Goal: Obtain resource: Download file/media

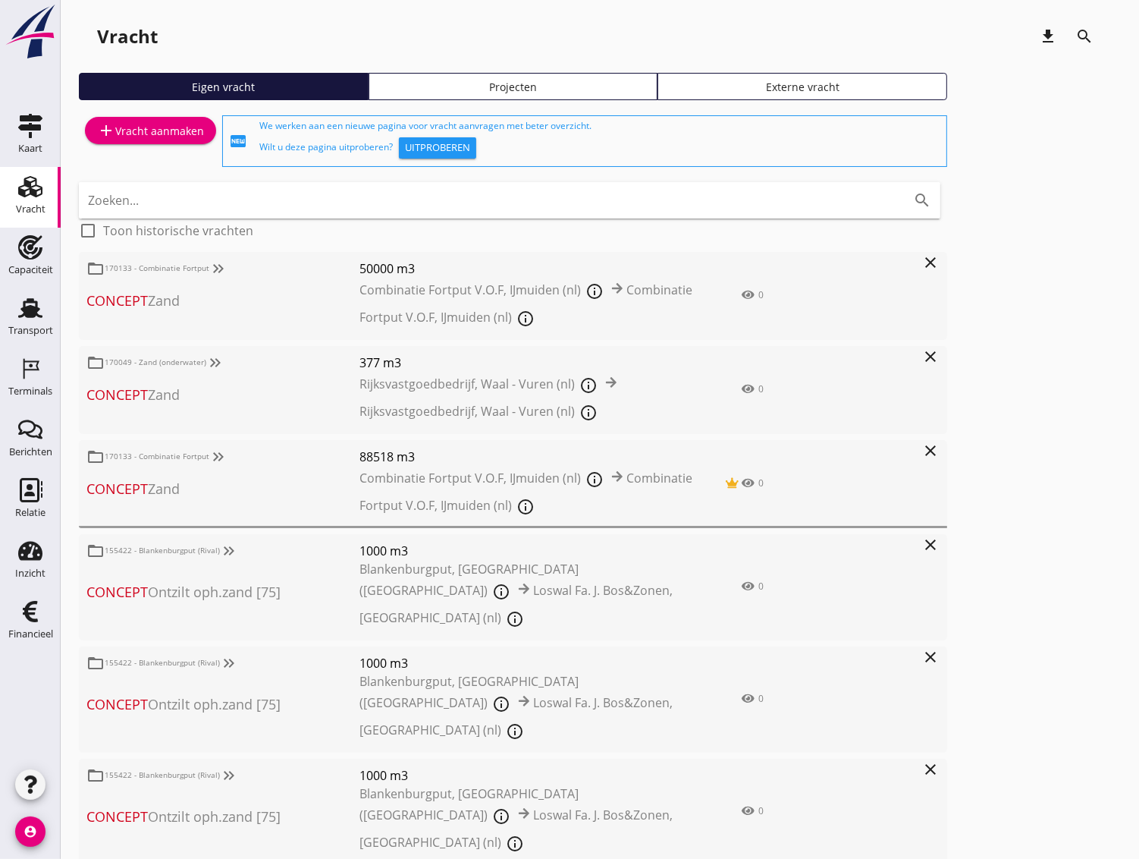
click at [756, 590] on div "folder_open 155422 - Blankenburgput (Rival) keyboard_double_arrow_right Concept…" at bounding box center [496, 587] width 835 height 106
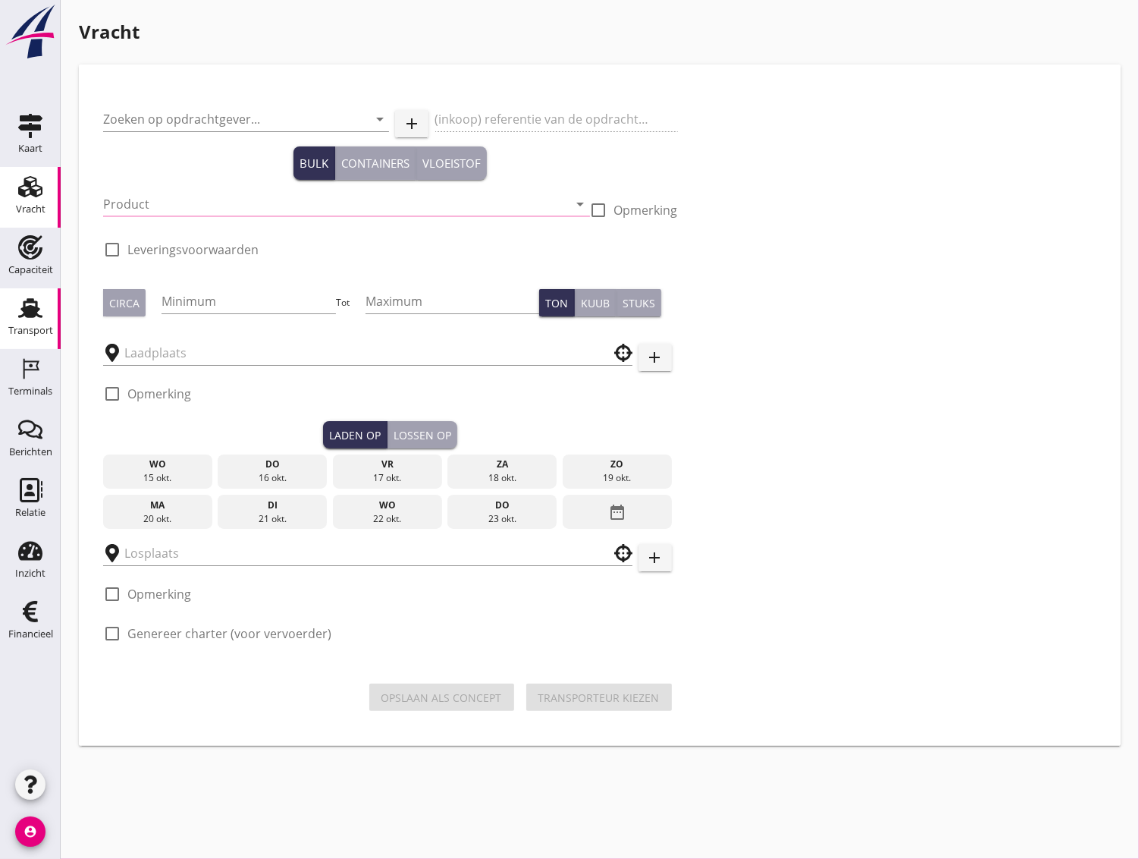
type input "Grondverbetering Westergouwe IV"
type input "Ontzilt oph.zand [75] (6120)"
type input "1000"
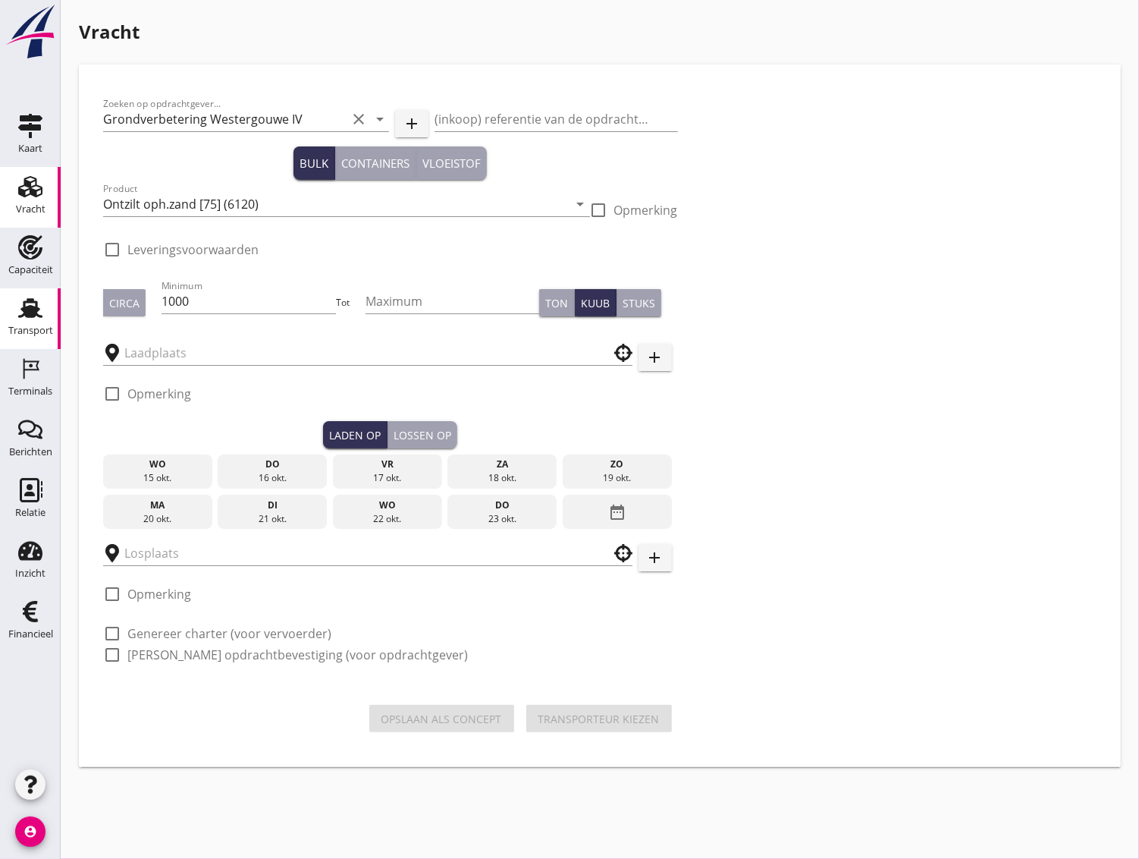
click at [35, 308] on use at bounding box center [30, 308] width 24 height 20
checkbox input "true"
type input "Blankenburgput"
type input "Loswal Fa. J. Bos&Zonen"
checkbox input "true"
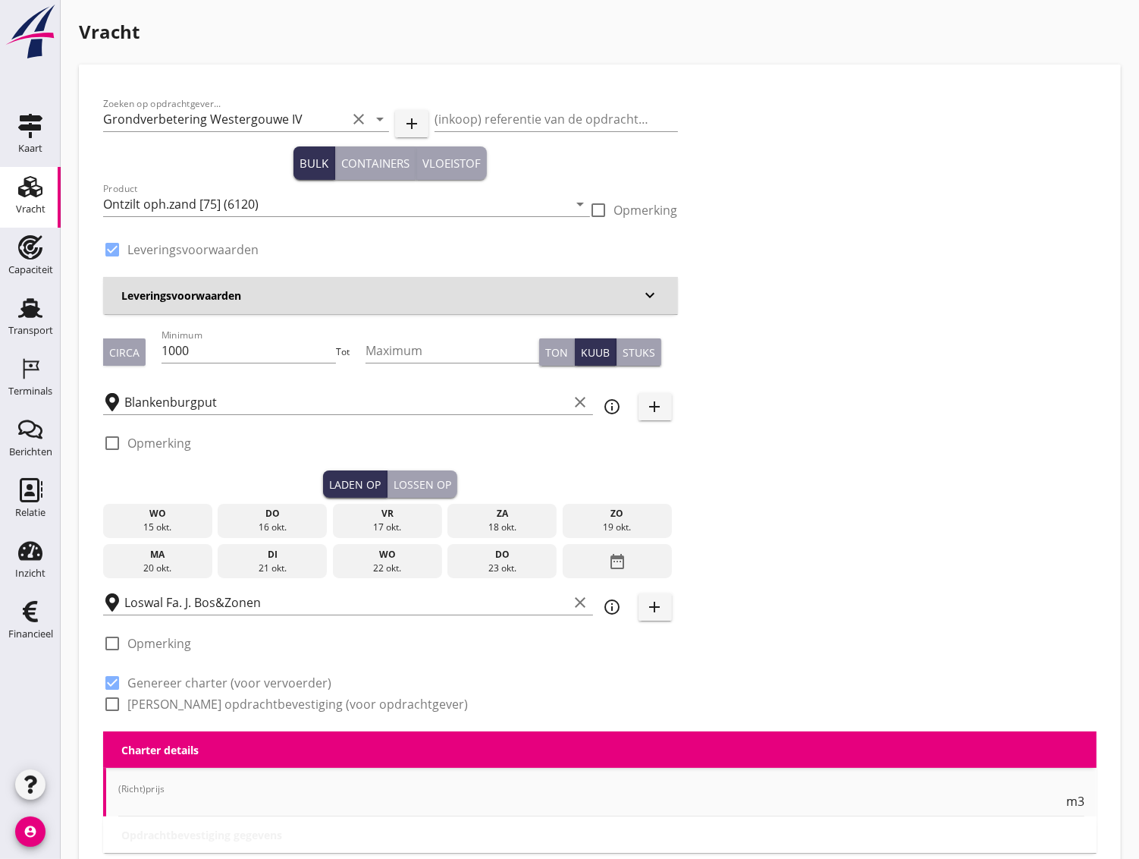
type input "2.2"
radio input "false"
click at [42, 314] on div "Transport" at bounding box center [30, 308] width 36 height 24
click at [30, 332] on div "Transport" at bounding box center [30, 330] width 45 height 10
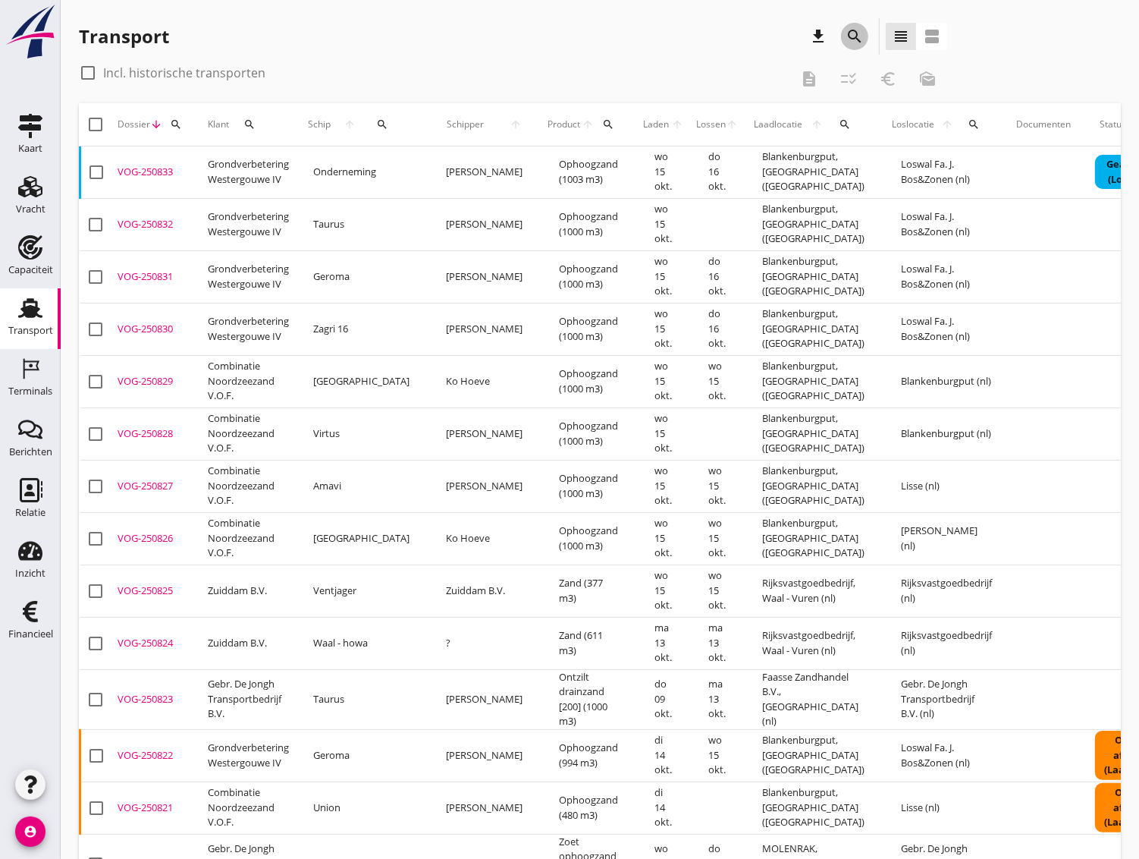
click at [853, 34] on icon "search" at bounding box center [855, 36] width 18 height 18
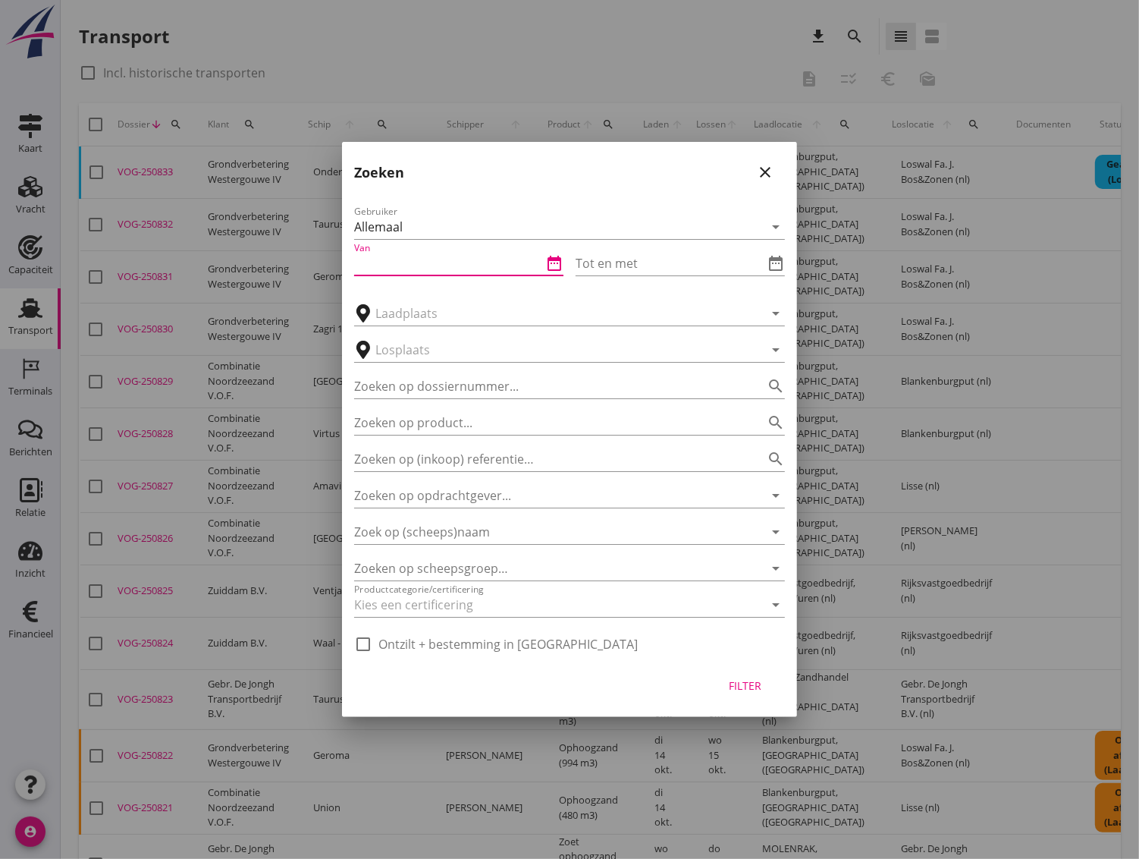
click at [376, 275] on input "Van" at bounding box center [448, 263] width 188 height 24
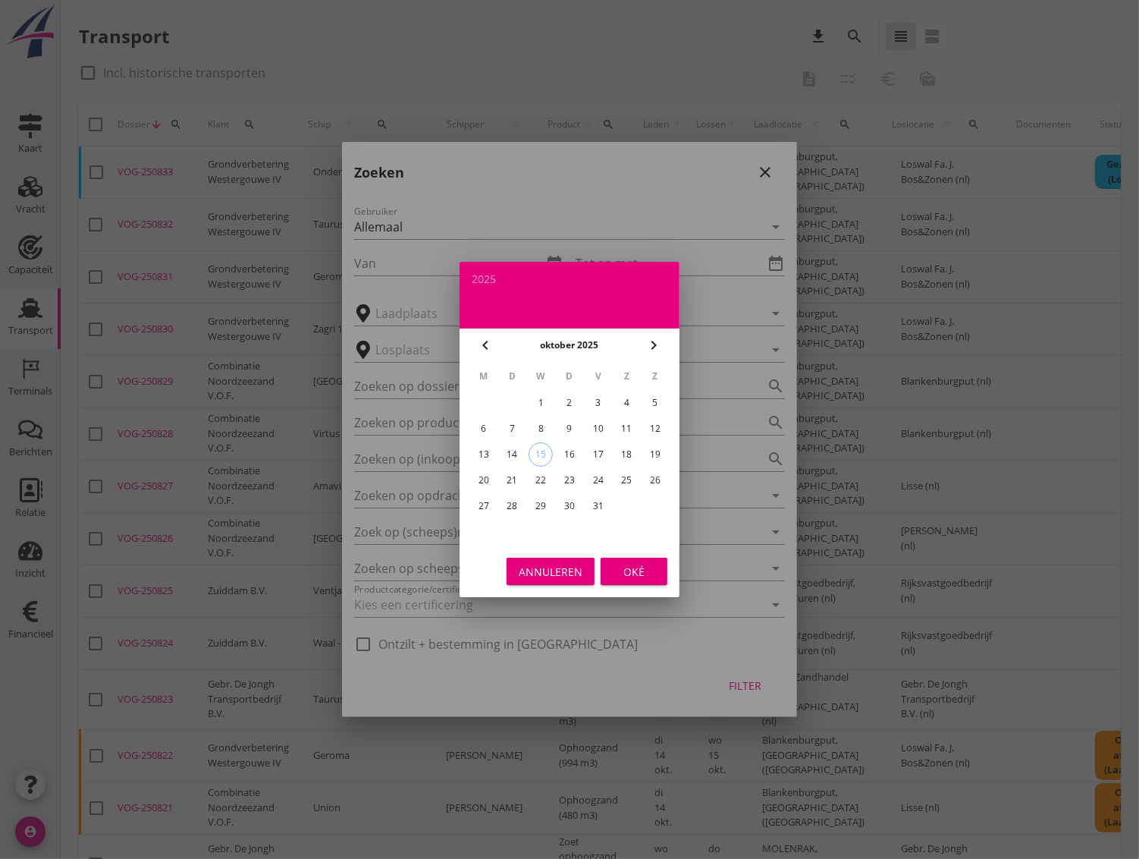
click at [488, 352] on icon "chevron_left" at bounding box center [485, 345] width 18 height 18
click at [478, 501] on div "29" at bounding box center [484, 506] width 24 height 24
type input "[DATE]"
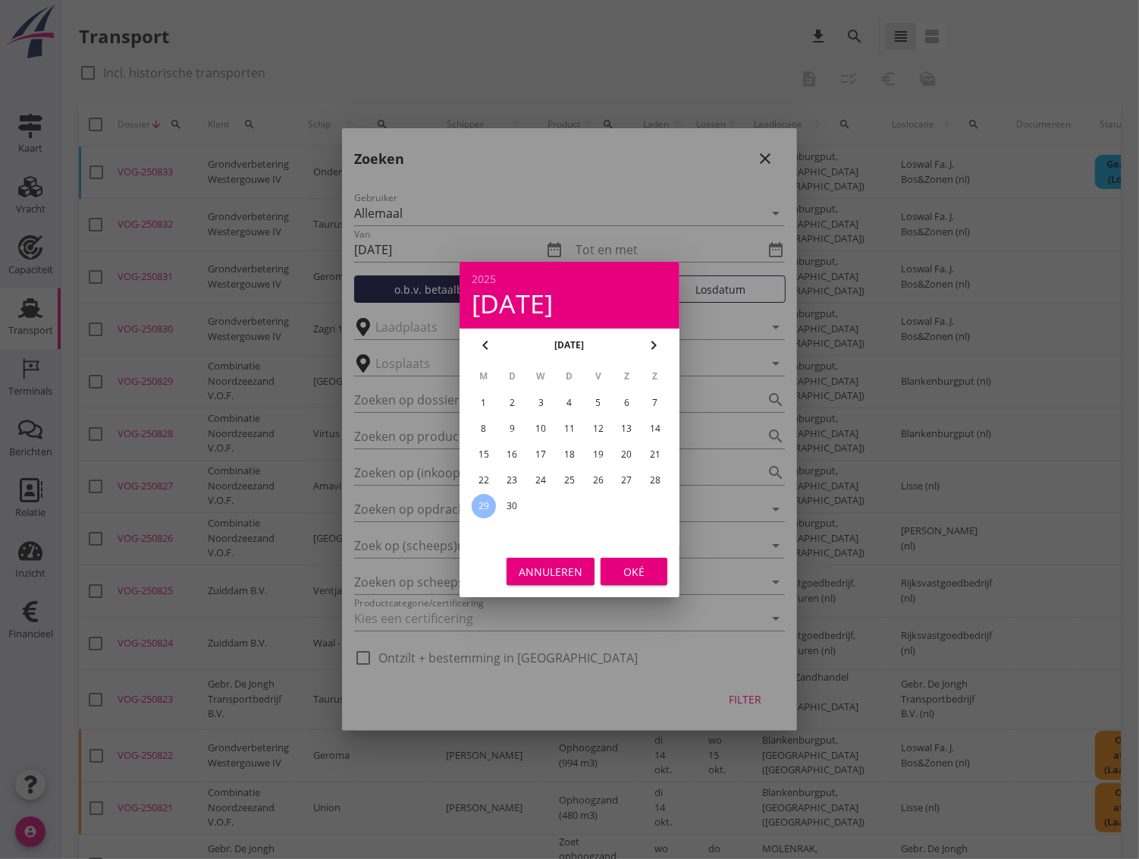
click at [627, 570] on div "Oké" at bounding box center [634, 572] width 42 height 16
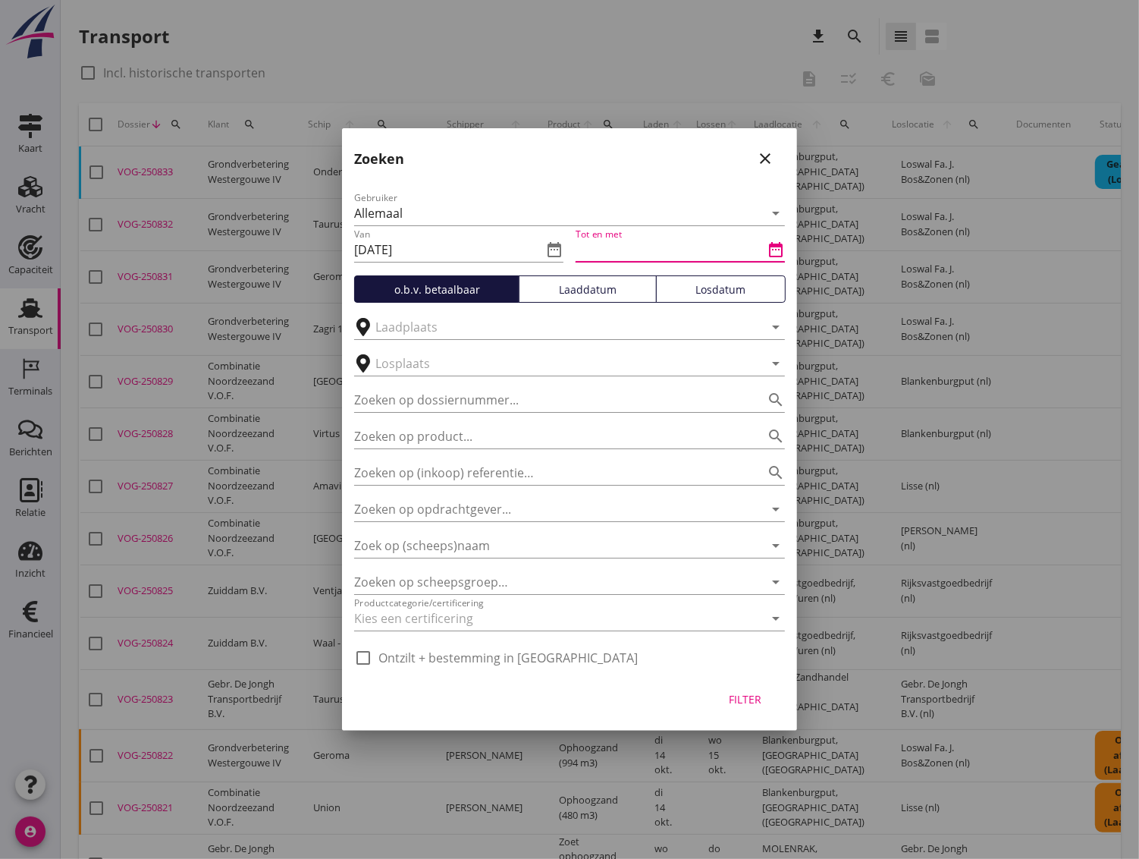
click at [605, 253] on input "Tot en met" at bounding box center [670, 249] width 188 height 24
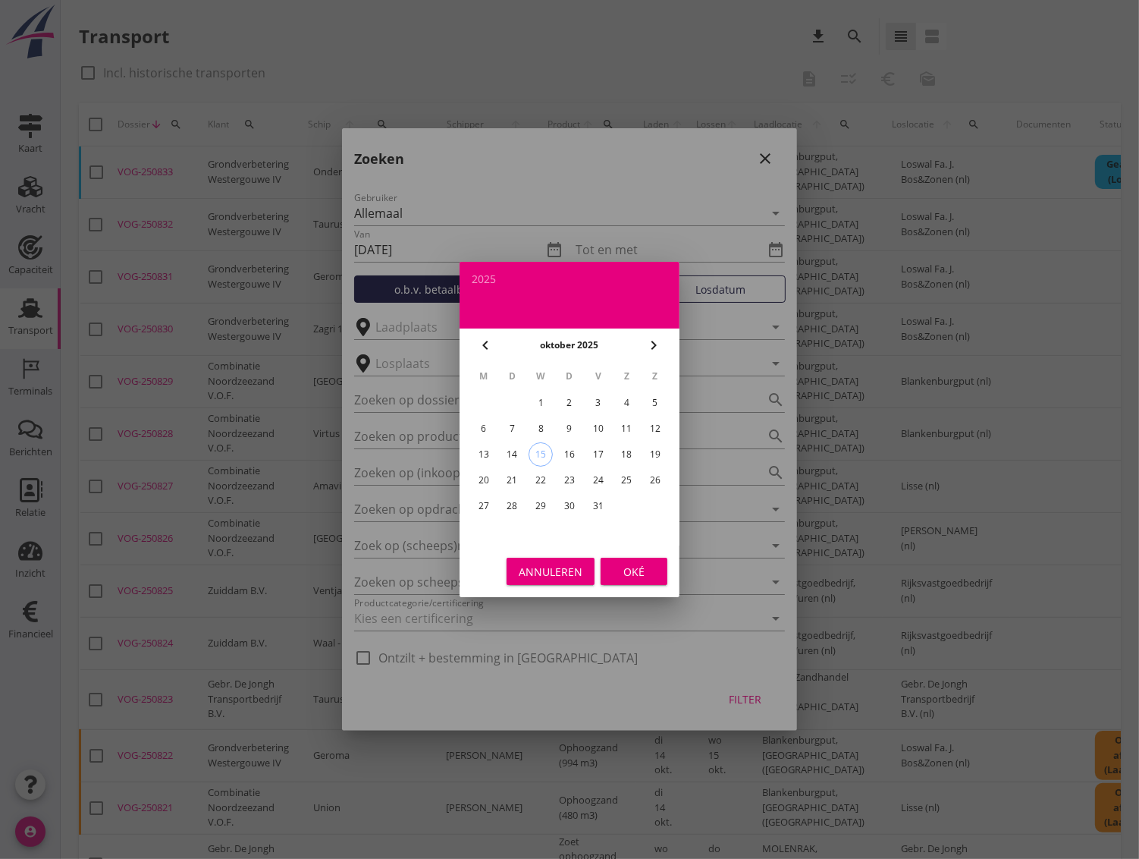
click at [631, 401] on div "4" at bounding box center [626, 403] width 24 height 24
type input "[DATE]"
click at [637, 570] on div "Oké" at bounding box center [634, 572] width 42 height 16
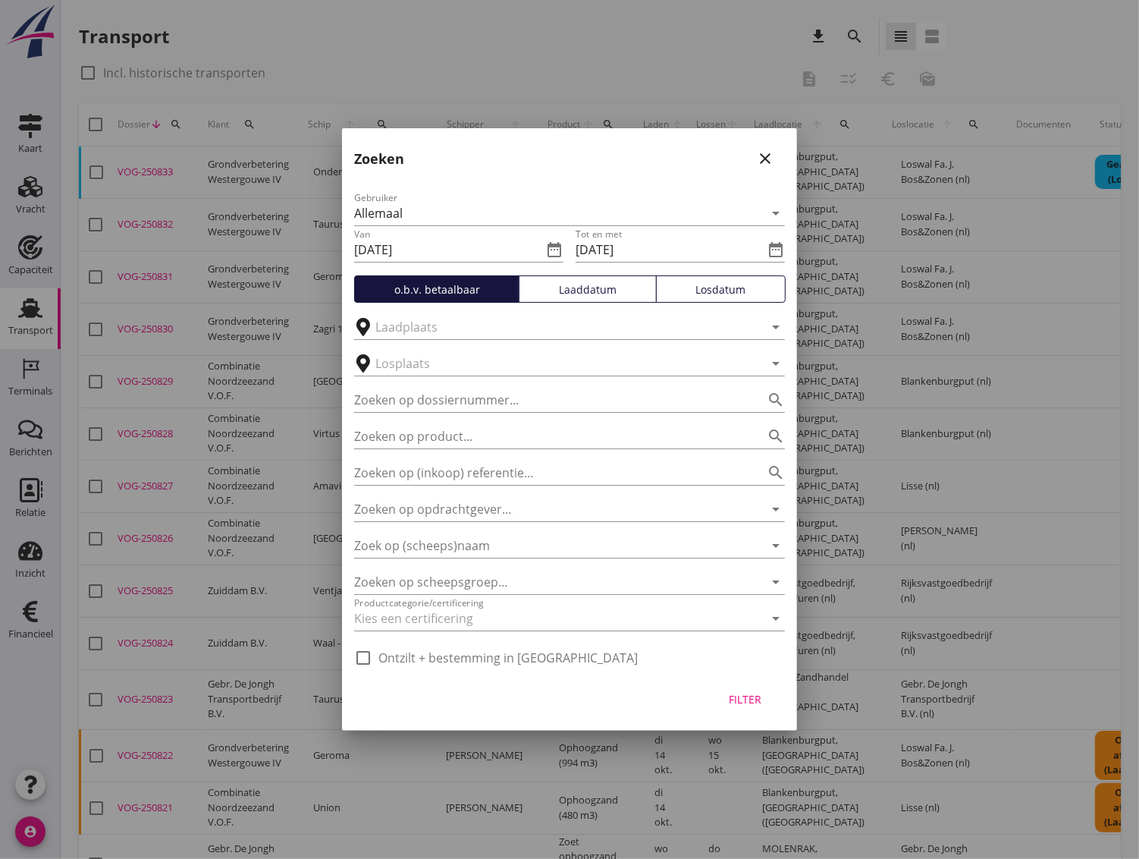
click at [709, 297] on button "Losdatum" at bounding box center [721, 288] width 130 height 27
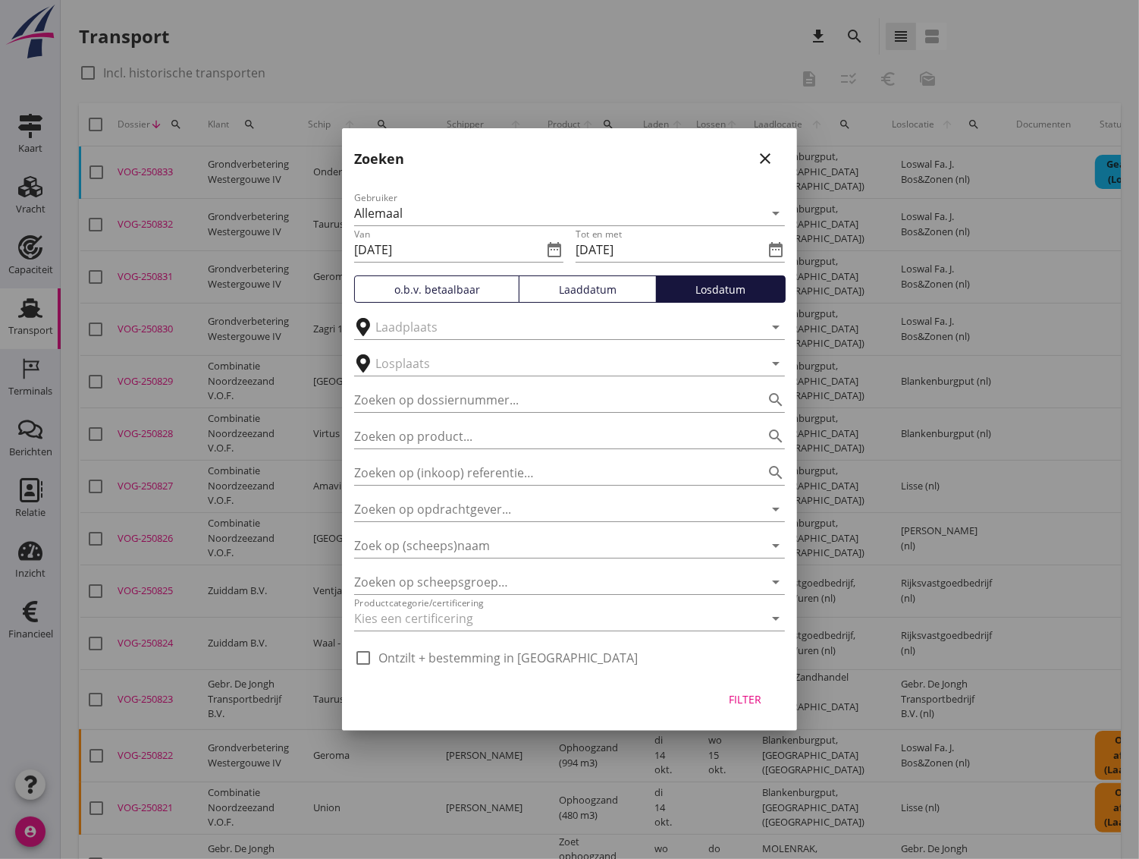
click at [736, 701] on div "Filter" at bounding box center [745, 699] width 42 height 16
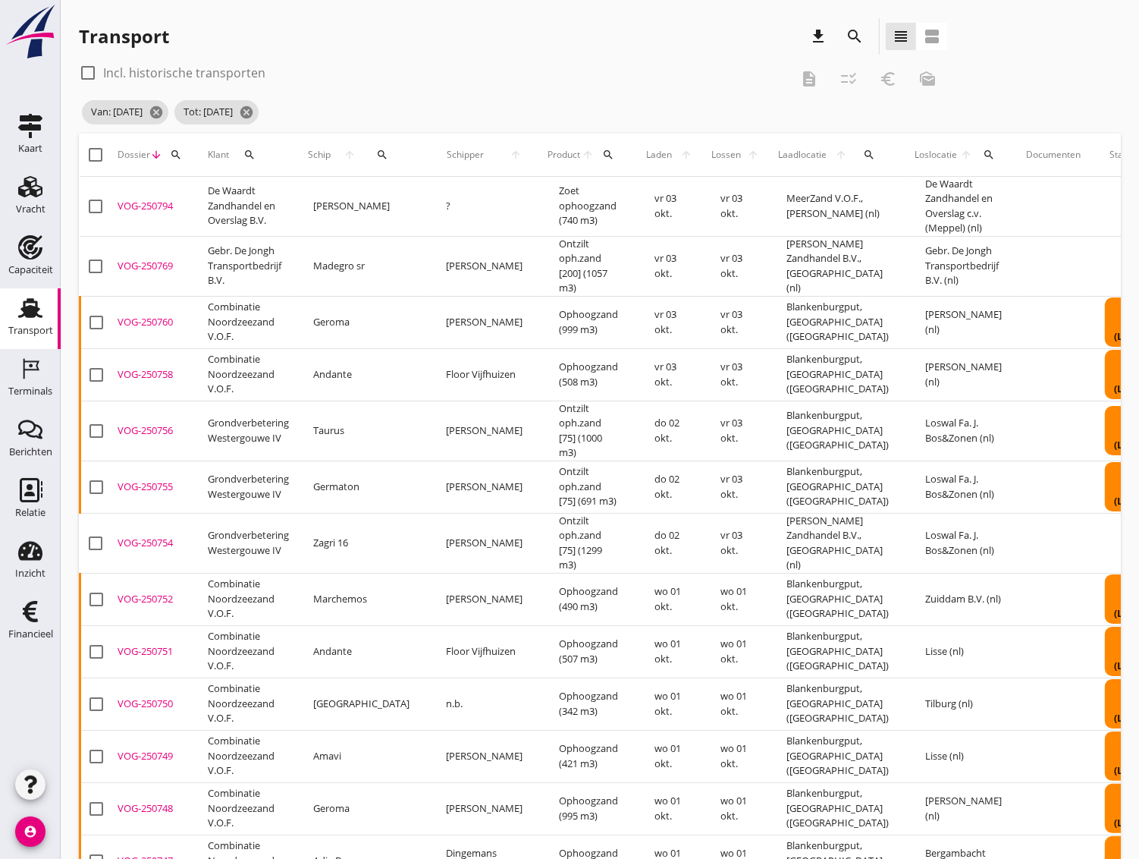
click at [89, 74] on div at bounding box center [88, 73] width 26 height 26
click at [93, 76] on div at bounding box center [88, 73] width 26 height 26
checkbox input "false"
click at [93, 155] on div at bounding box center [96, 155] width 26 height 26
checkbox input "true"
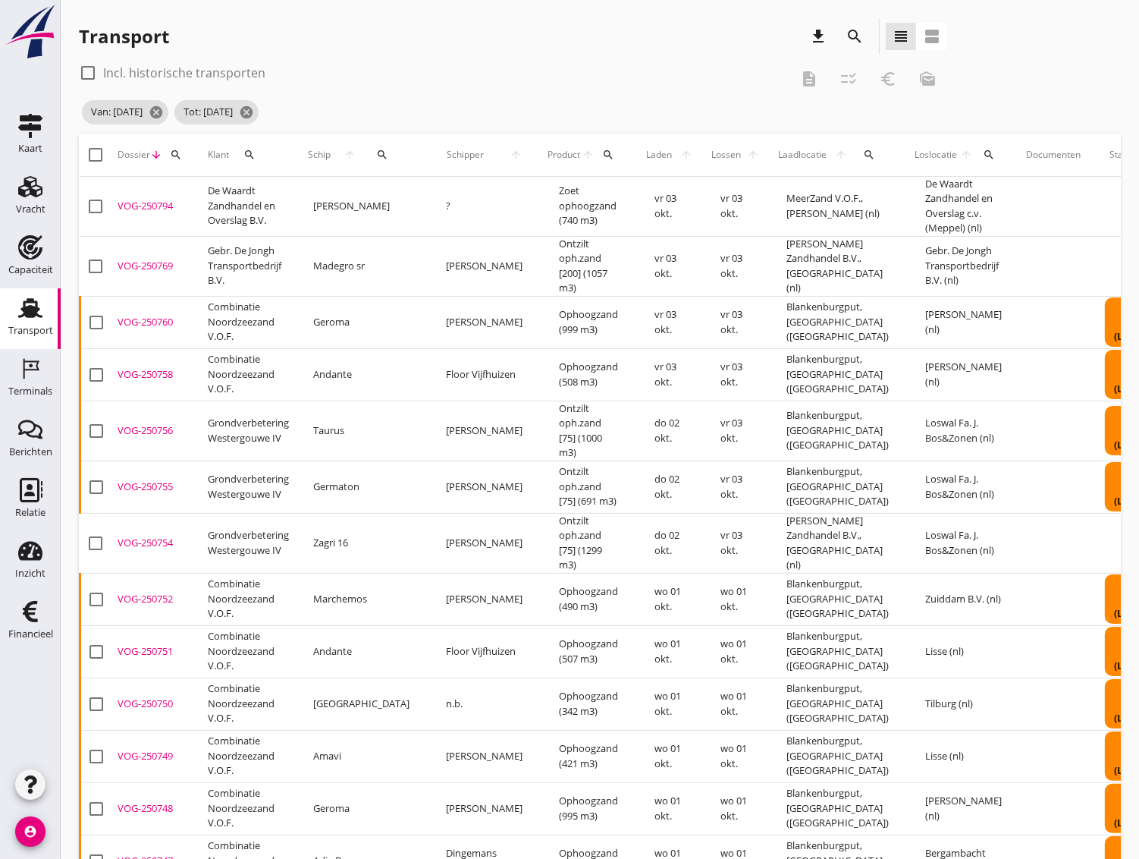
checkbox input "true"
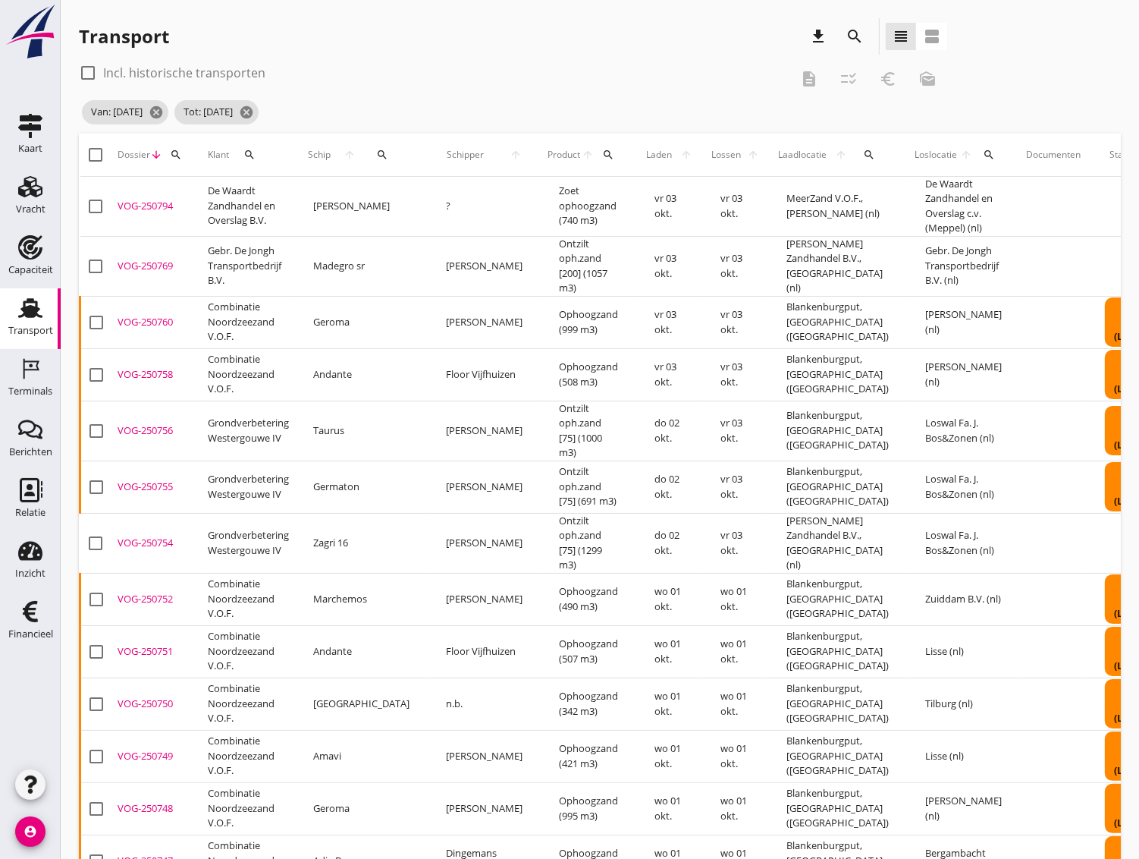
checkbox input "true"
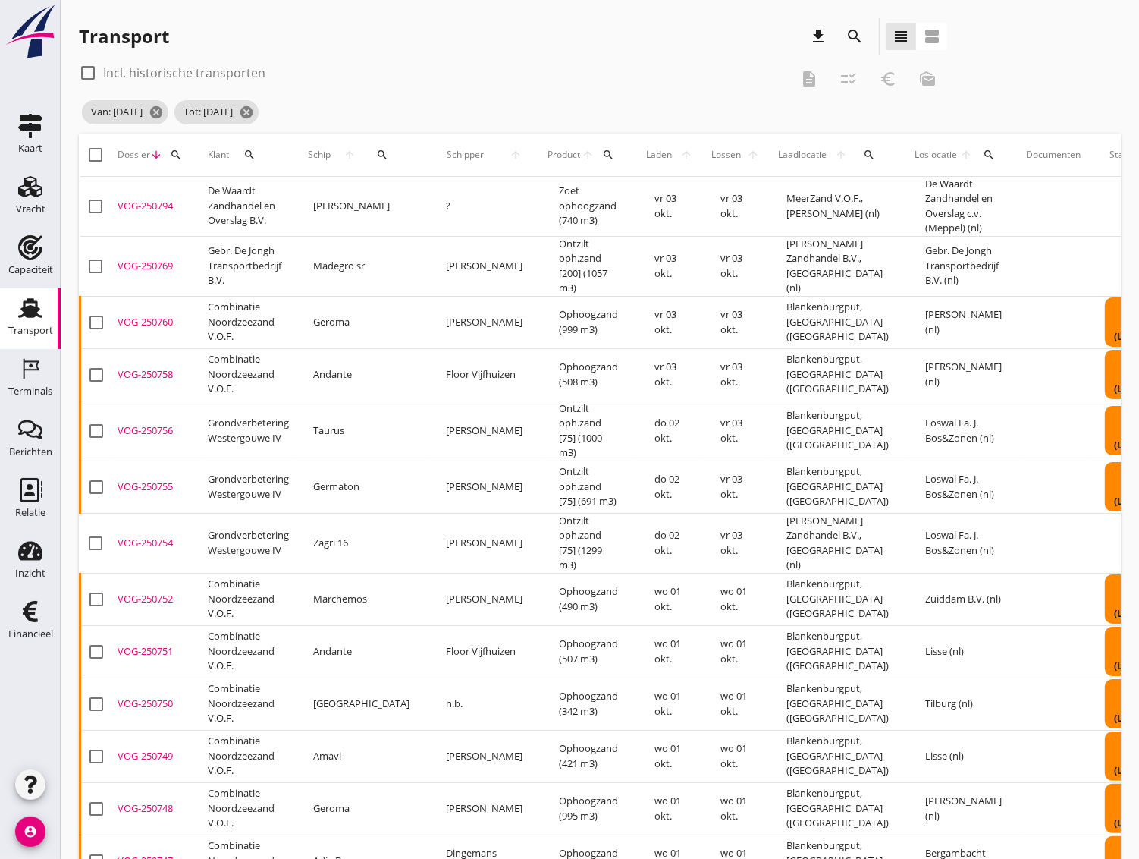
checkbox input "true"
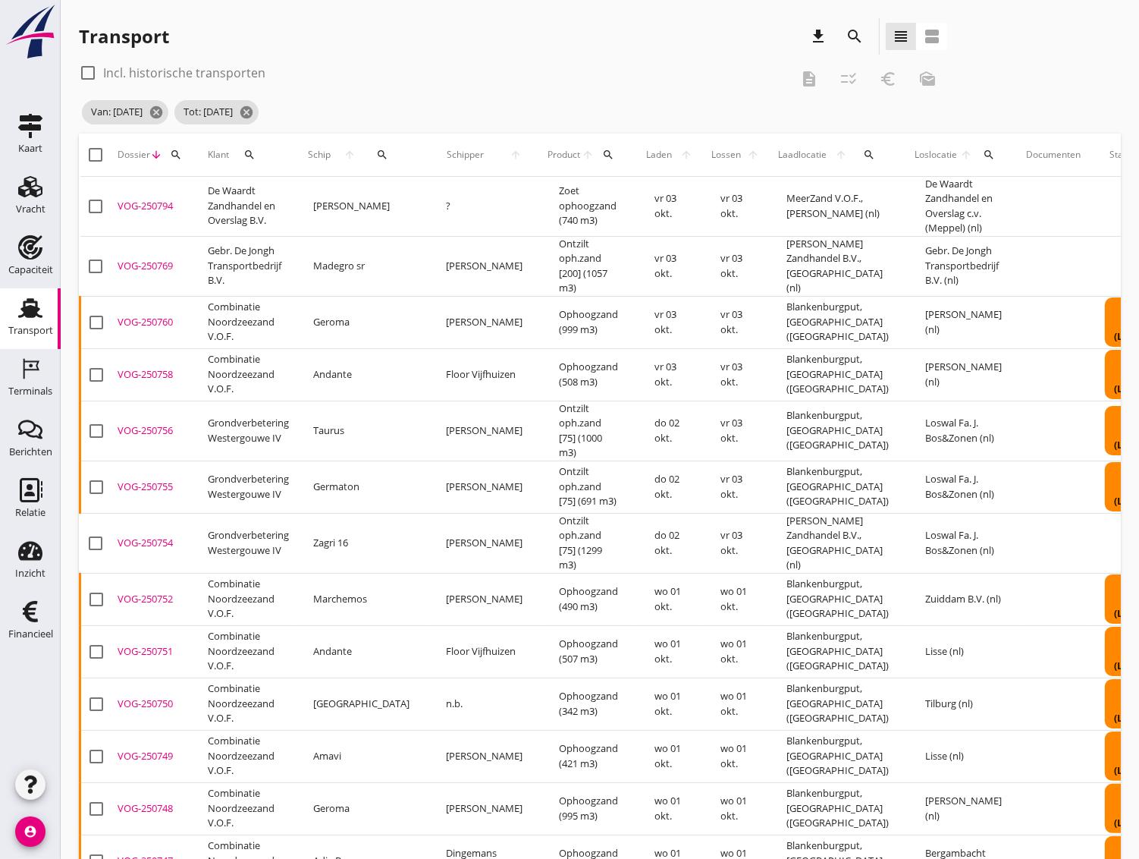
checkbox input "true"
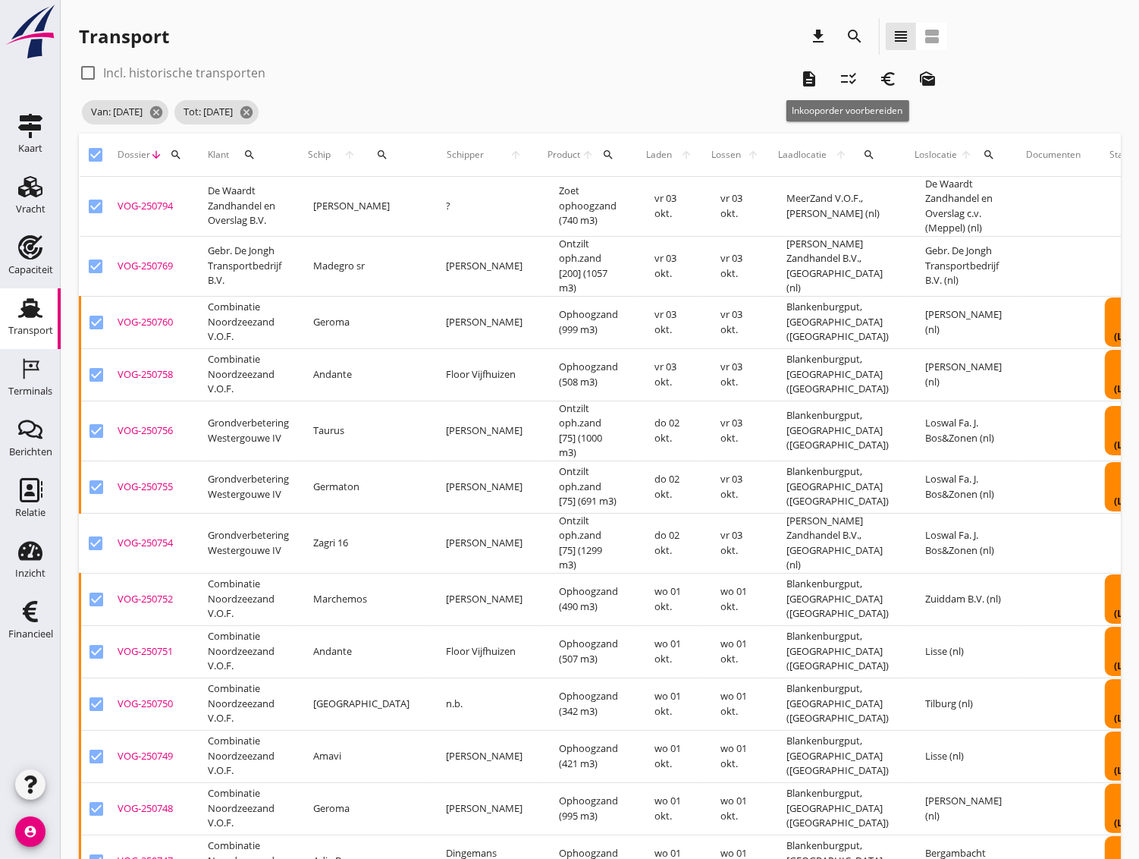
click at [851, 71] on icon "checklist_rtl" at bounding box center [849, 79] width 18 height 18
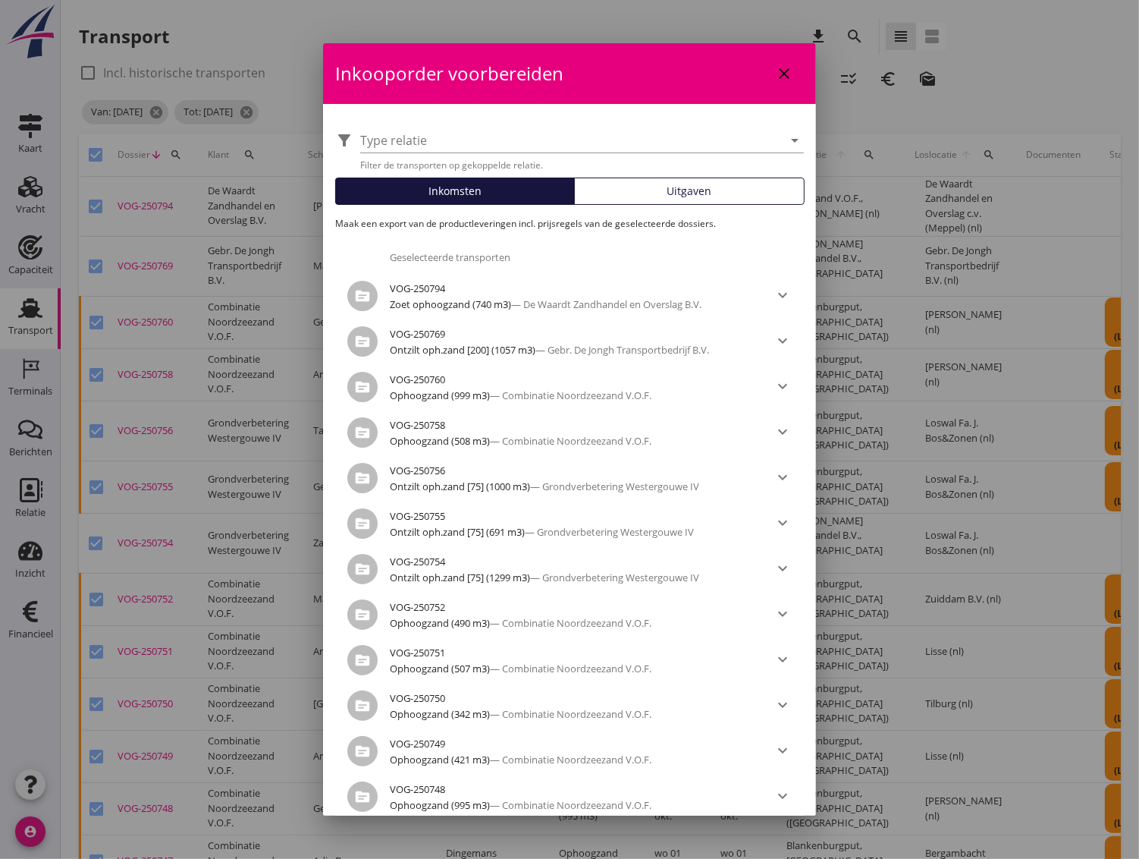
click at [662, 181] on button "Uitgaven" at bounding box center [689, 191] width 231 height 27
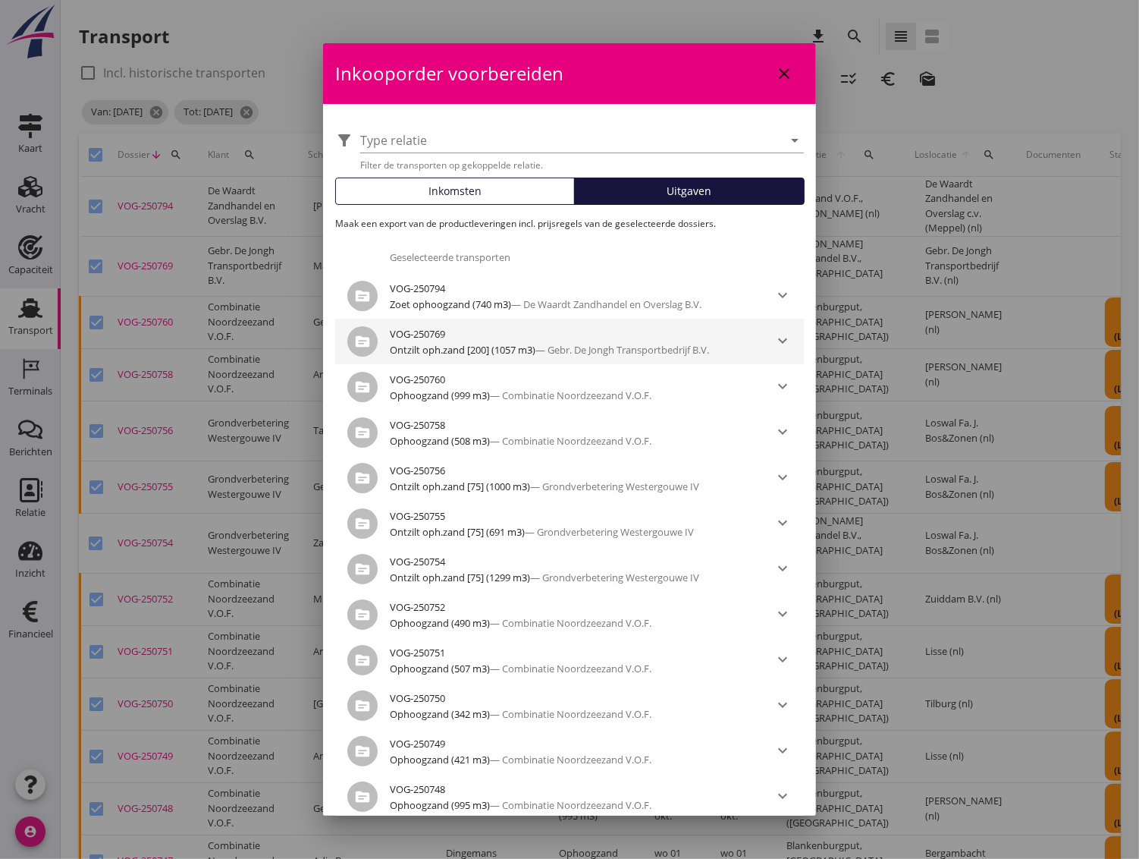
scroll to position [499, 0]
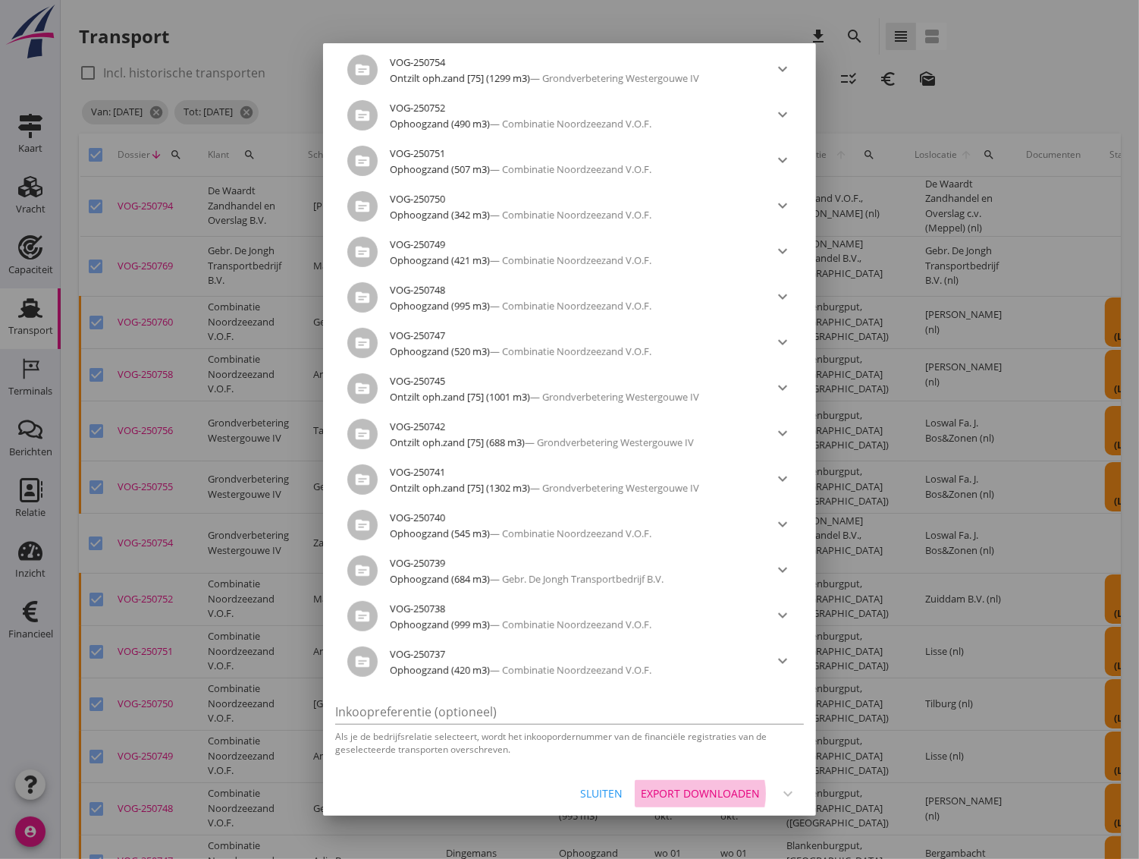
click at [705, 790] on div "Export downloaden" at bounding box center [700, 793] width 119 height 16
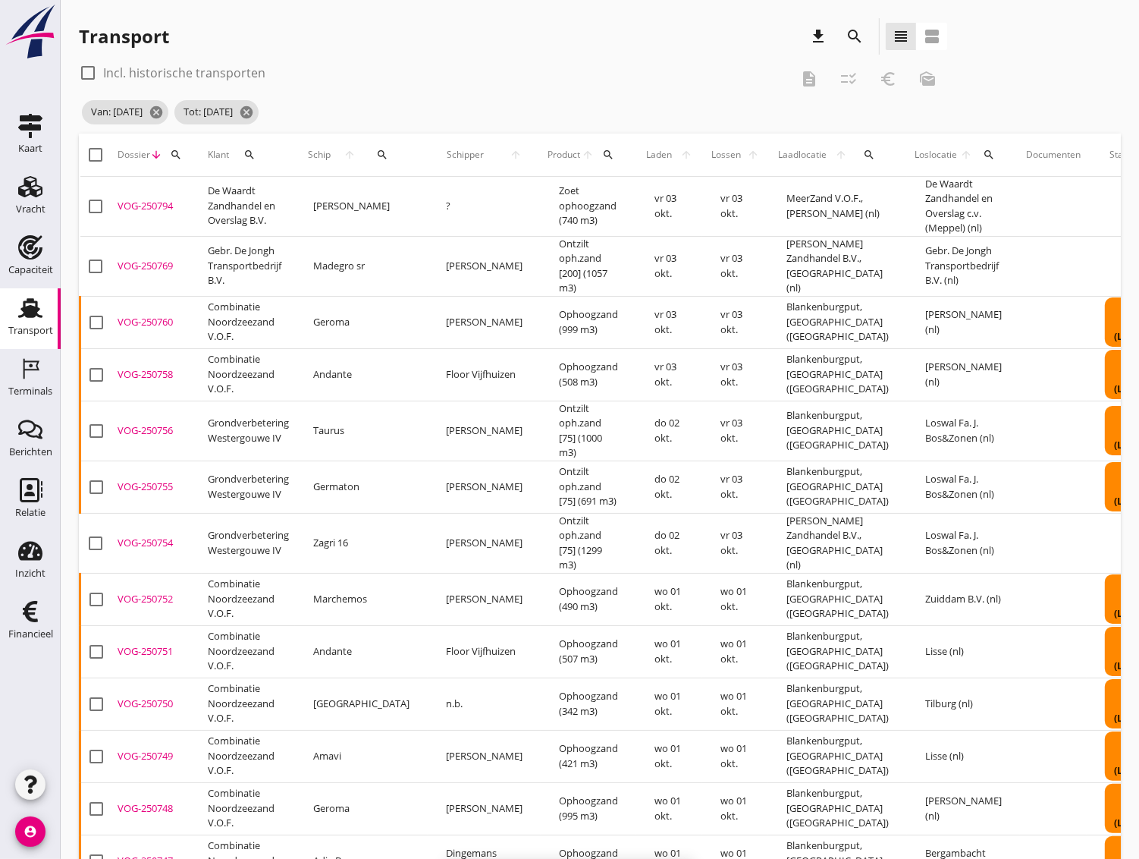
checkbox input "false"
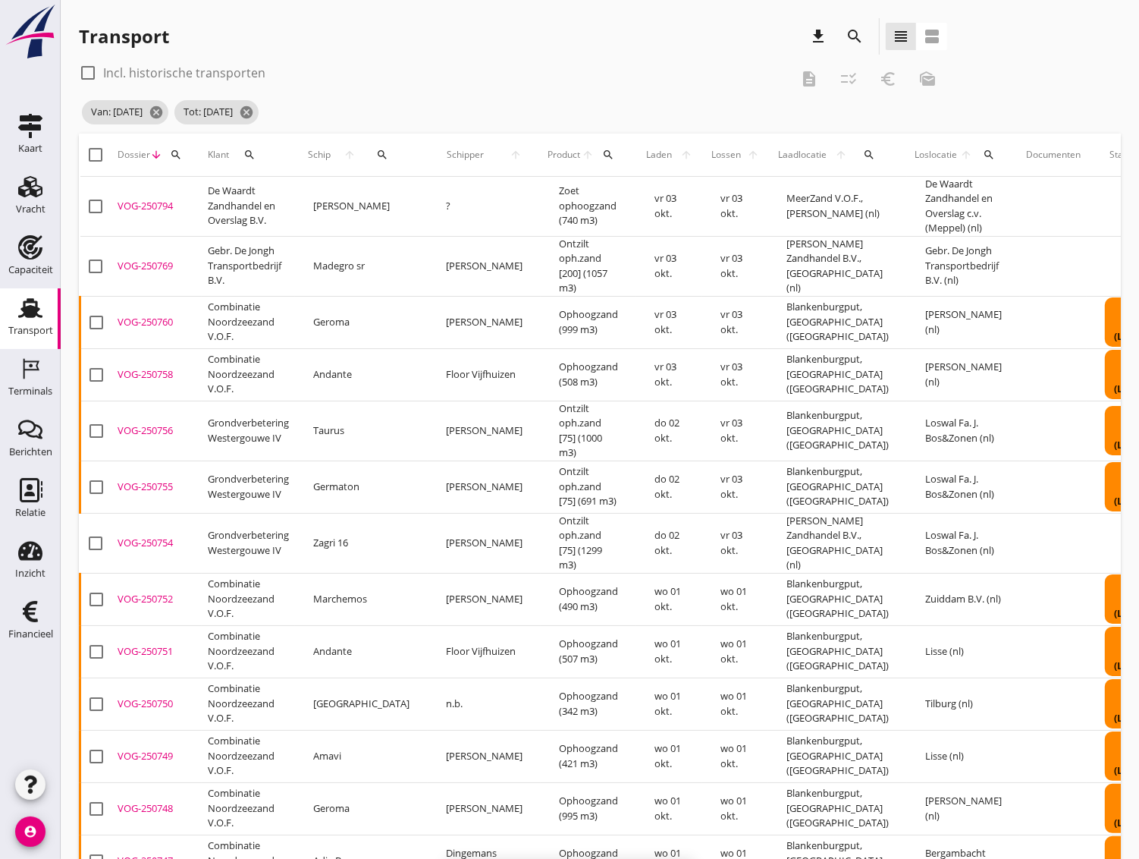
checkbox input "false"
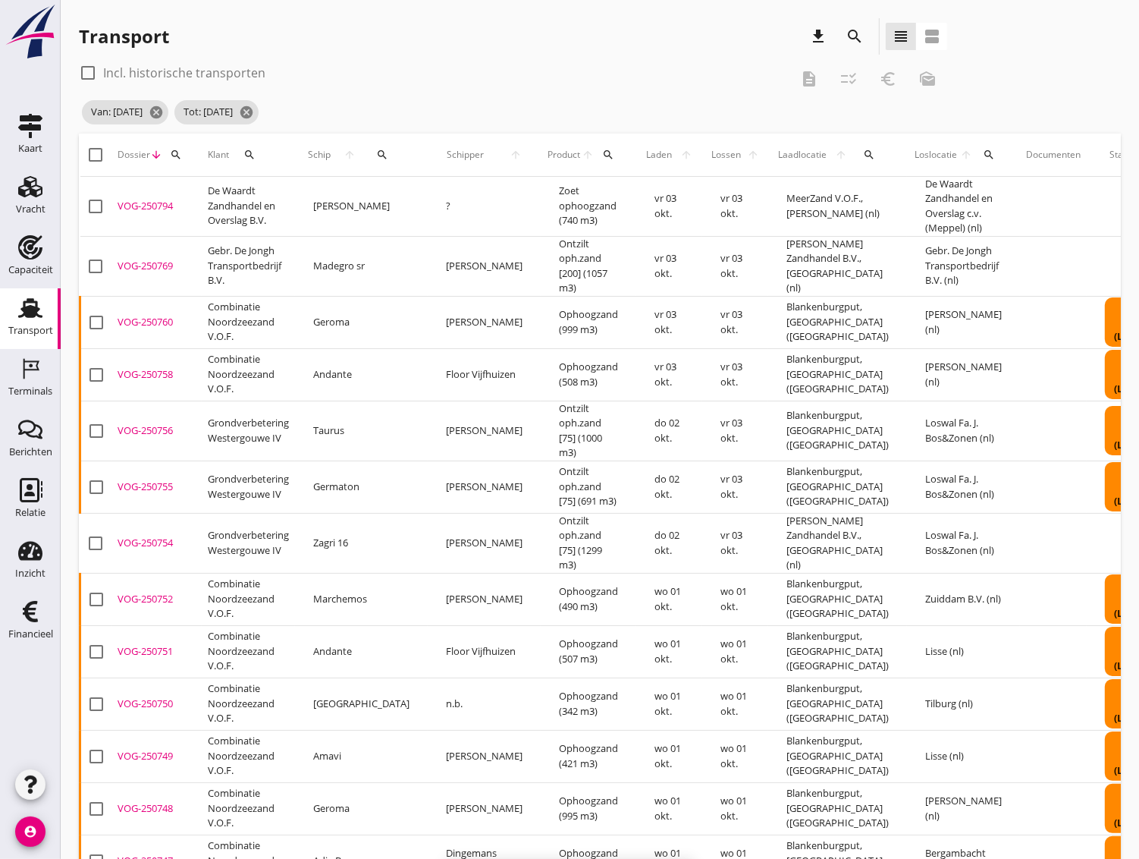
checkbox input "false"
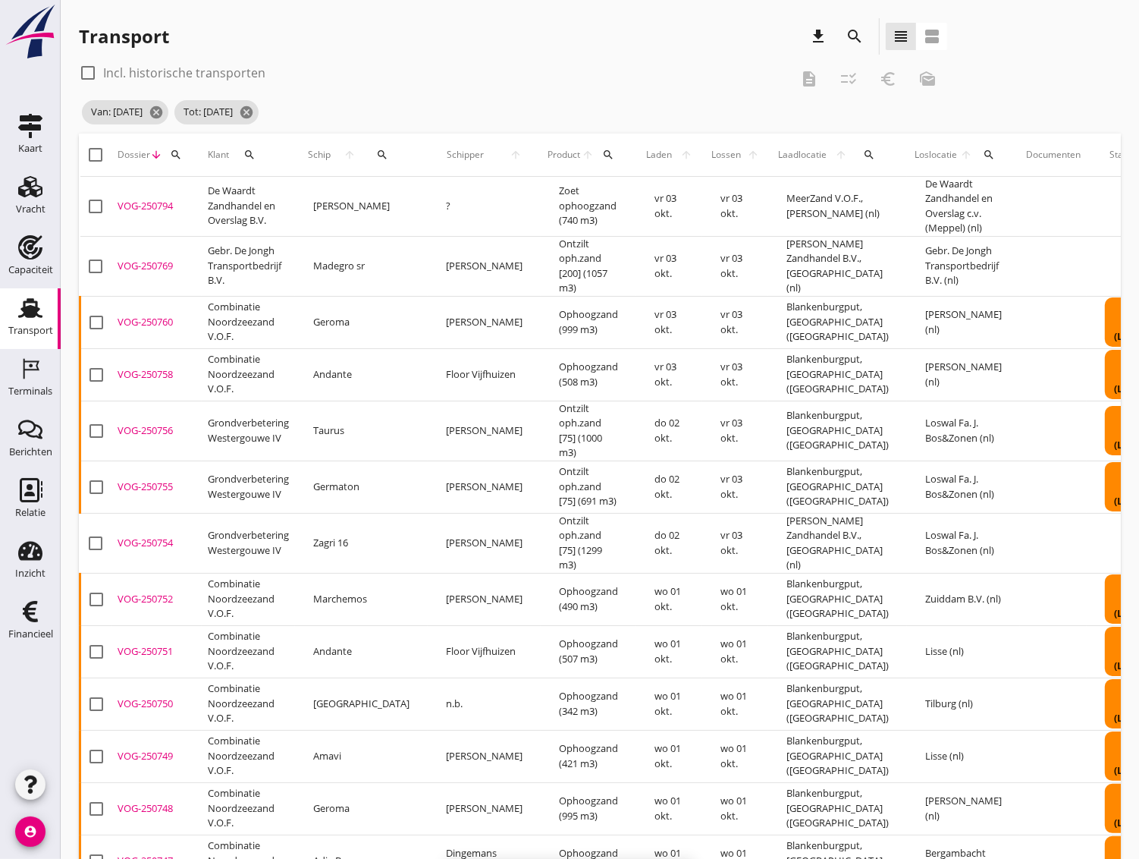
checkbox input "false"
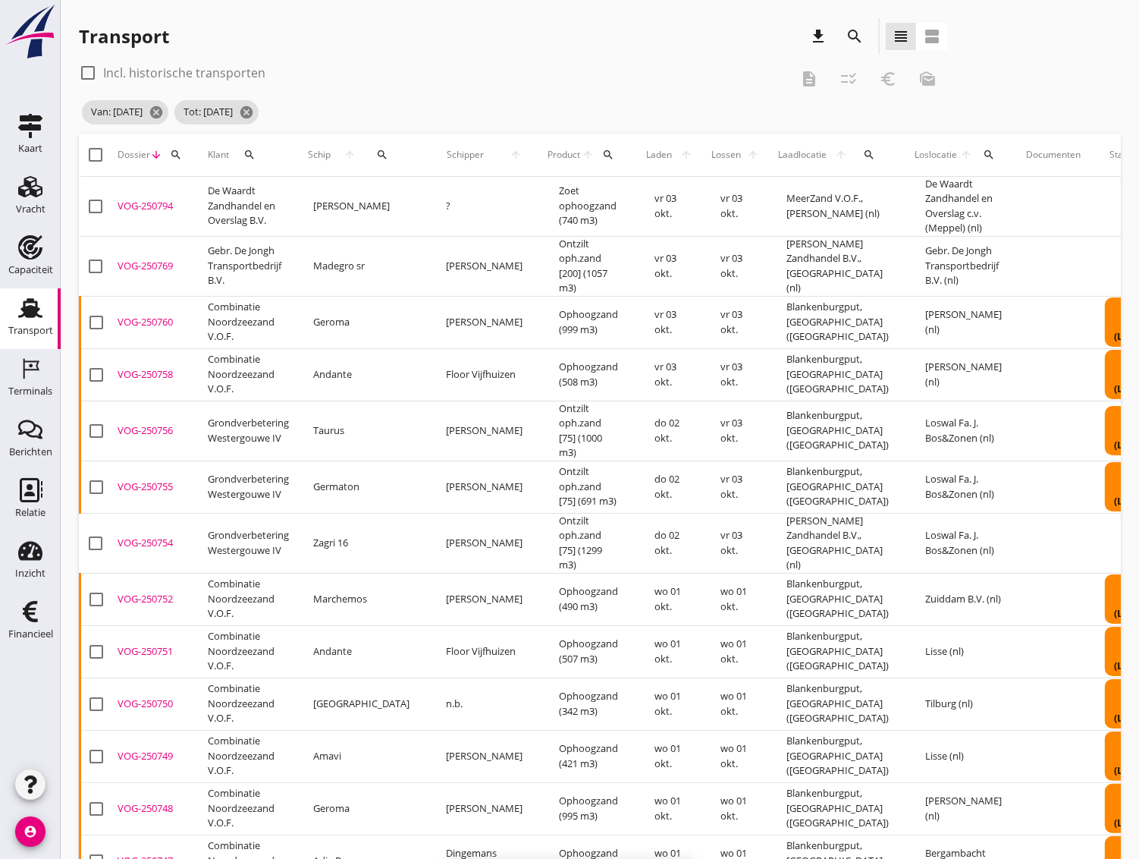
checkbox input "false"
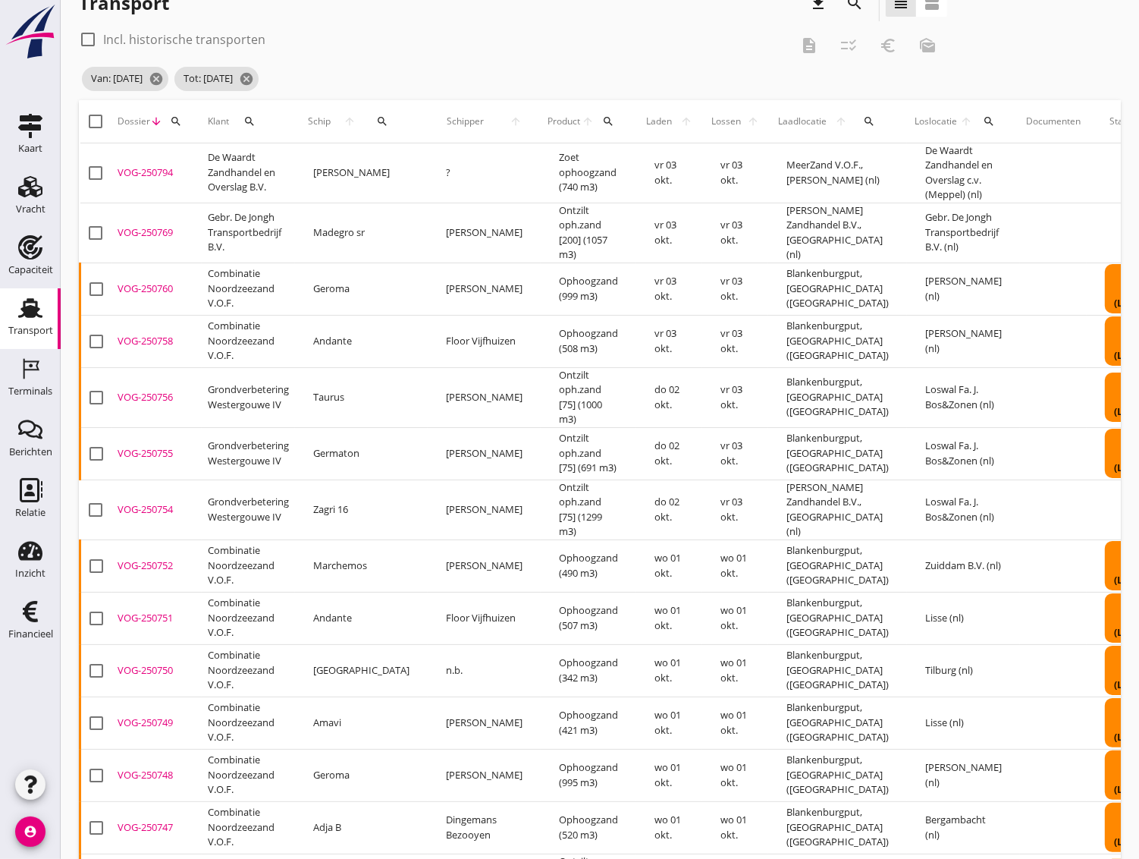
scroll to position [0, 0]
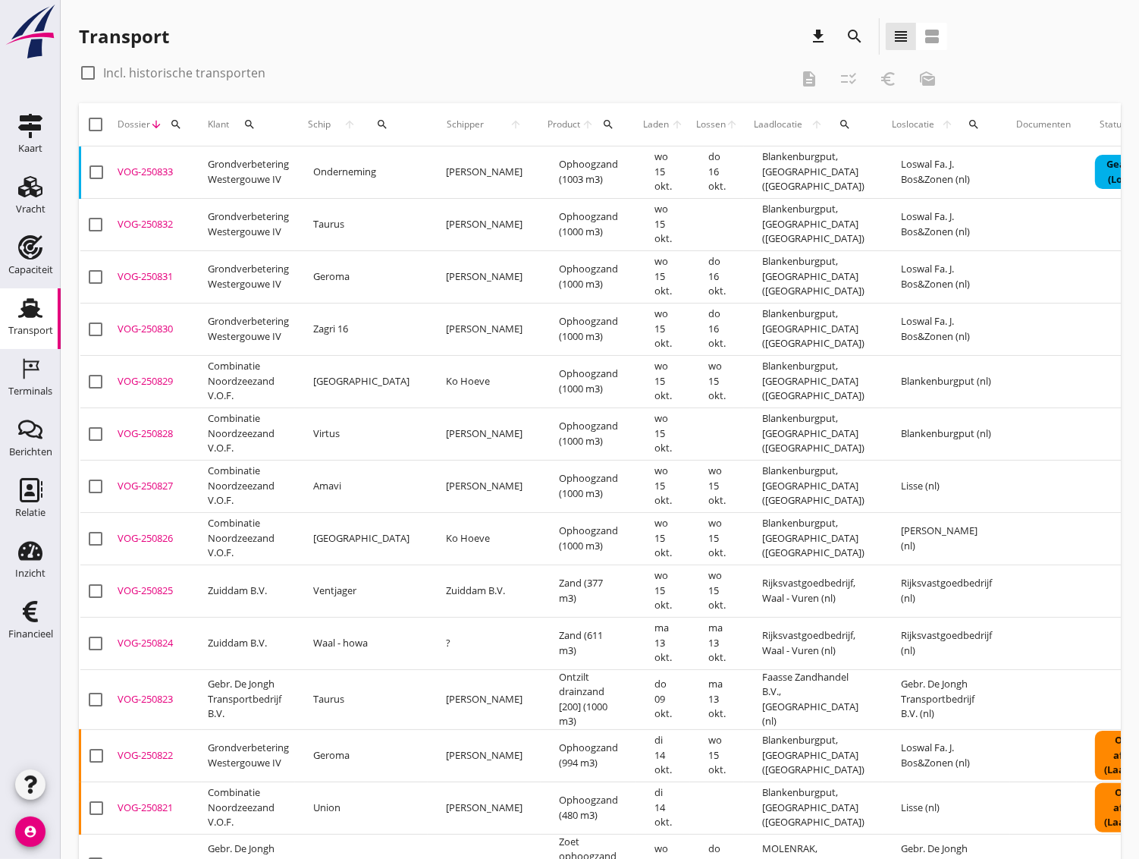
click at [859, 37] on icon "search" at bounding box center [855, 36] width 18 height 18
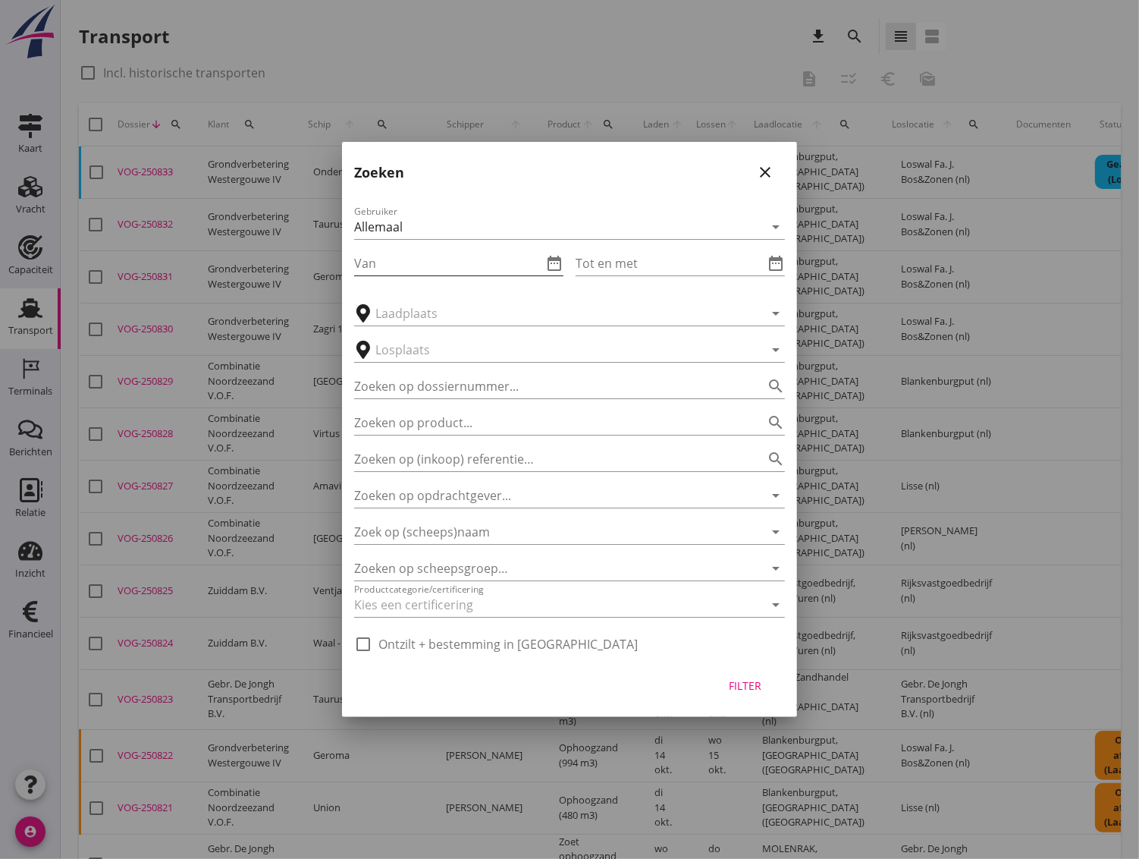
click at [389, 266] on input "Van" at bounding box center [448, 263] width 188 height 24
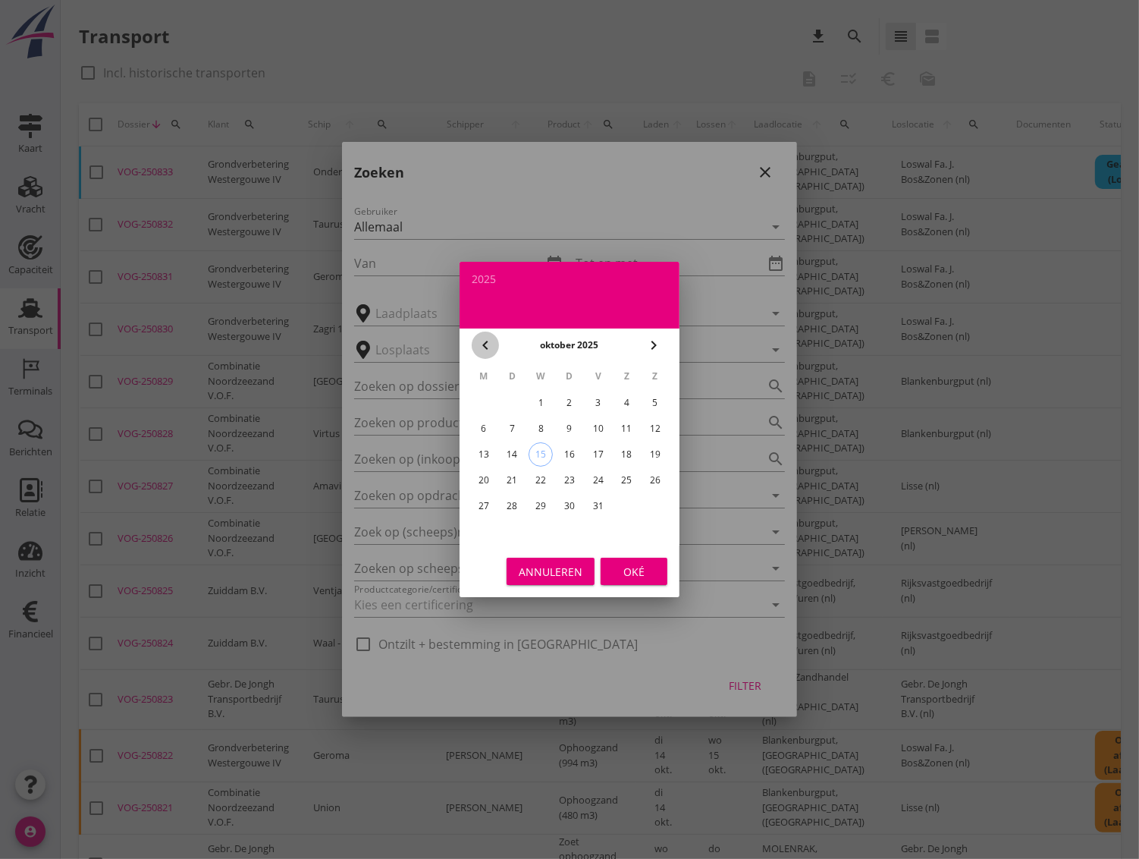
click at [480, 344] on icon "chevron_left" at bounding box center [485, 345] width 18 height 18
click at [479, 504] on div "29" at bounding box center [484, 506] width 24 height 24
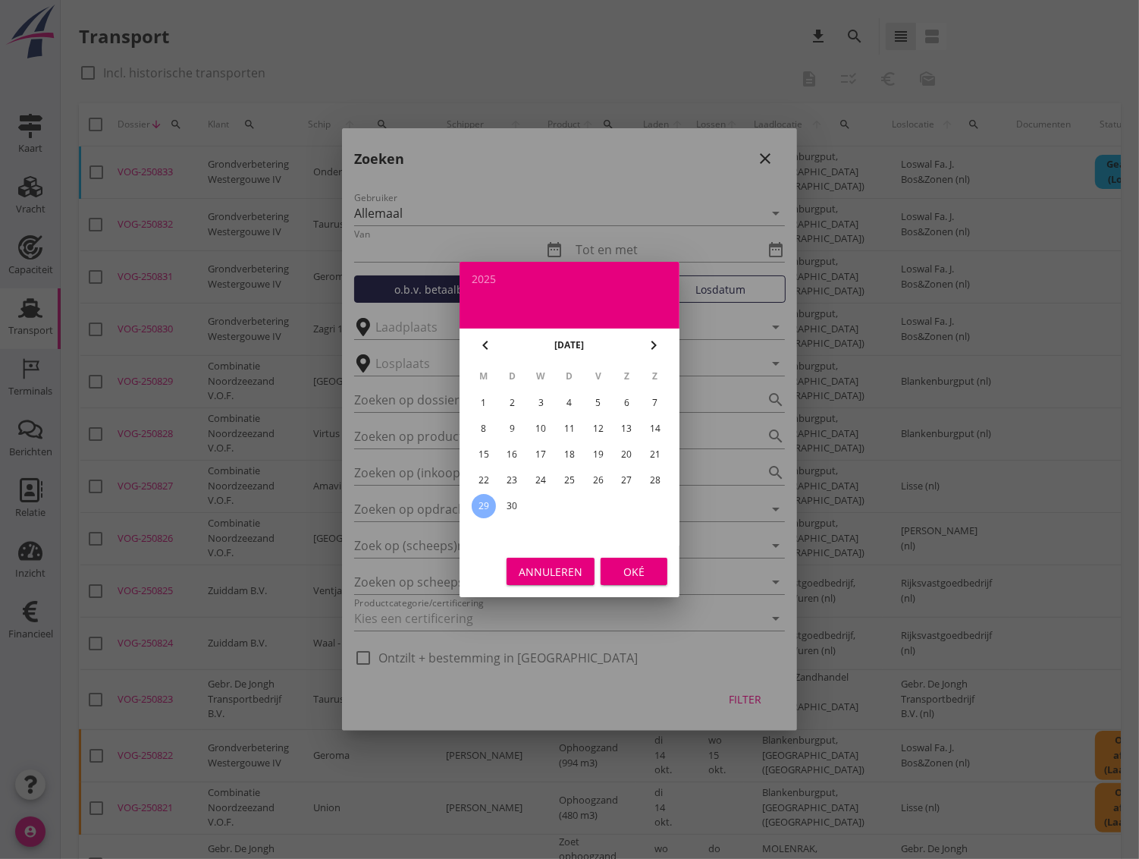
type input "[DATE]"
click at [648, 570] on div "Oké" at bounding box center [634, 572] width 42 height 16
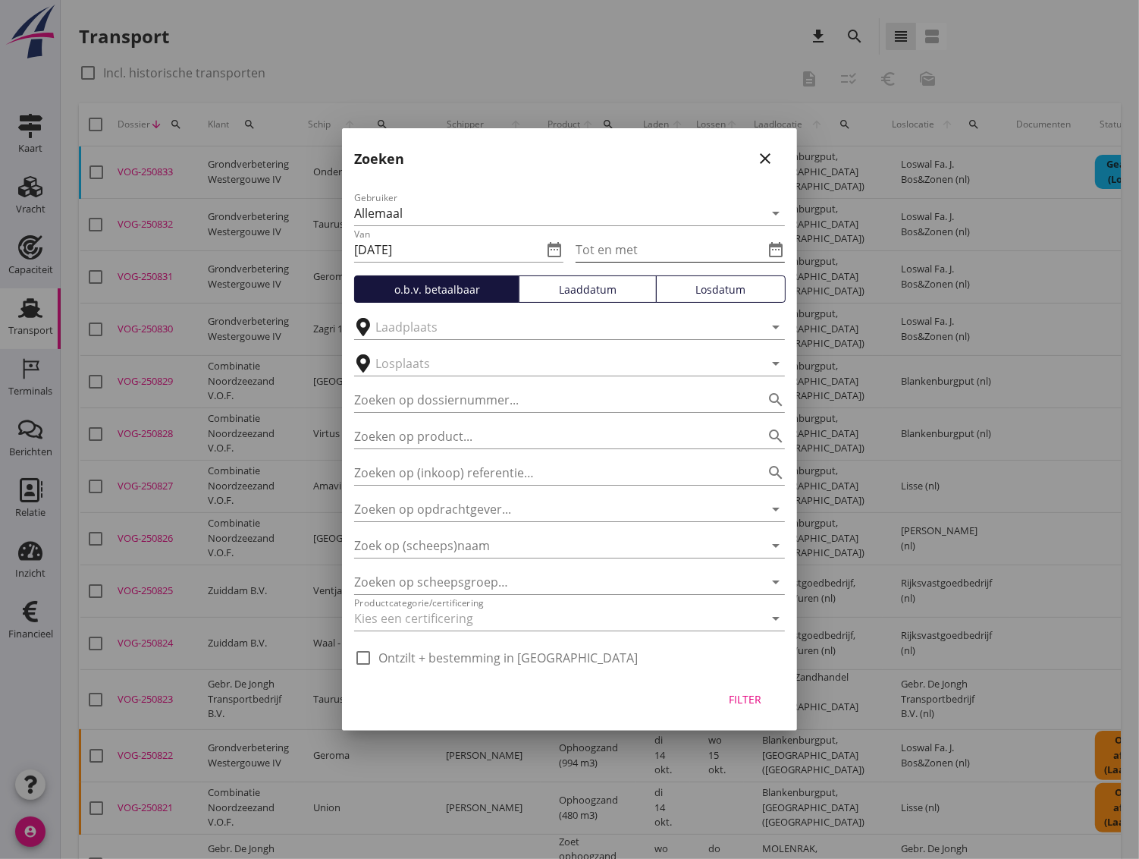
click at [617, 247] on input "Tot en met" at bounding box center [670, 249] width 188 height 24
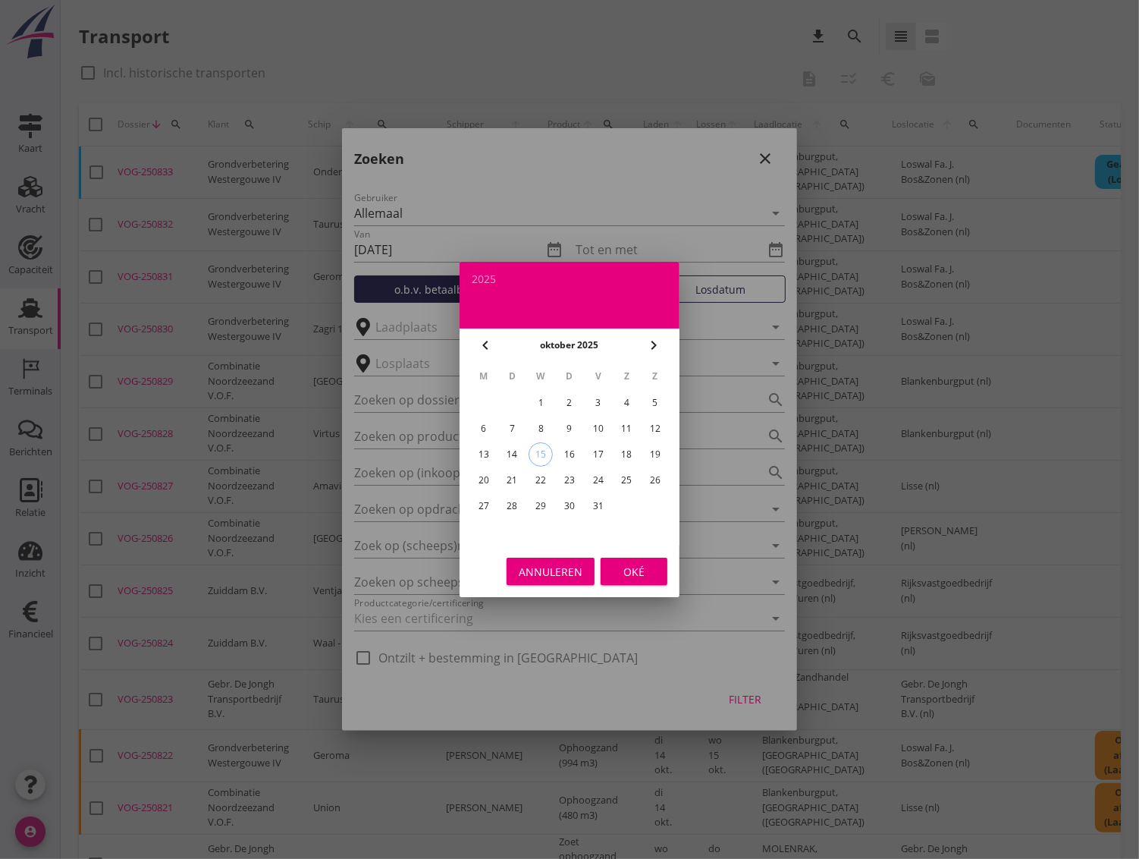
click at [625, 406] on div "4" at bounding box center [626, 403] width 24 height 24
type input "[DATE]"
click at [638, 569] on div "Oké" at bounding box center [634, 572] width 42 height 16
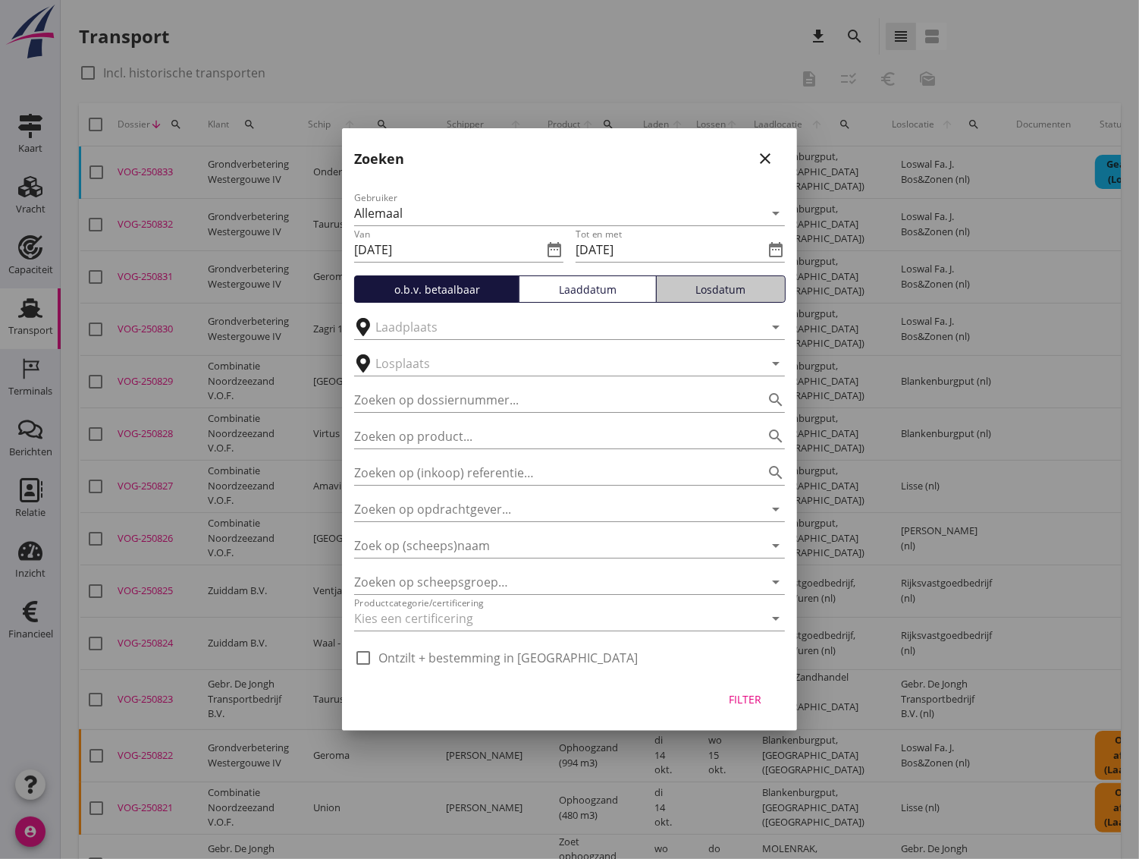
click at [691, 290] on div "Losdatum" at bounding box center [721, 289] width 116 height 16
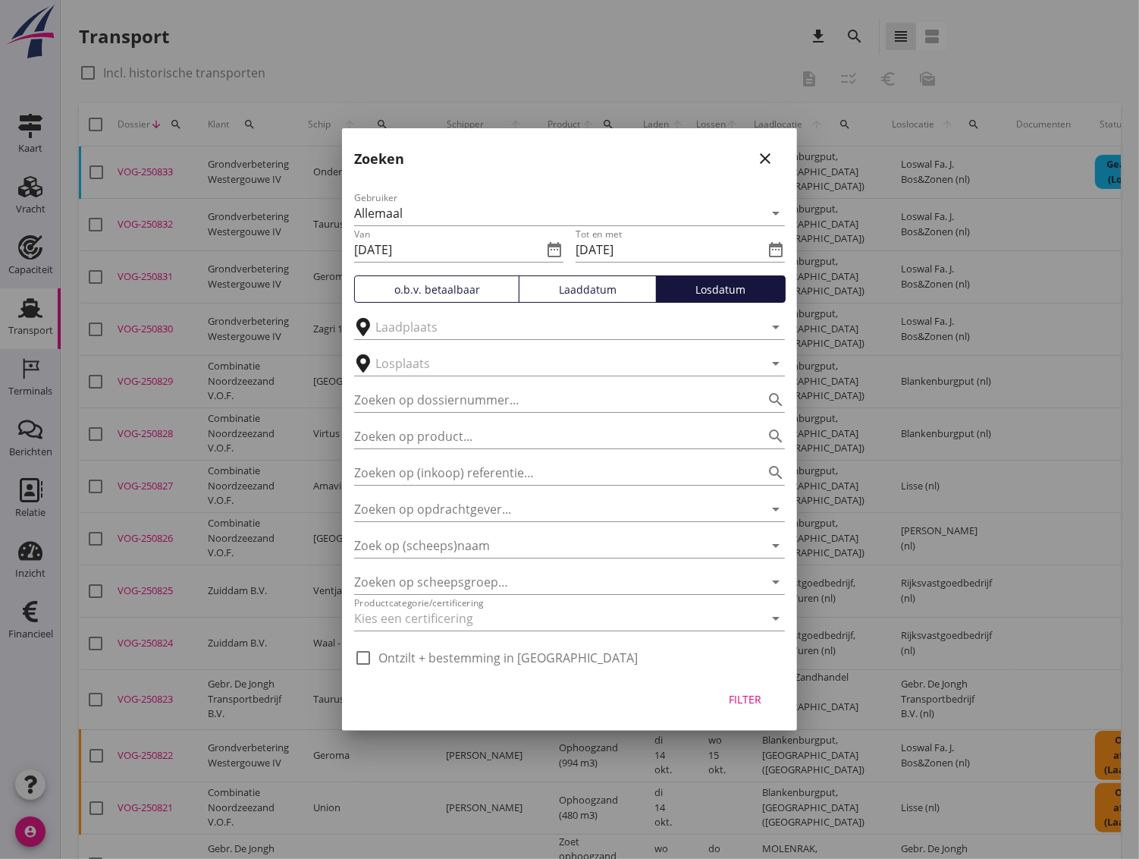
click at [740, 693] on div "Filter" at bounding box center [745, 699] width 42 height 16
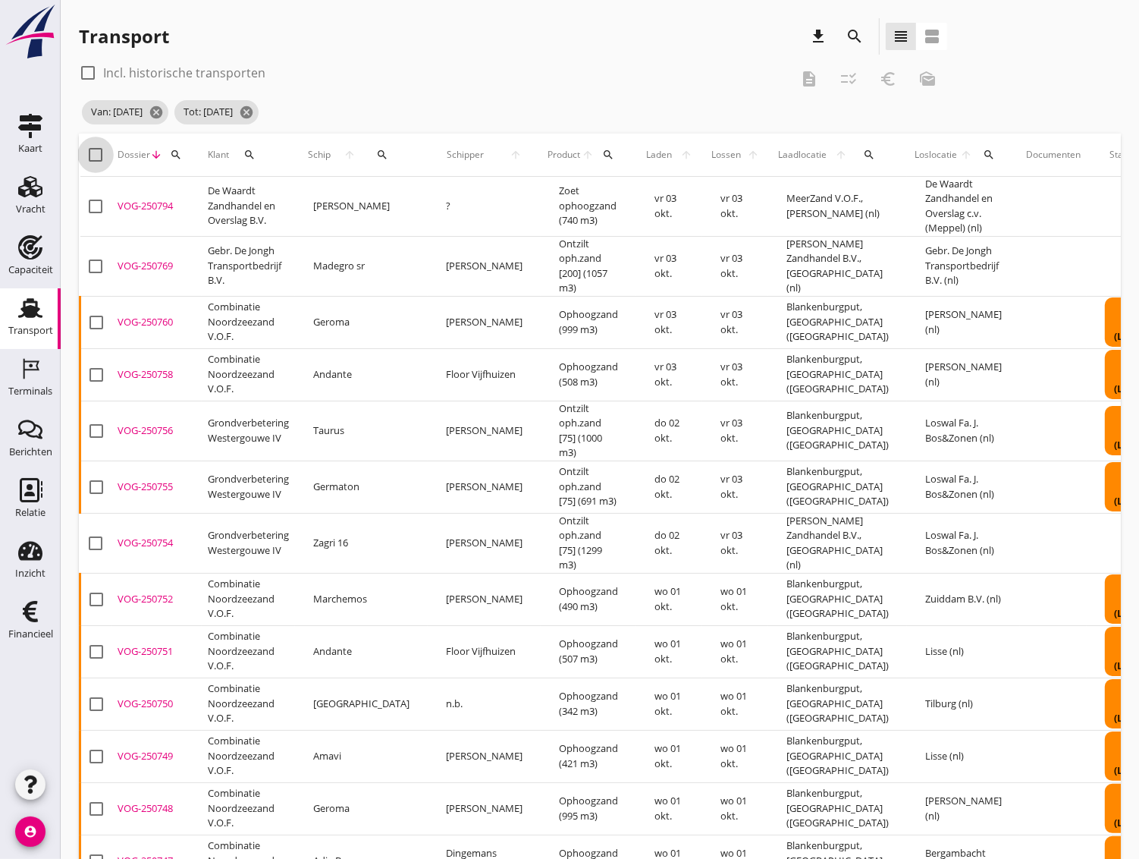
click at [93, 152] on div at bounding box center [96, 155] width 26 height 26
checkbox input "true"
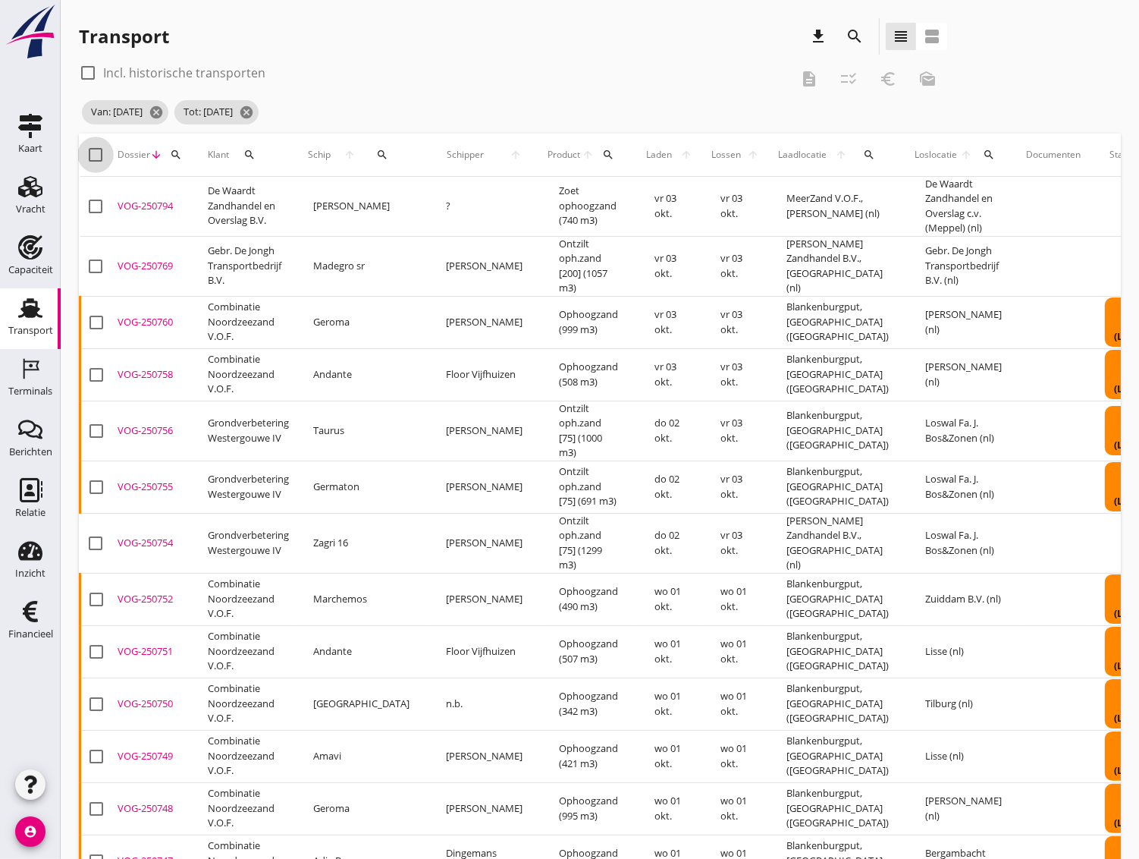
checkbox input "true"
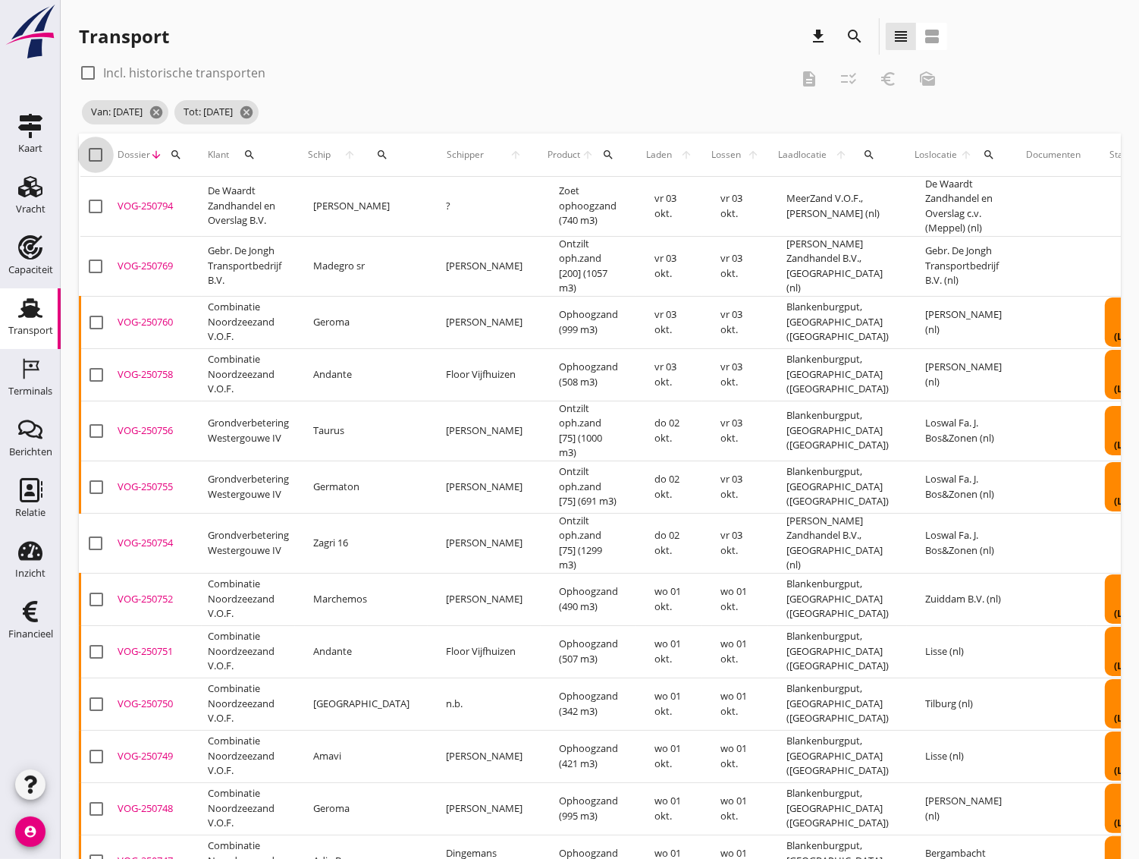
checkbox input "true"
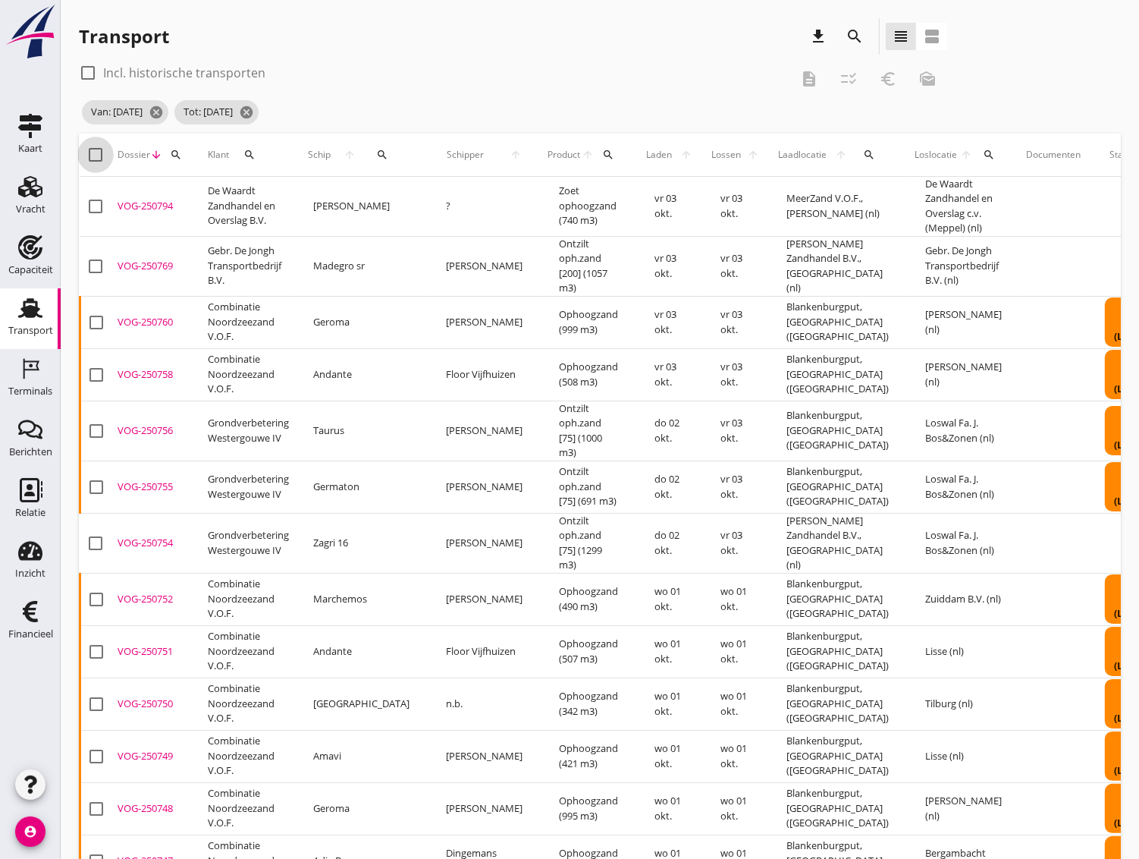
checkbox input "true"
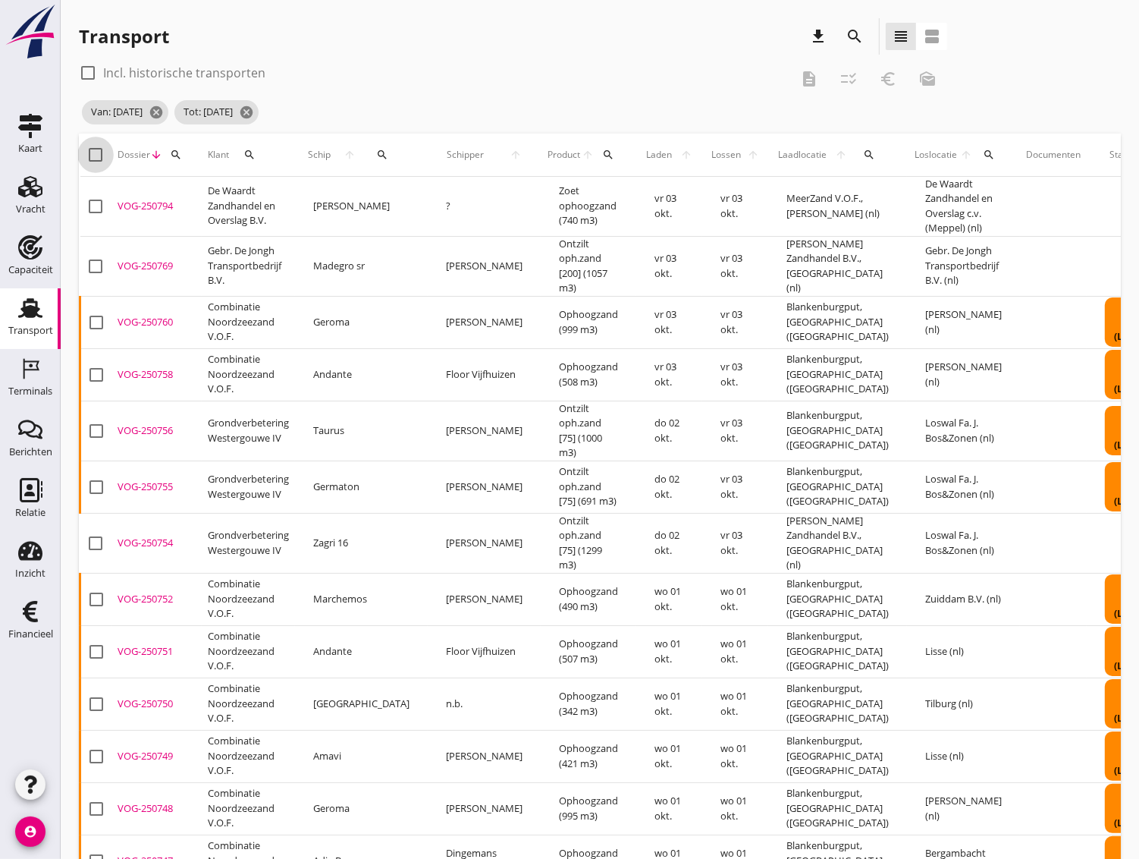
checkbox input "true"
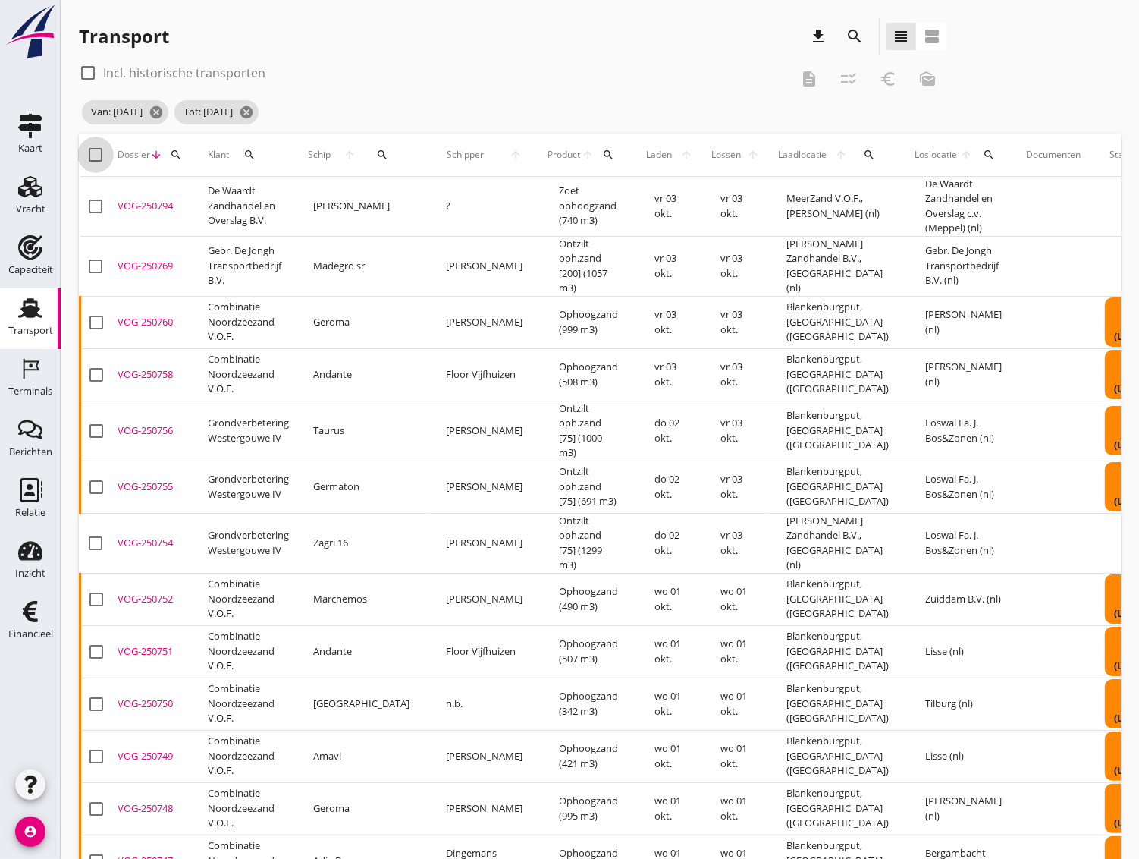
checkbox input "true"
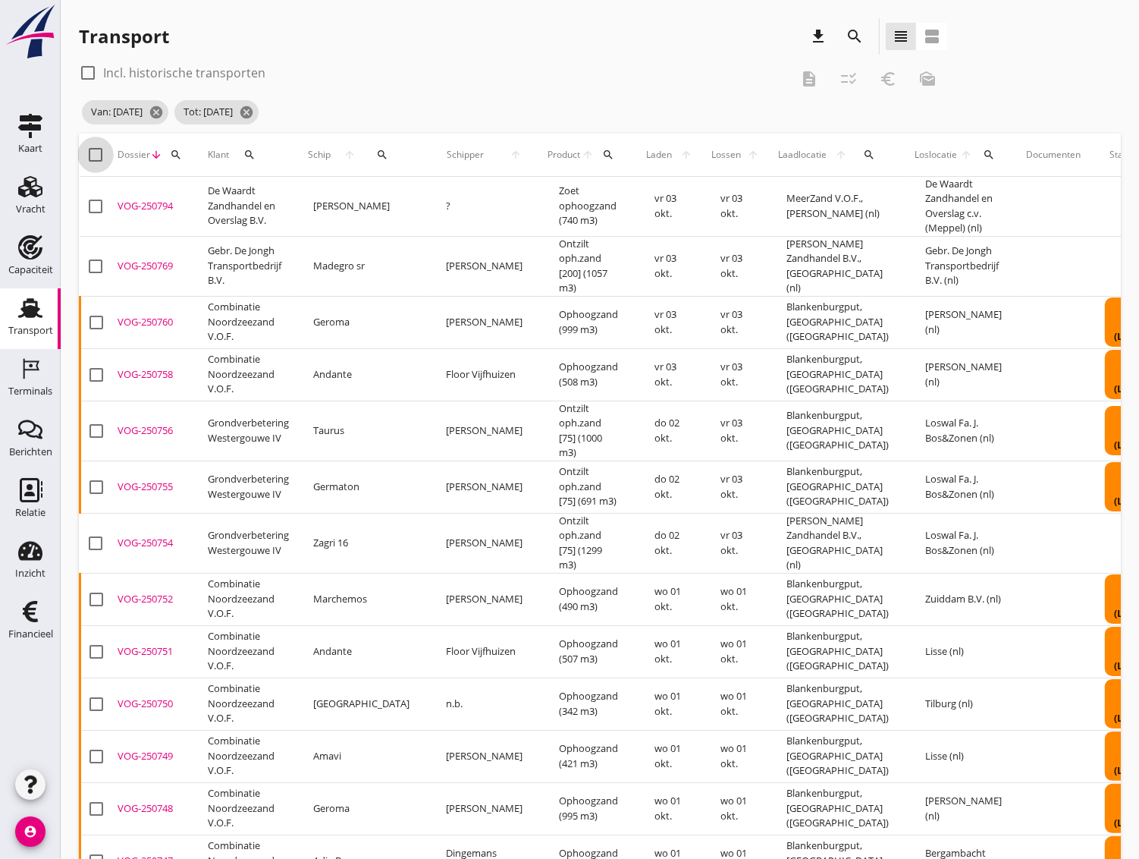
checkbox input "true"
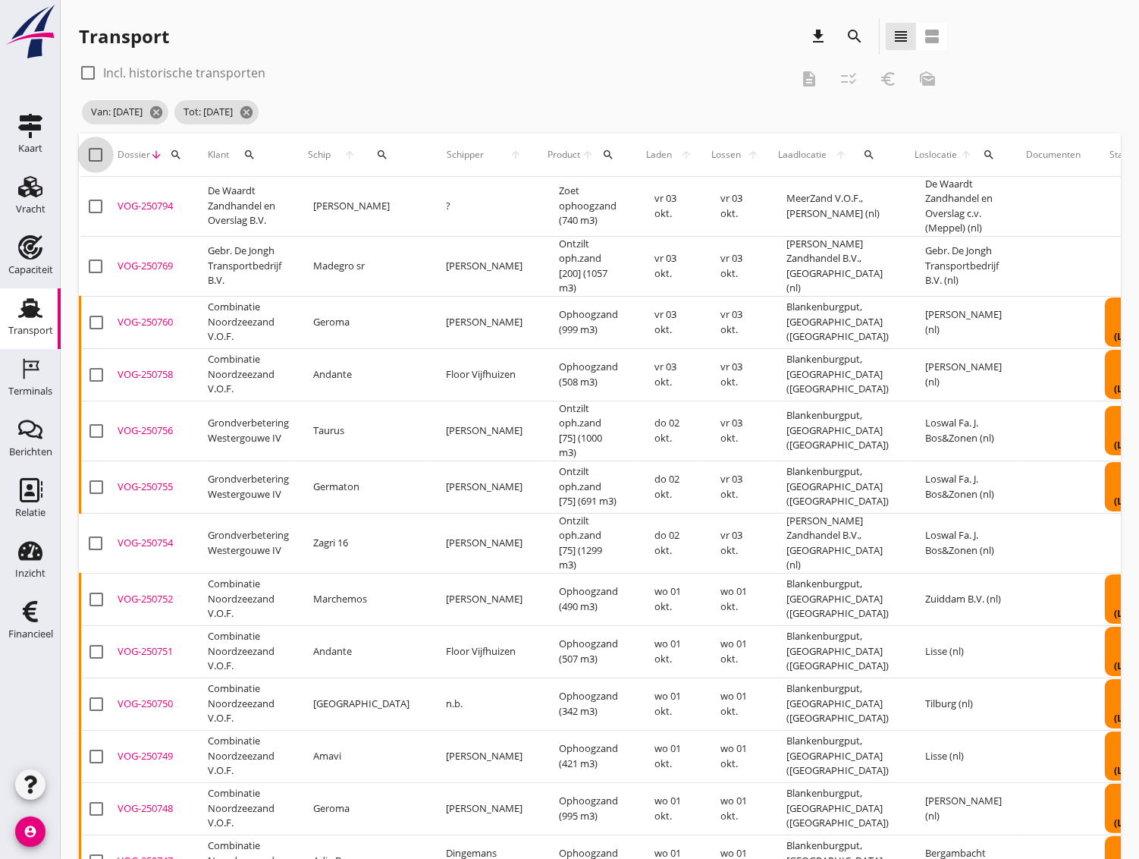
checkbox input "true"
click at [850, 76] on icon "checklist_rtl" at bounding box center [849, 79] width 18 height 18
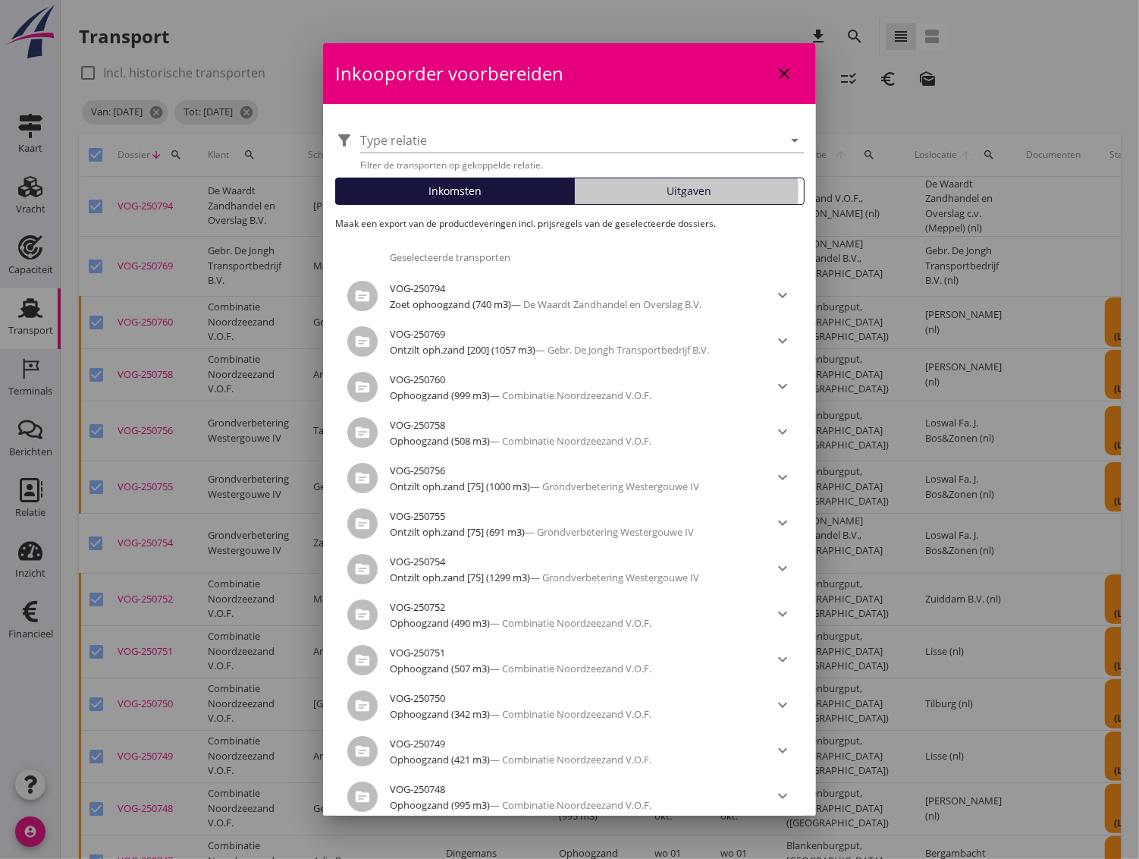
click at [643, 201] on button "Uitgaven" at bounding box center [689, 191] width 231 height 27
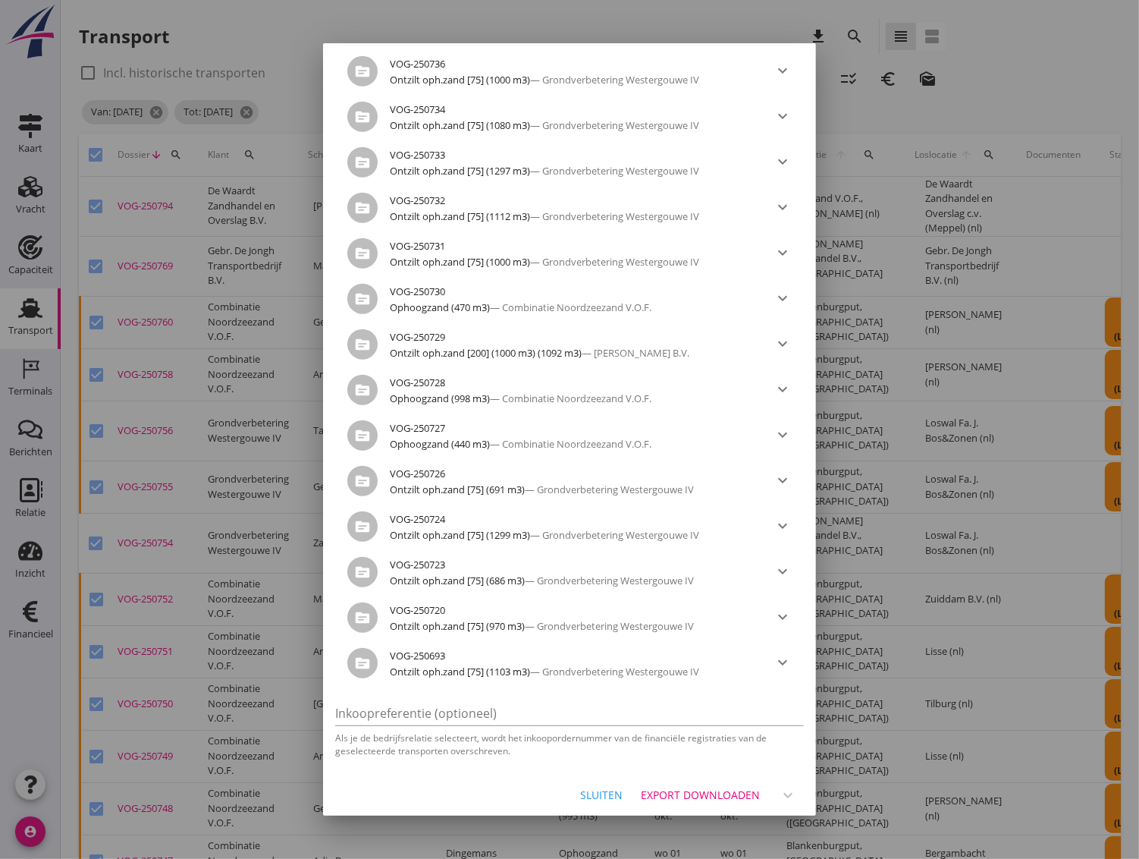
scroll to position [1136, 0]
click at [665, 786] on div "Export downloaden" at bounding box center [700, 793] width 119 height 16
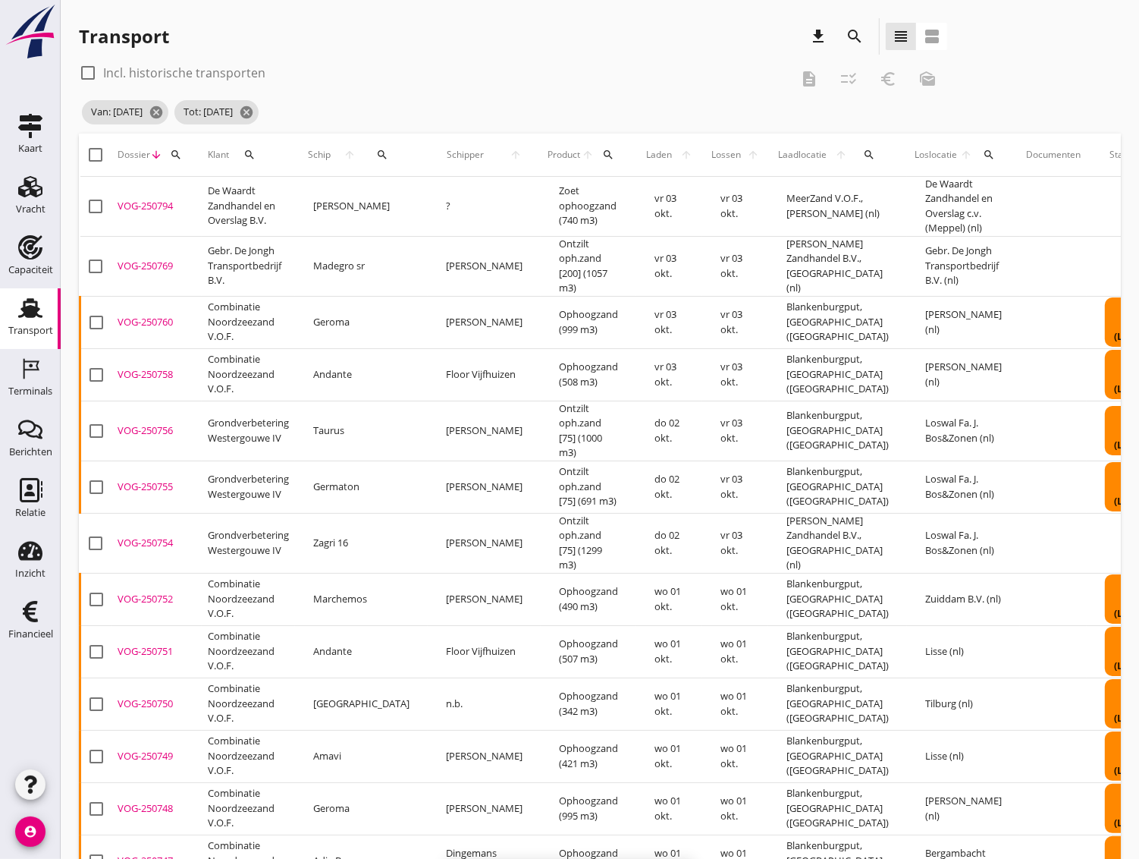
checkbox input "false"
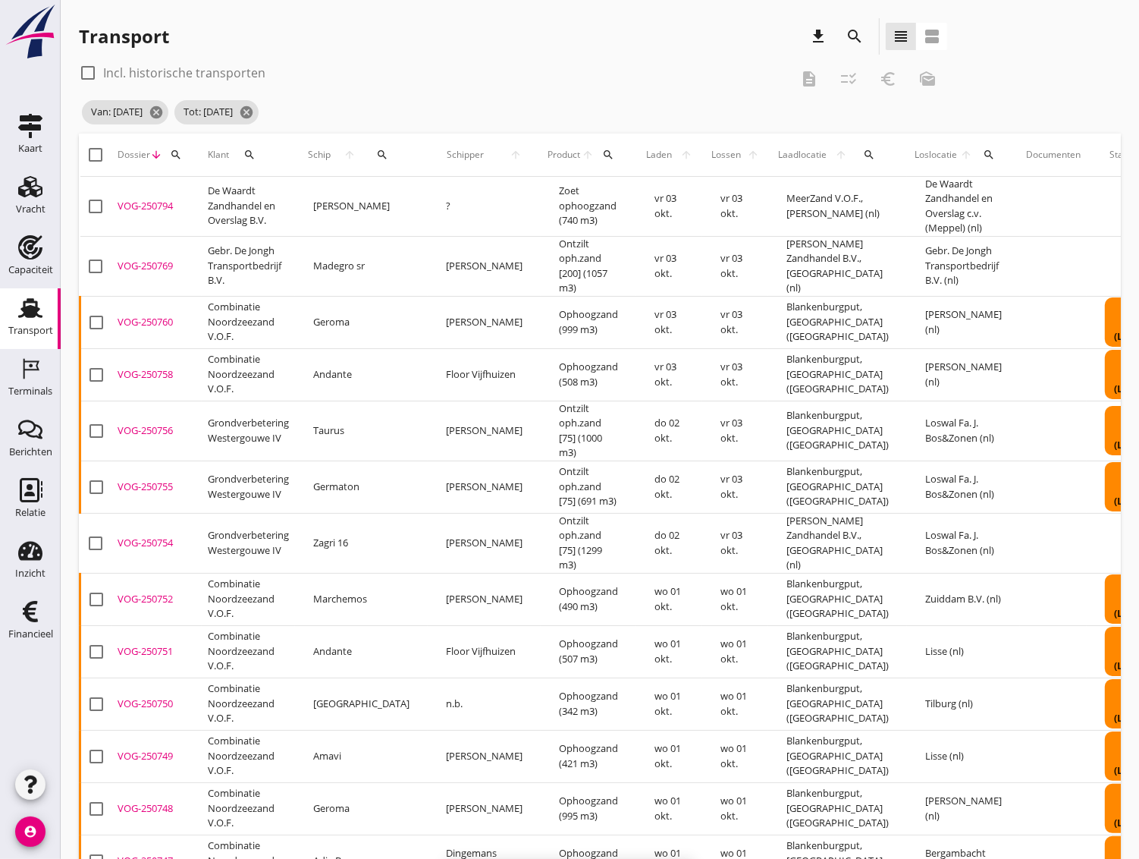
checkbox input "false"
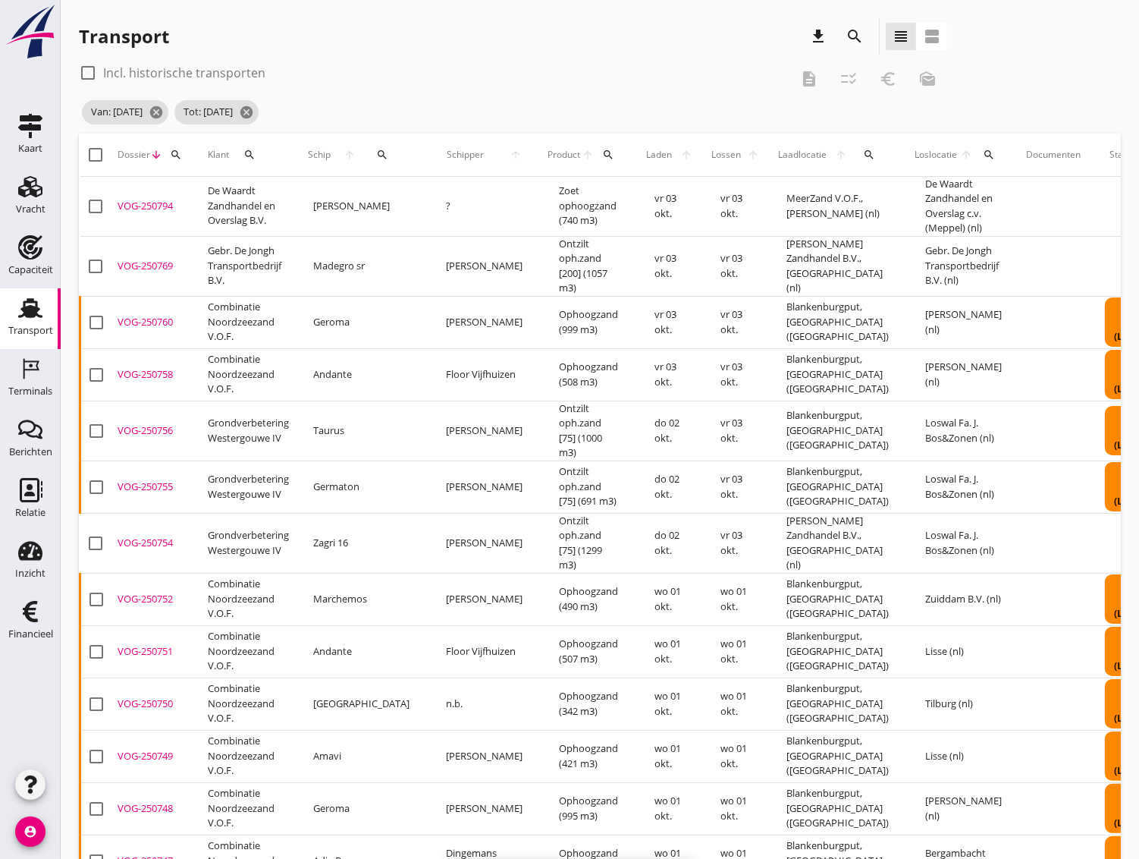
checkbox input "false"
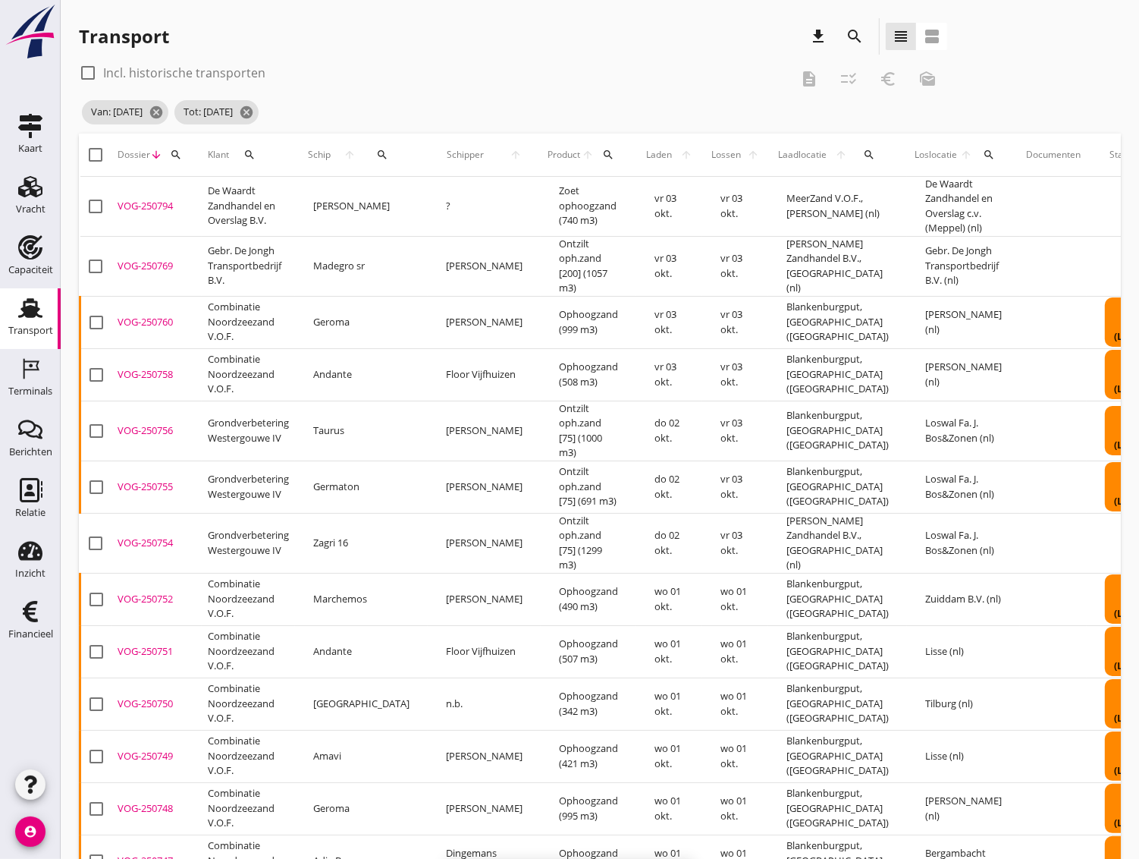
checkbox input "false"
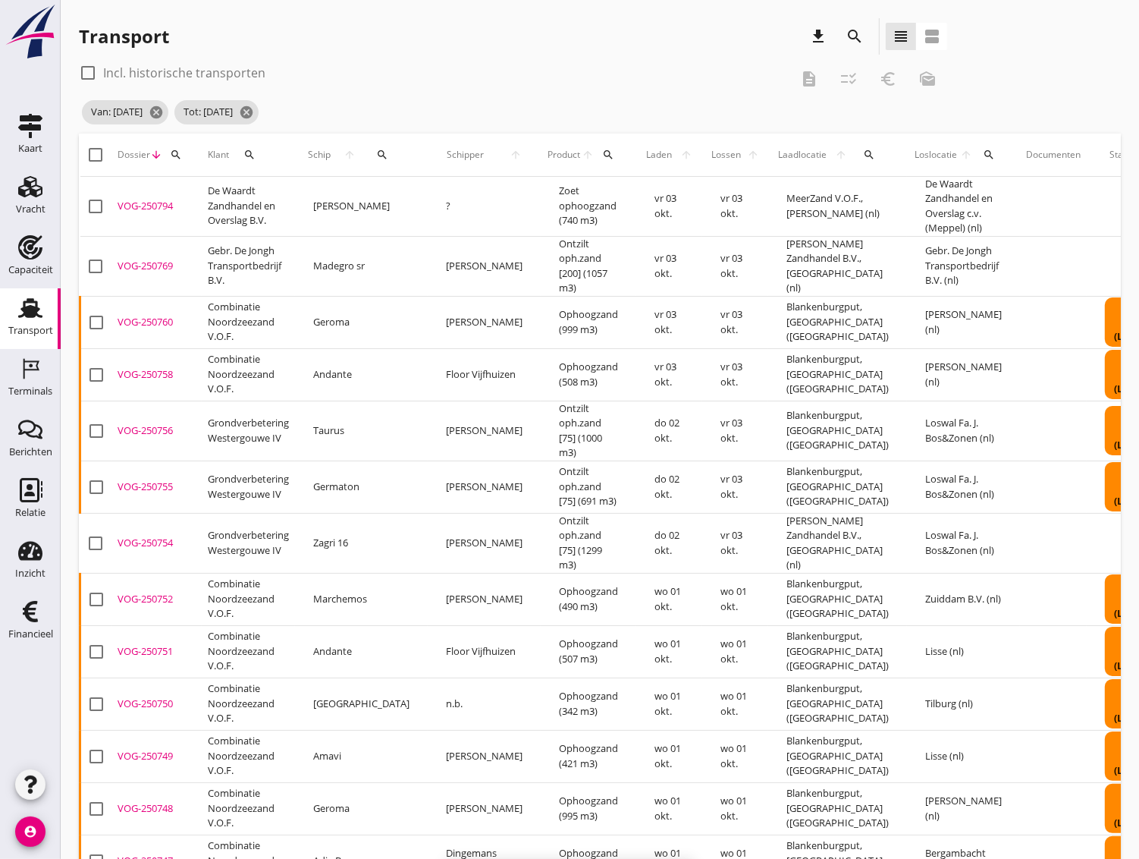
checkbox input "false"
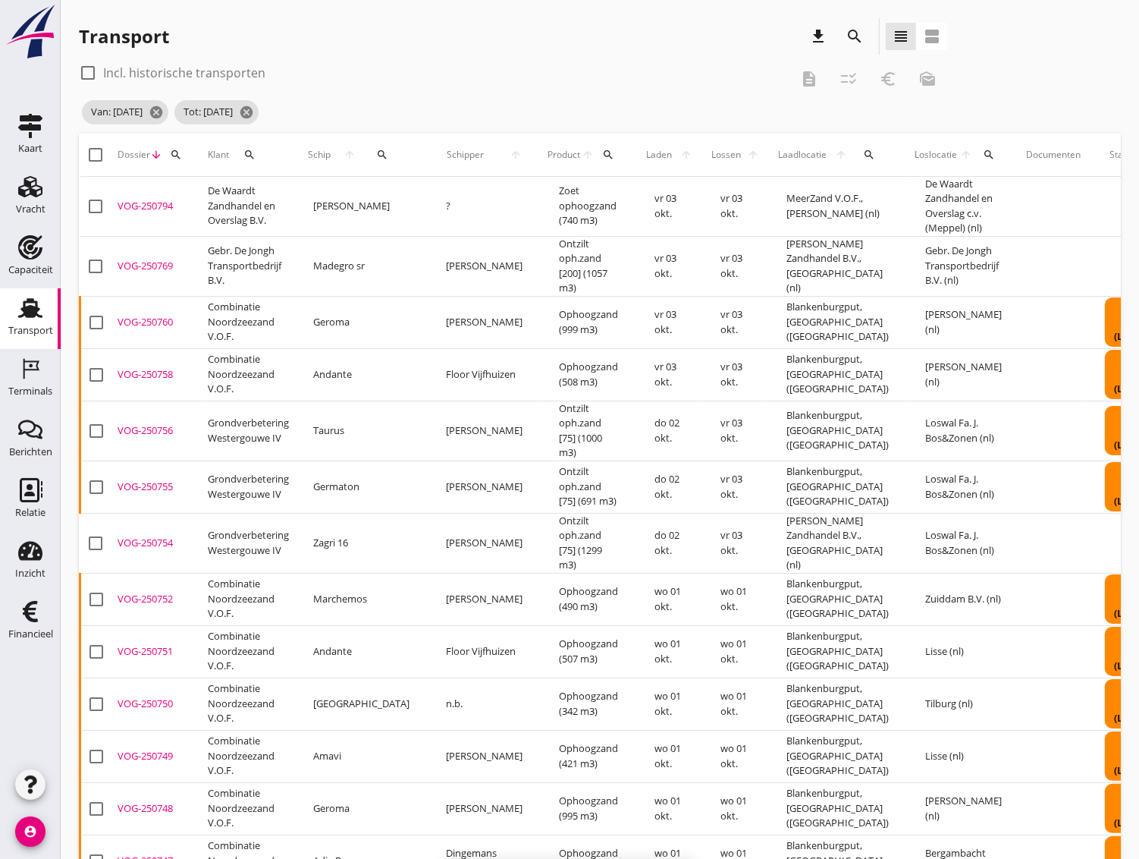
checkbox input "false"
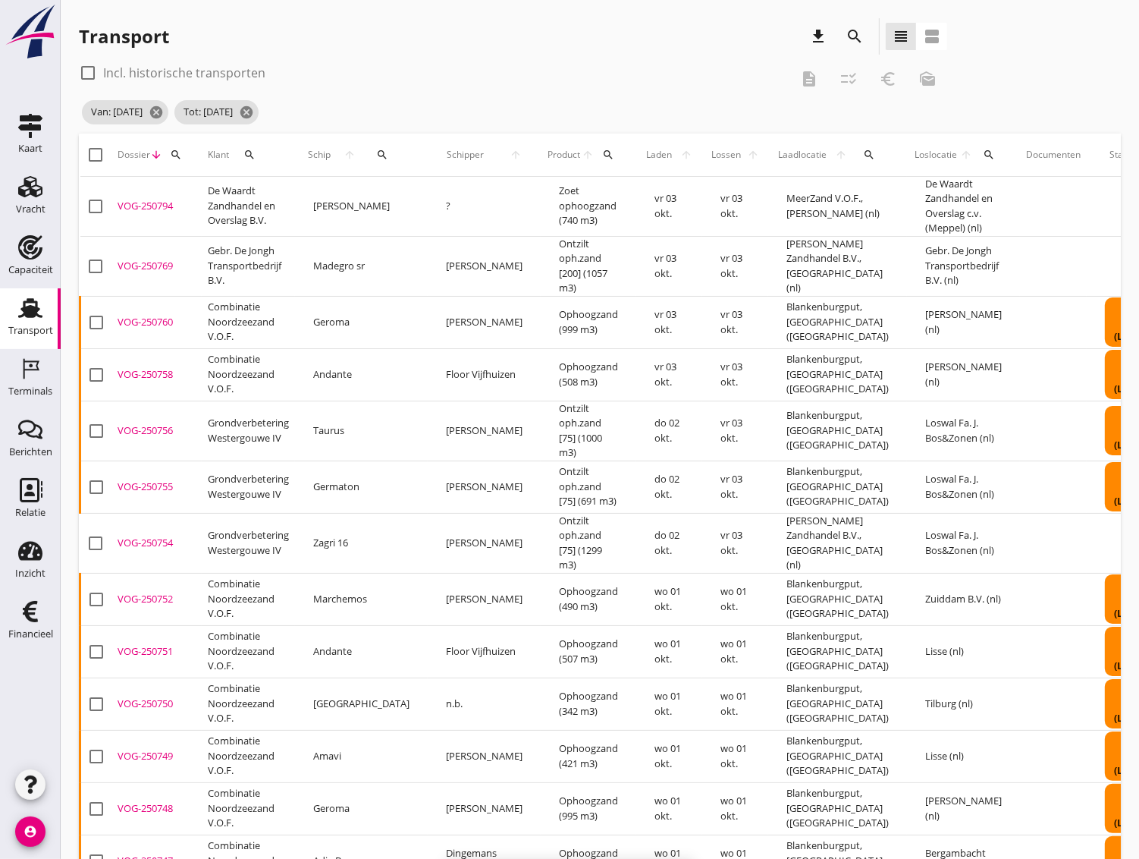
checkbox input "false"
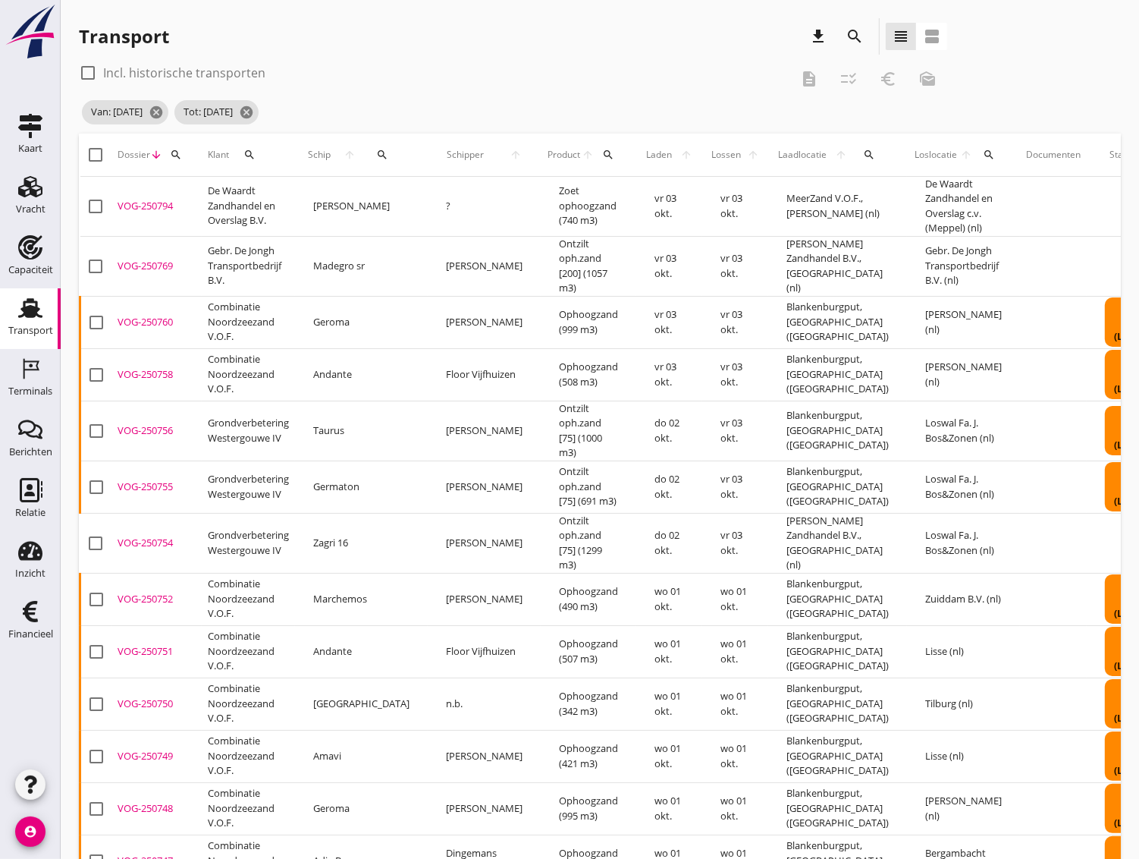
click at [547, 71] on div "check_box_outline_blank Incl. historische transporten" at bounding box center [434, 73] width 711 height 24
click at [92, 152] on div at bounding box center [96, 155] width 26 height 26
checkbox input "true"
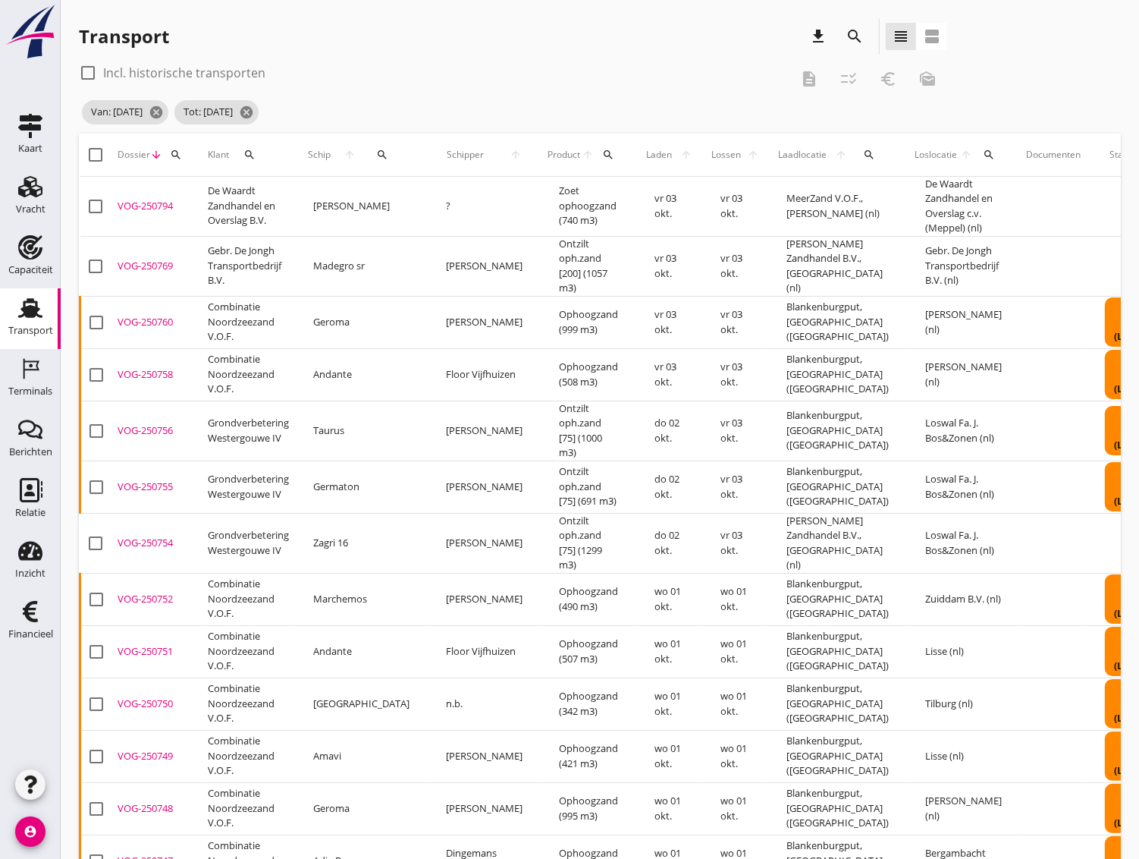
checkbox input "true"
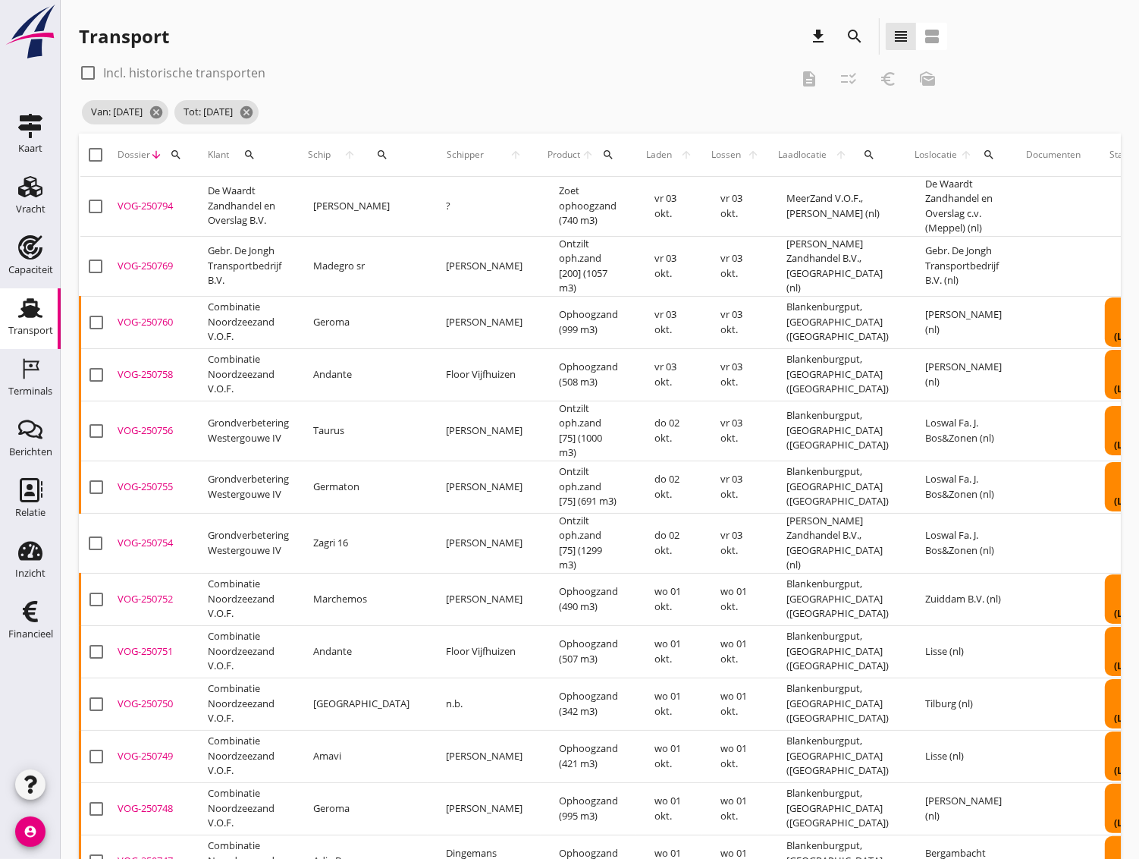
checkbox input "true"
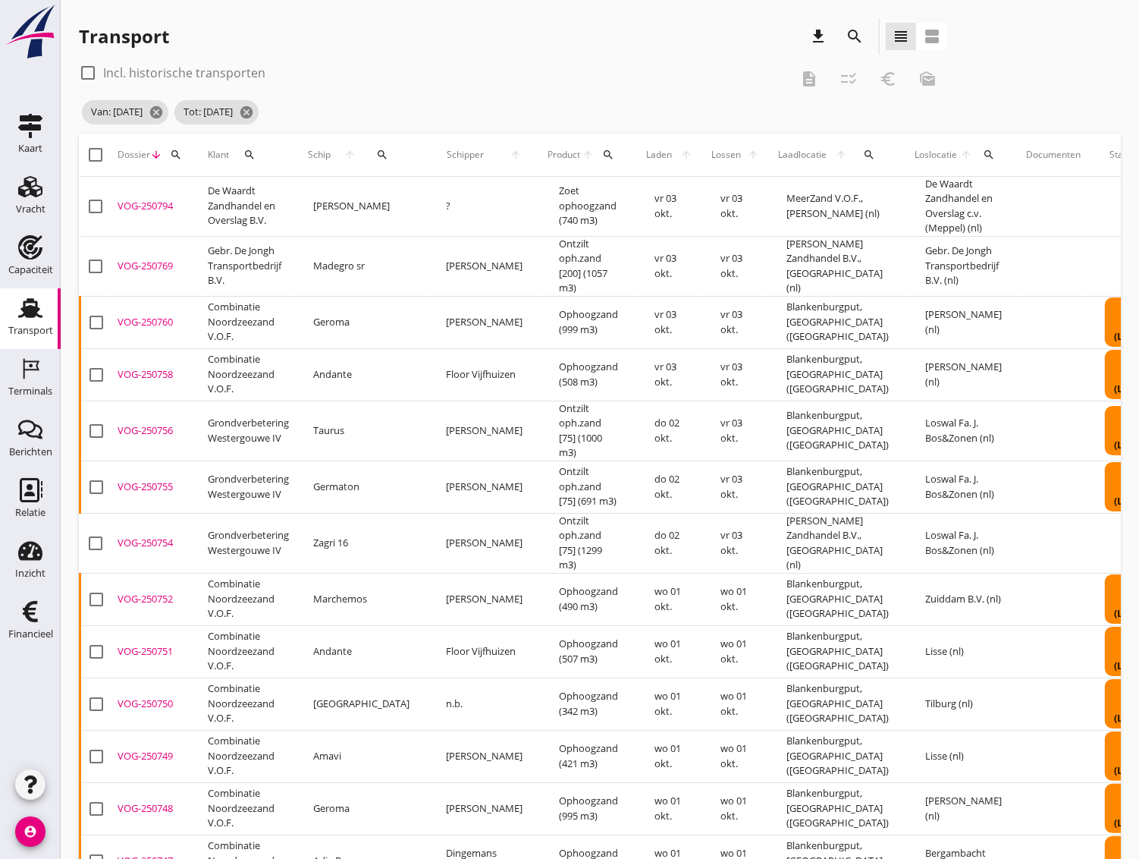
checkbox input "true"
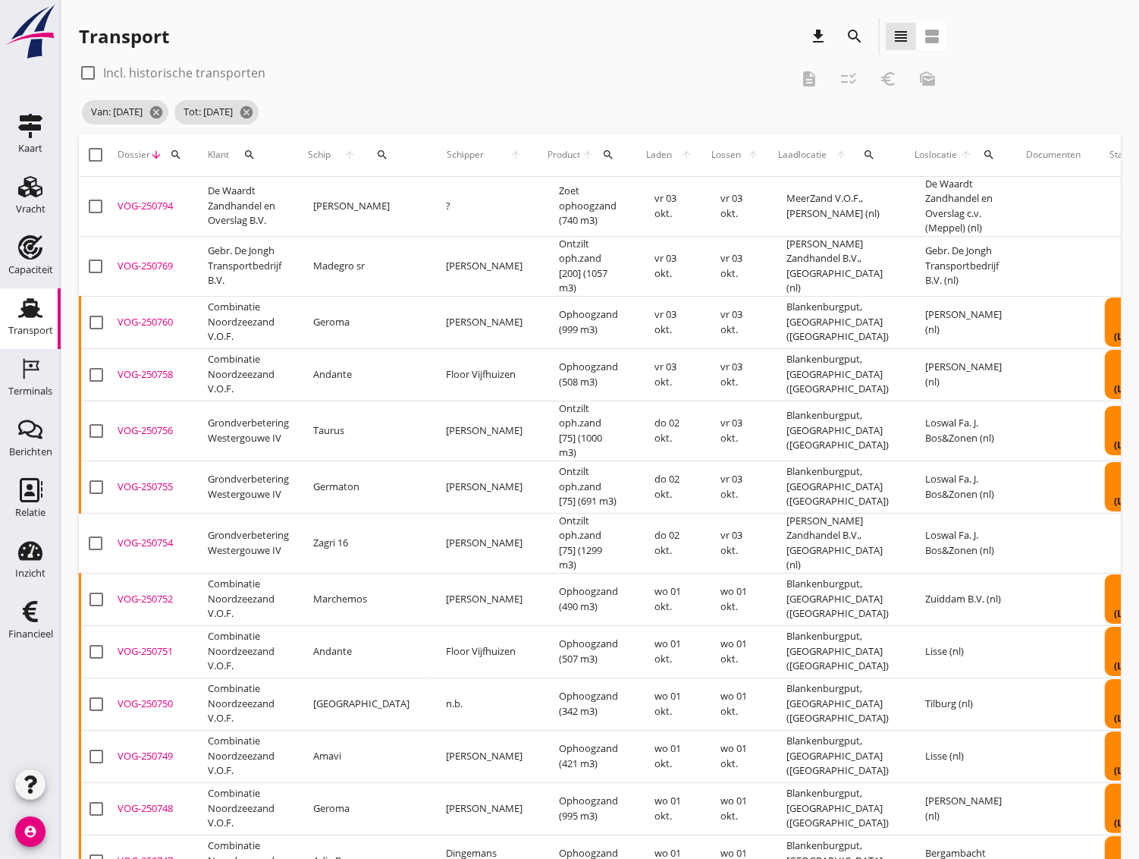
checkbox input "true"
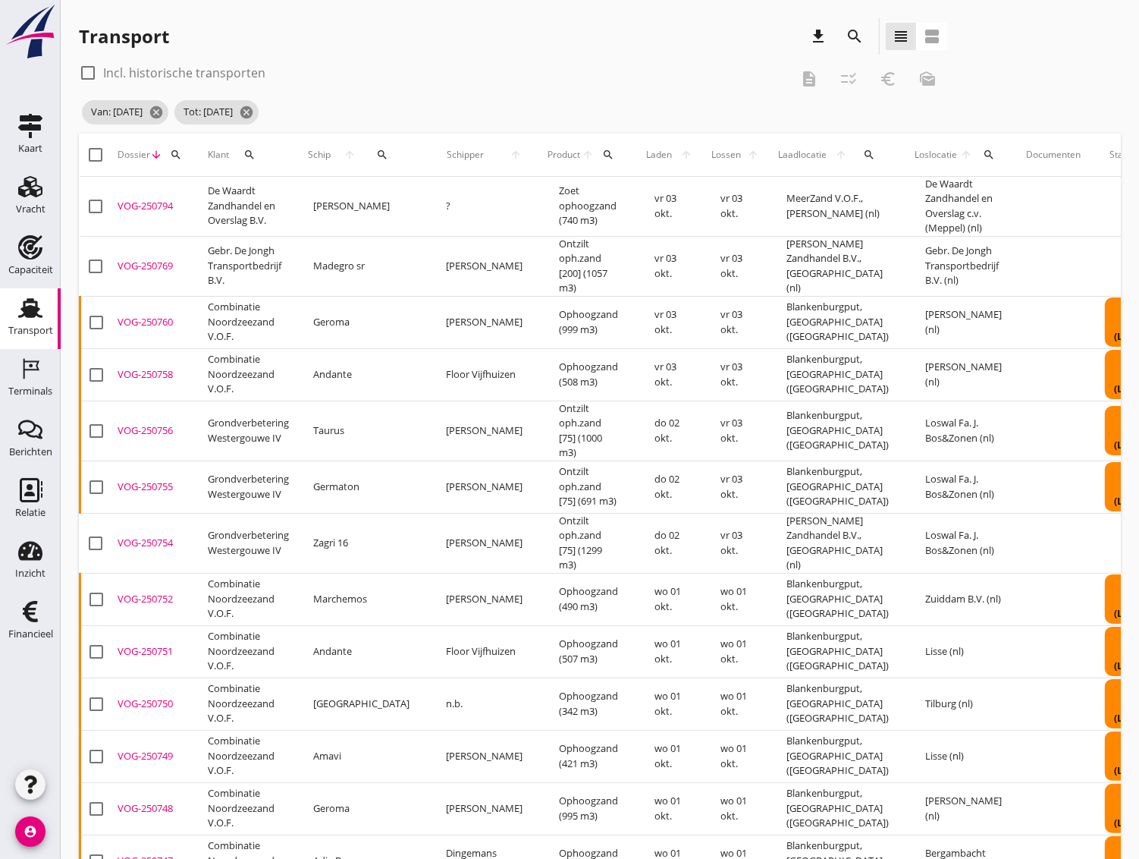
checkbox input "true"
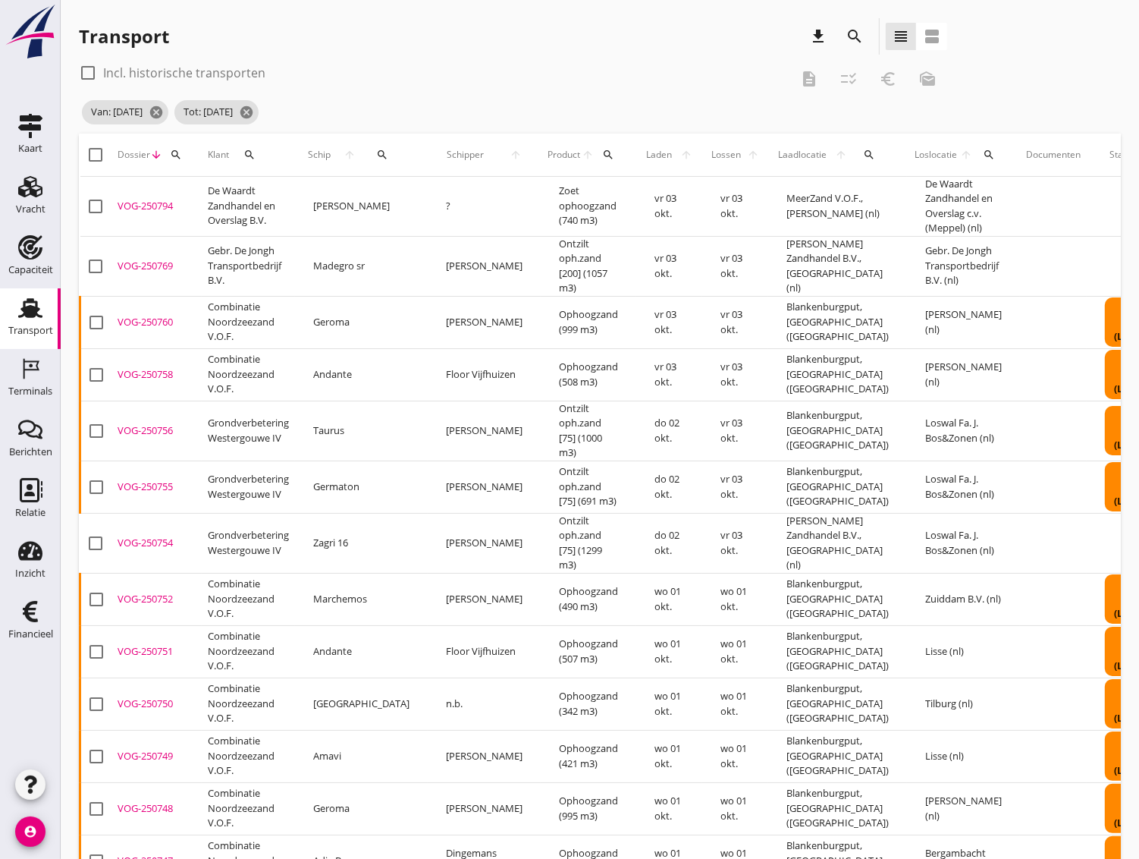
checkbox input "true"
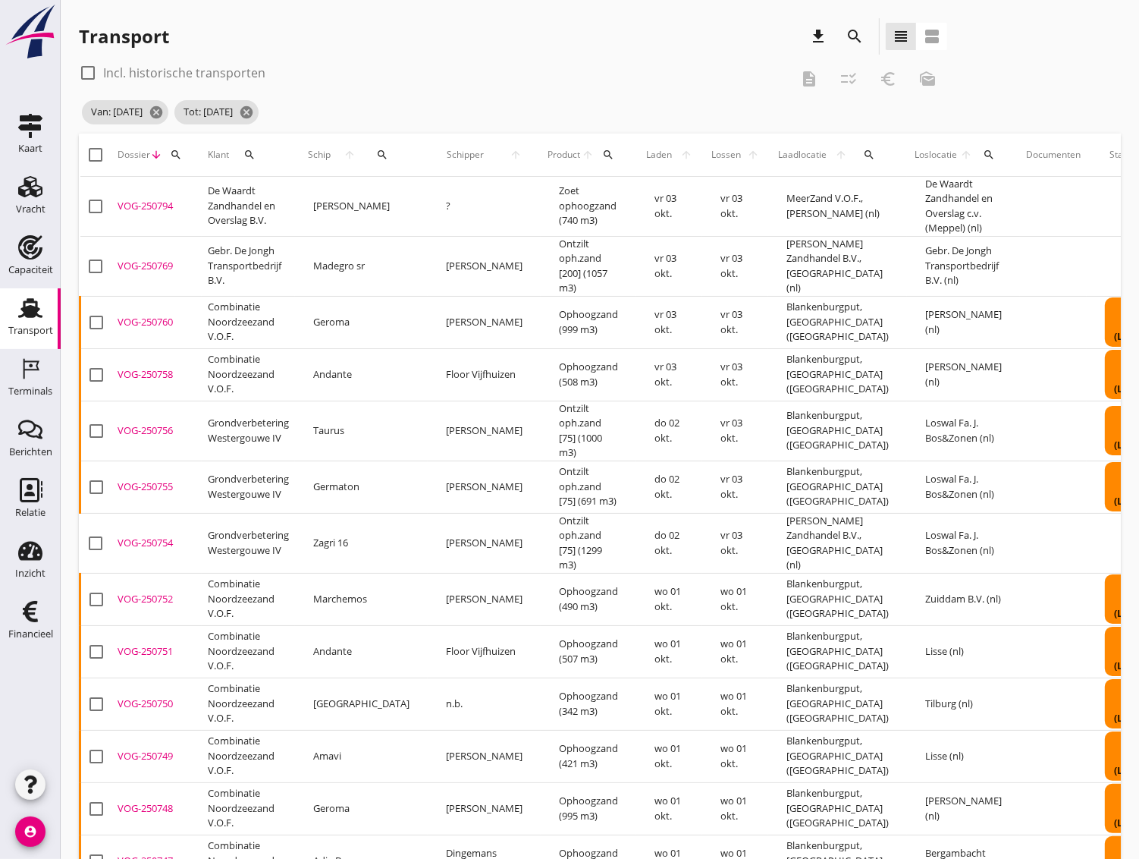
checkbox input "true"
click at [850, 77] on icon "checklist_rtl" at bounding box center [849, 79] width 18 height 18
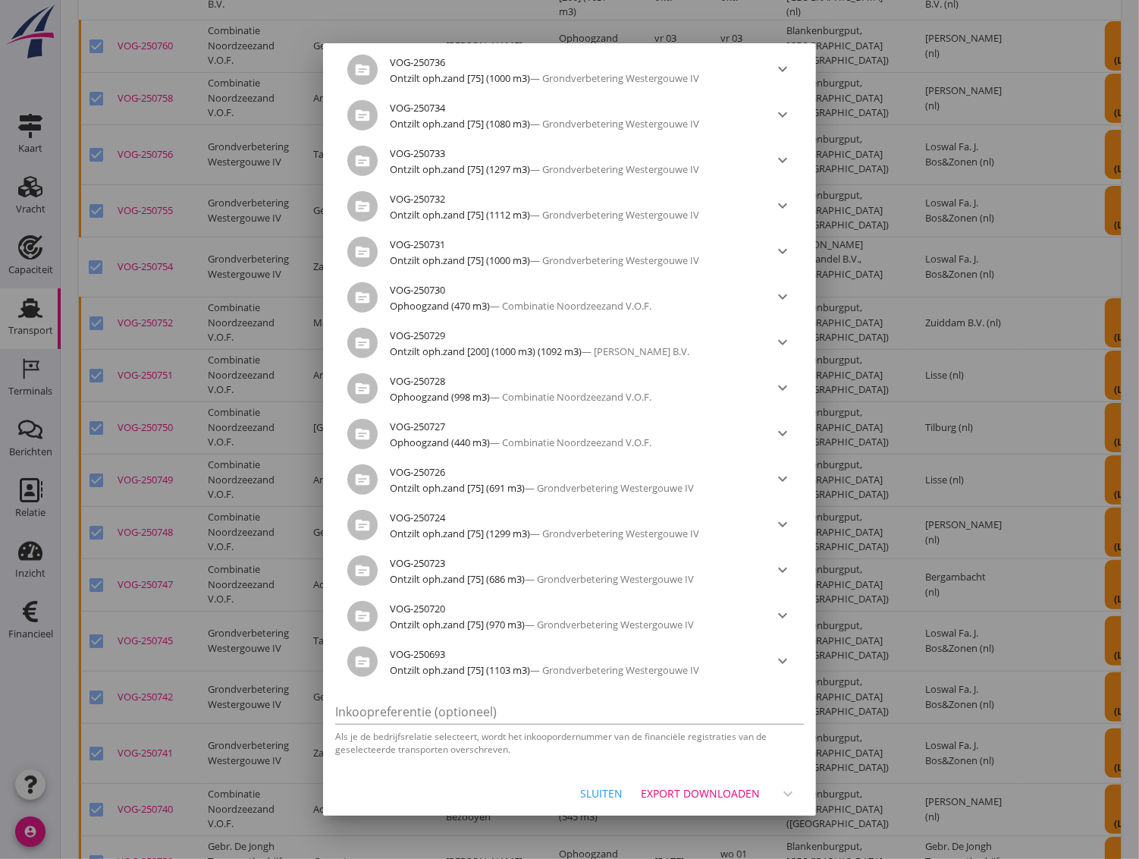
scroll to position [589, 0]
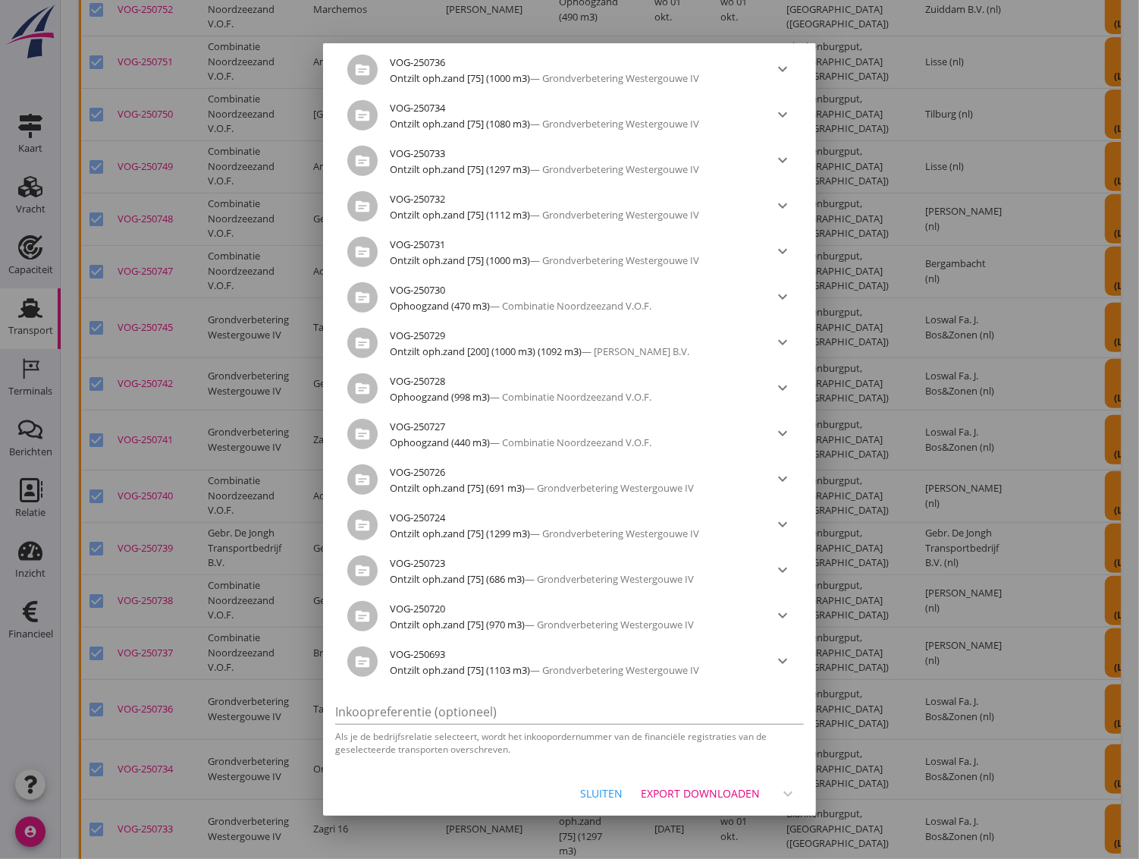
click at [885, 726] on div at bounding box center [569, 429] width 1139 height 859
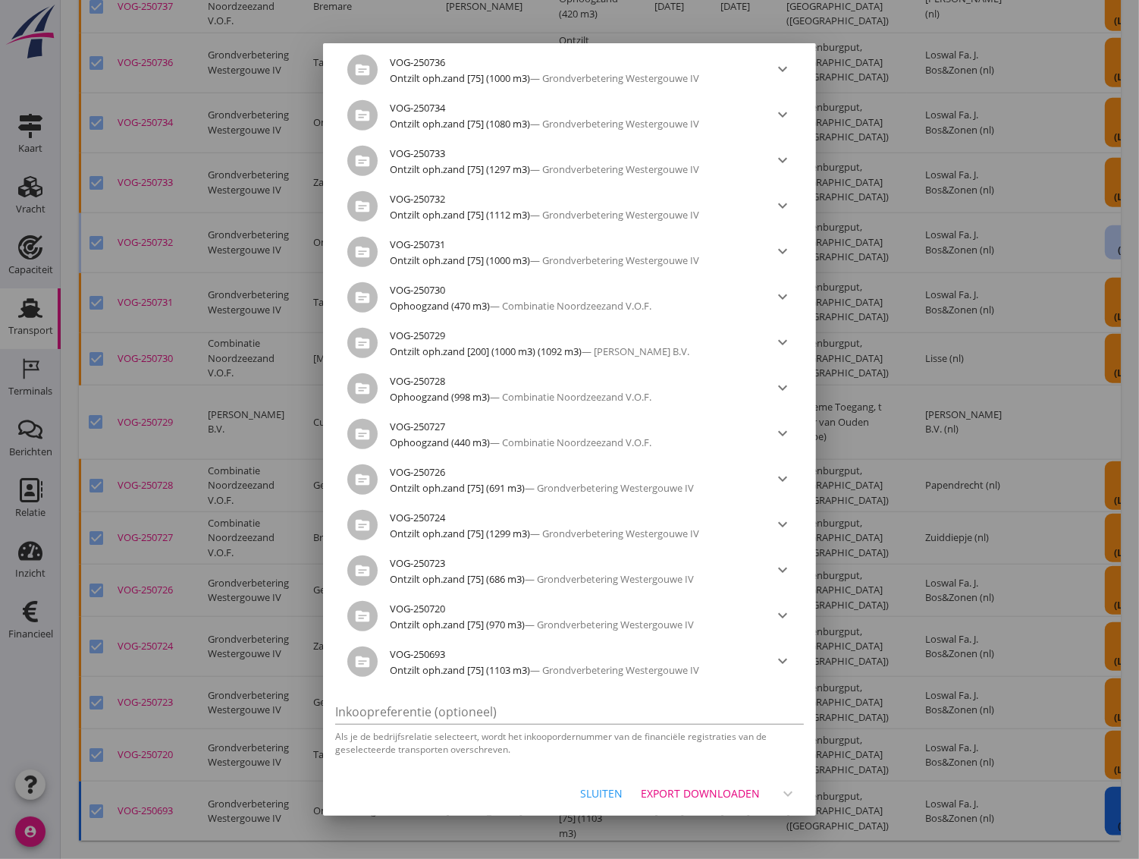
scroll to position [1283, 0]
click at [686, 791] on div "Export downloaden" at bounding box center [700, 793] width 119 height 16
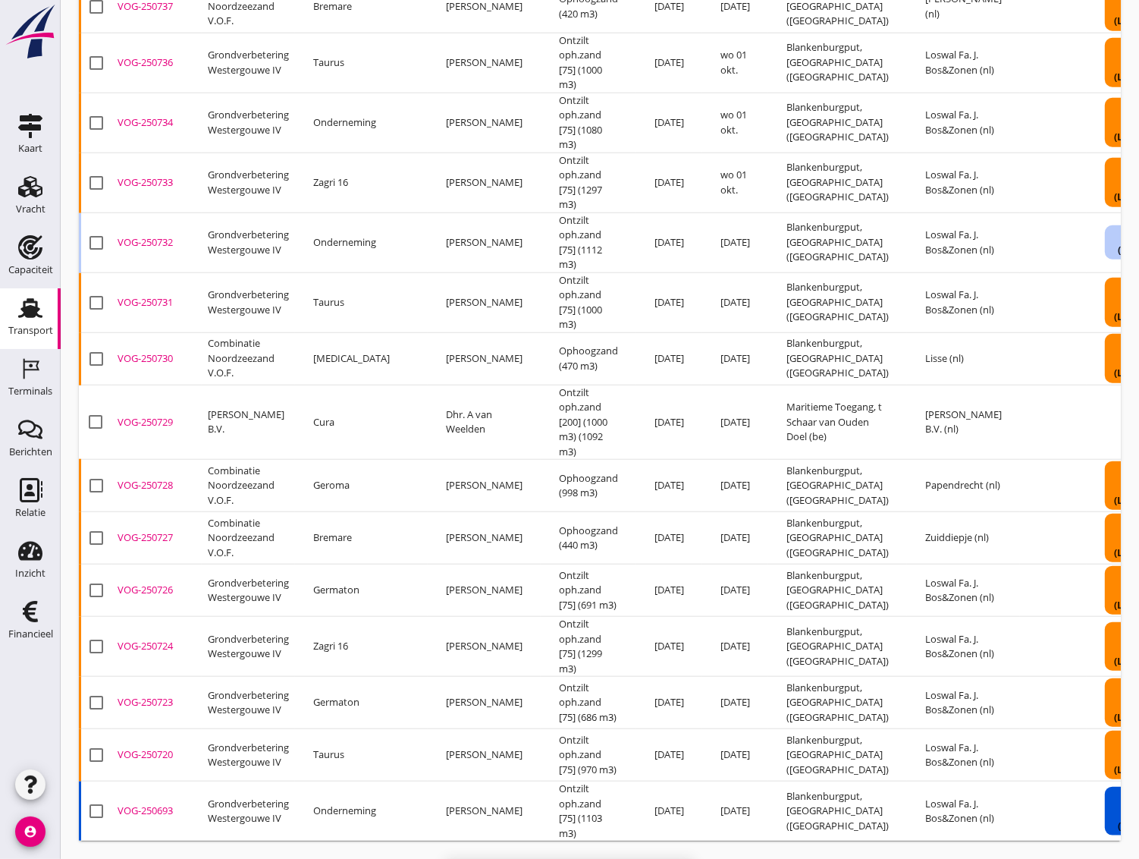
checkbox input "false"
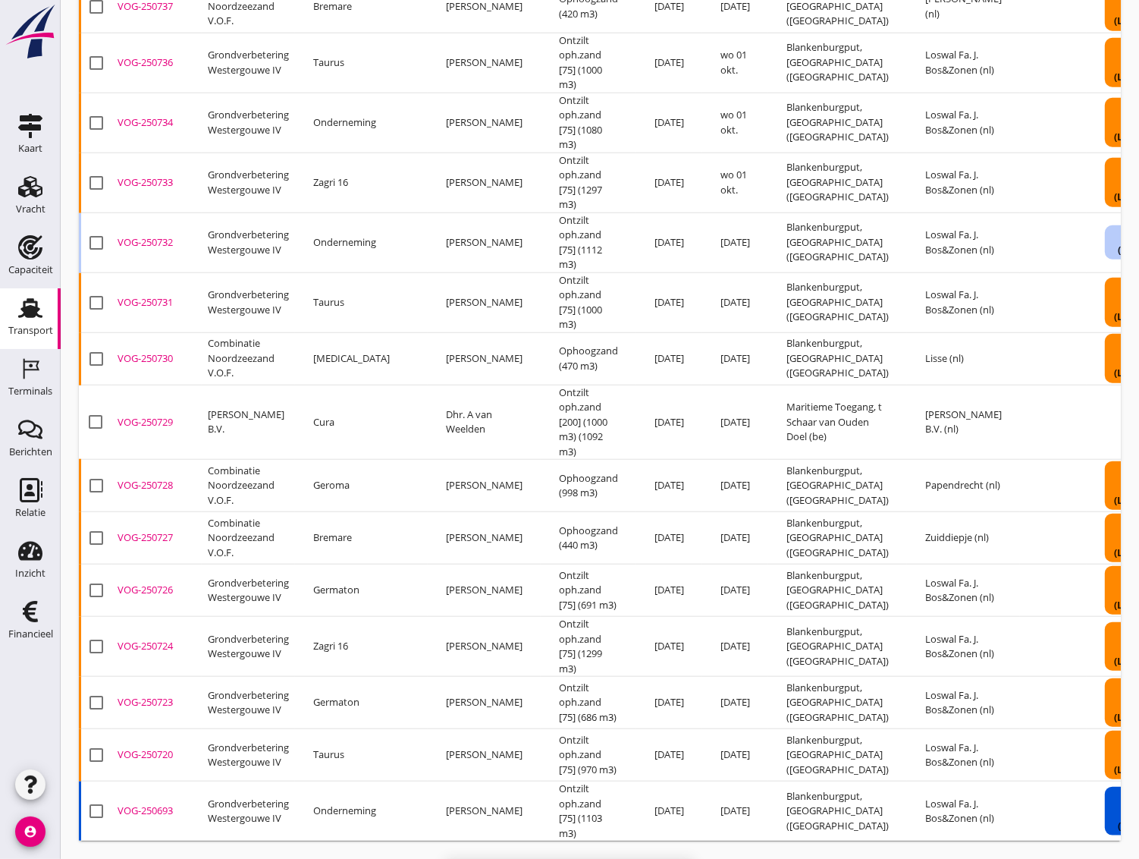
checkbox input "false"
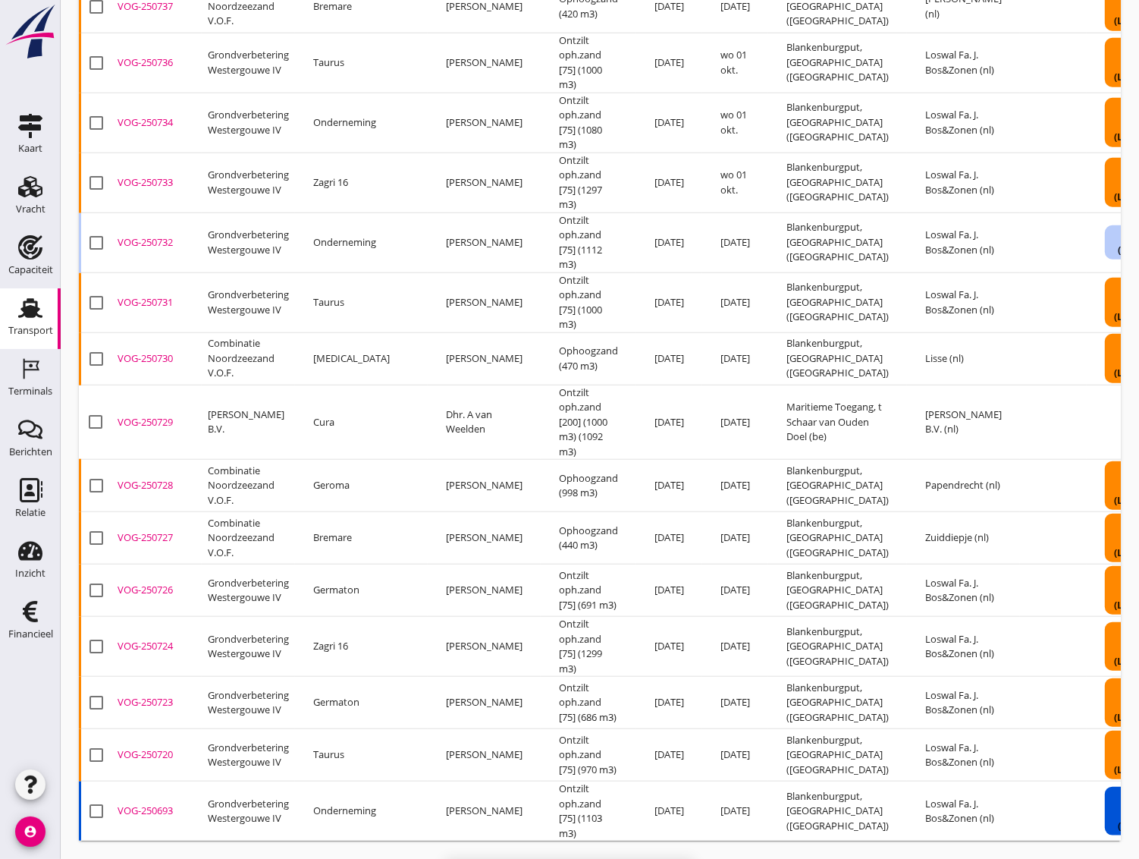
checkbox input "false"
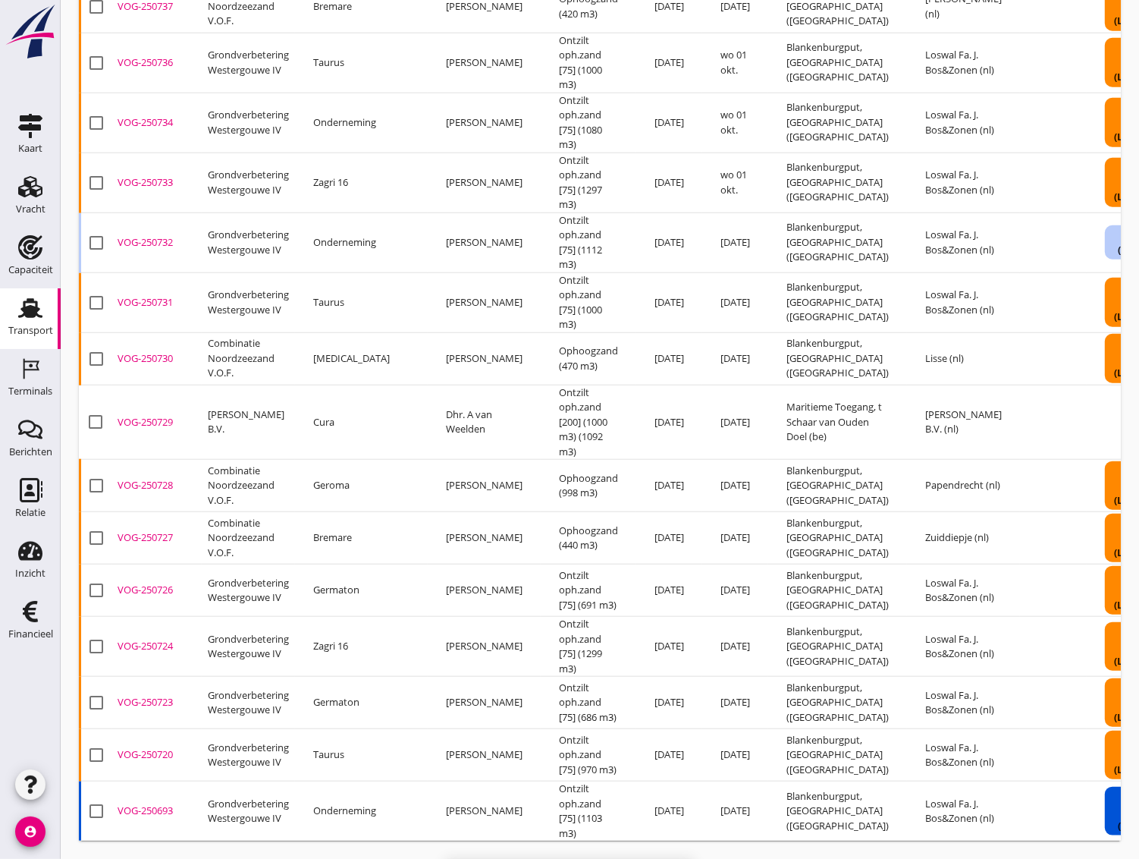
checkbox input "false"
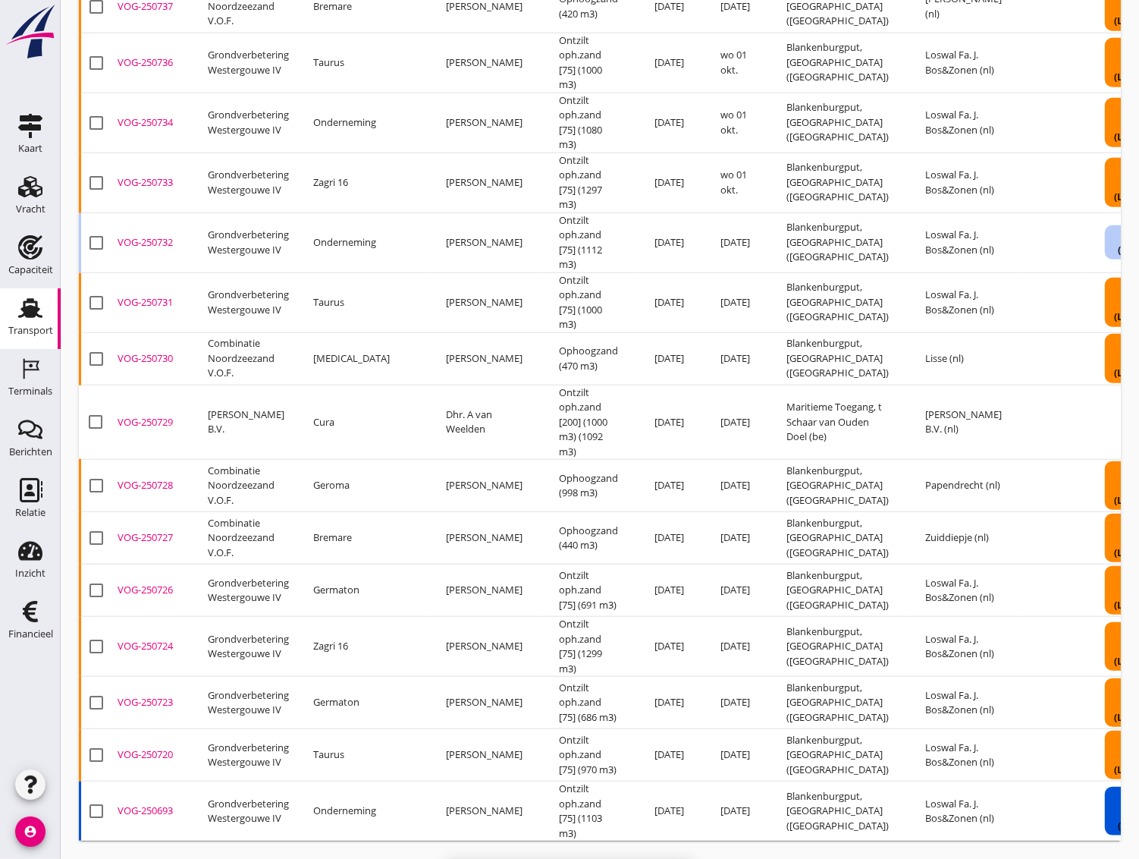
checkbox input "false"
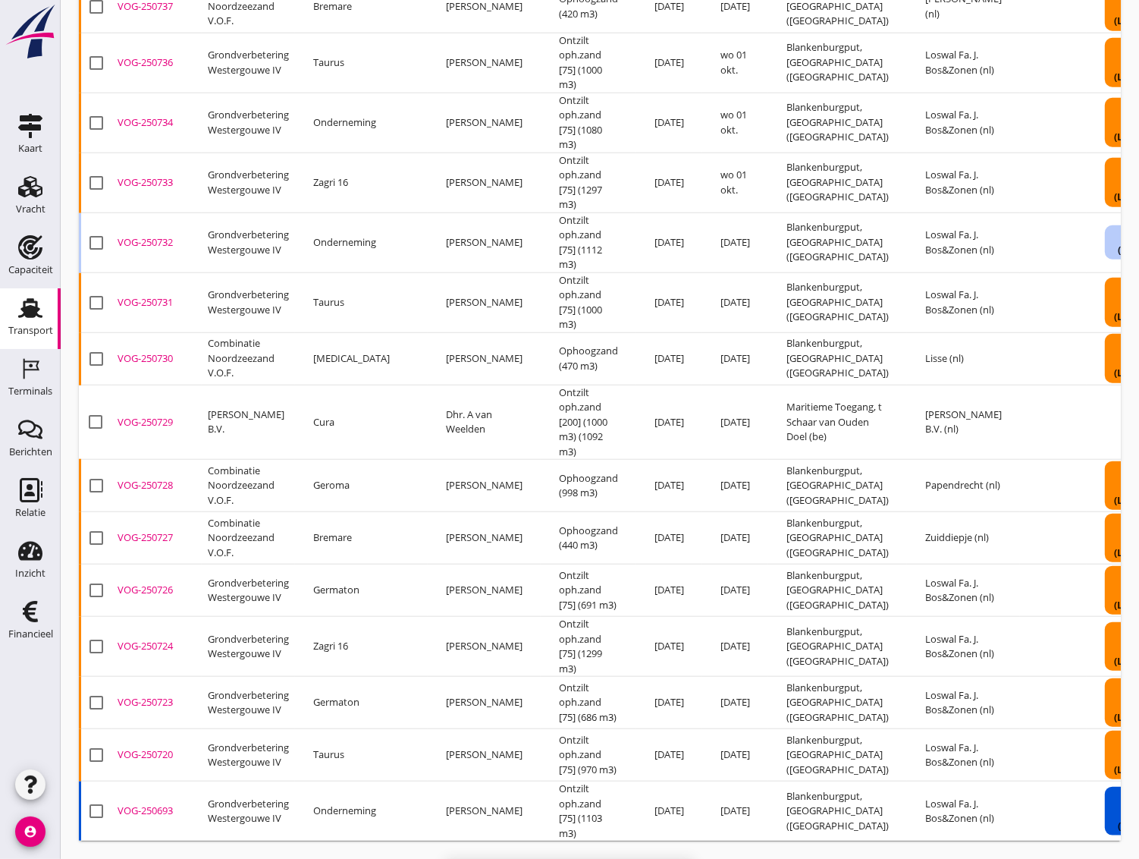
checkbox input "false"
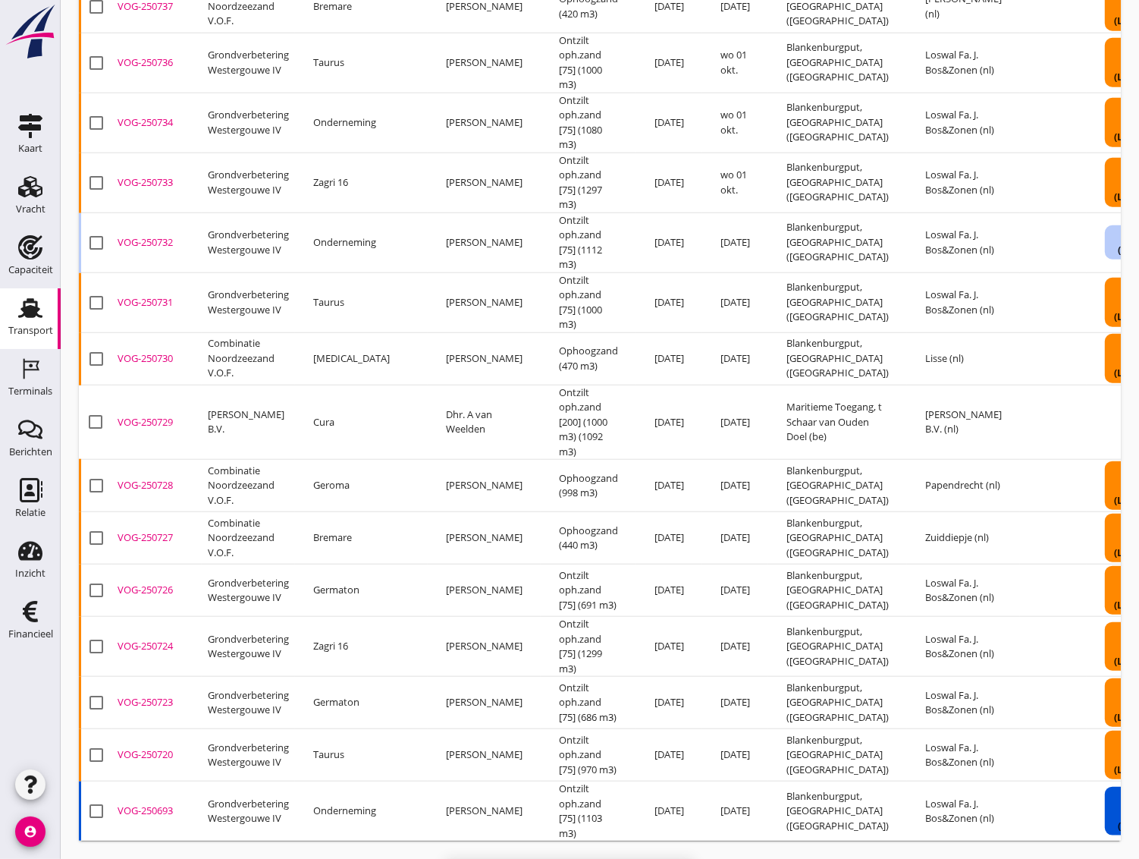
checkbox input "false"
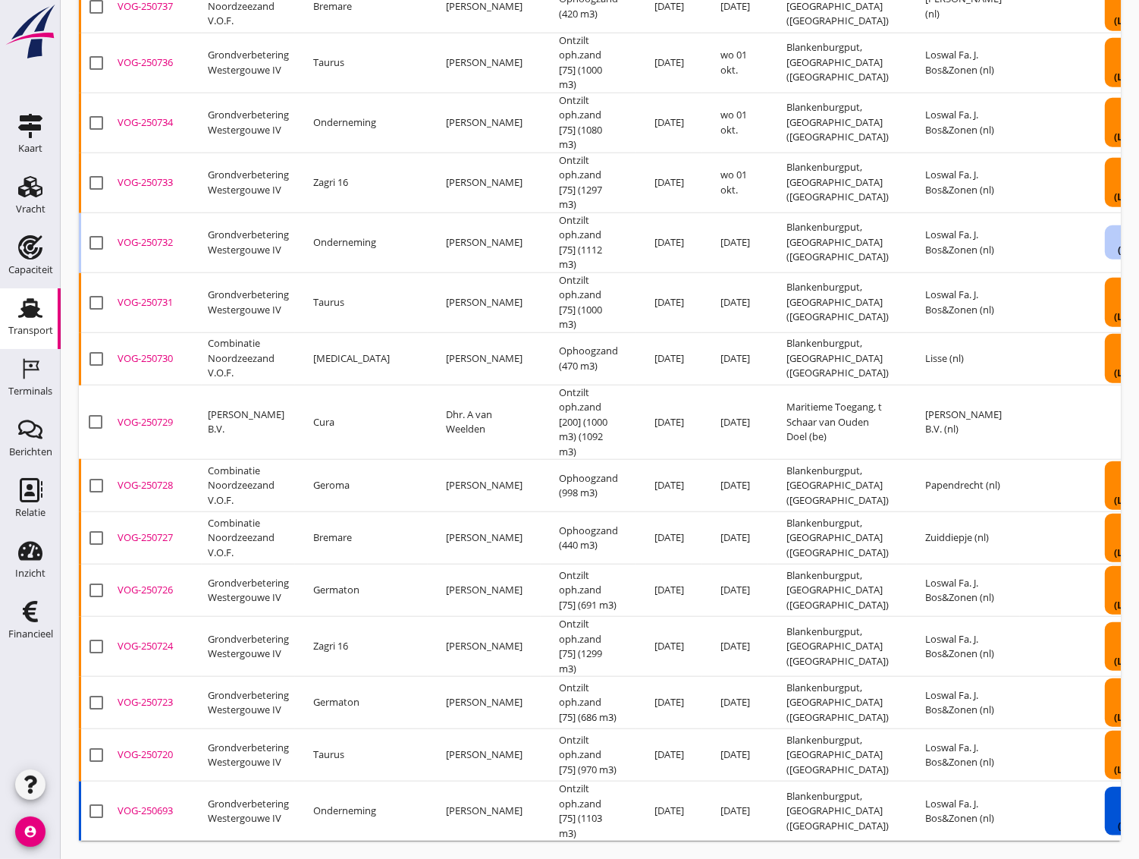
click at [130, 235] on div "VOG-250732" at bounding box center [157, 242] width 78 height 15
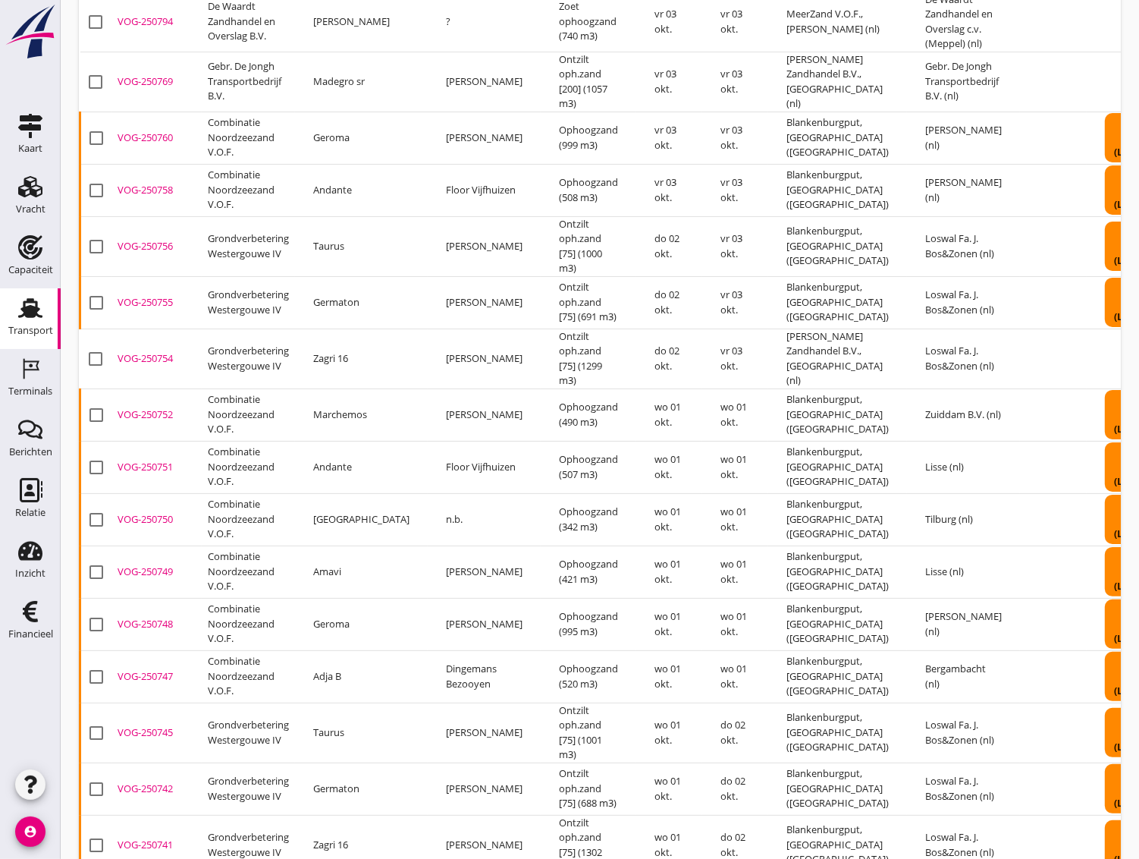
scroll to position [0, 0]
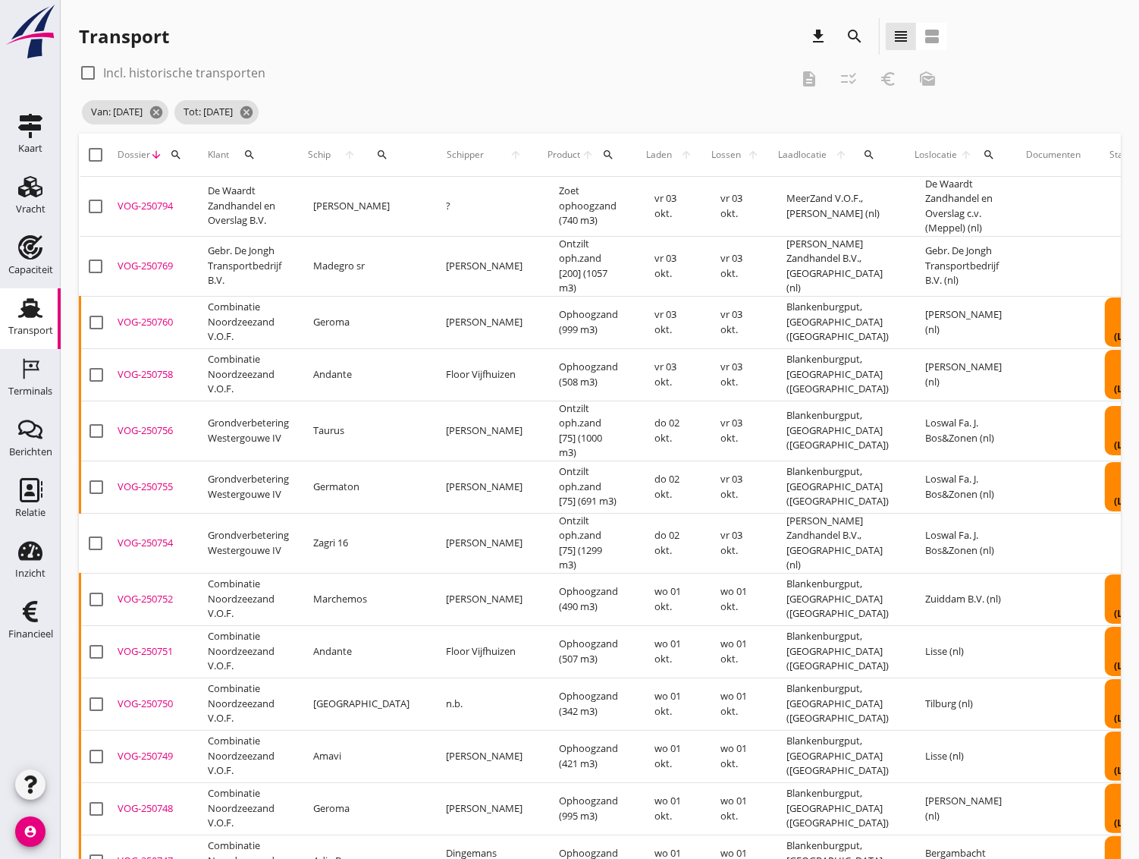
click at [153, 206] on div "VOG-250794" at bounding box center [157, 206] width 78 height 15
